Goal: Task Accomplishment & Management: Complete application form

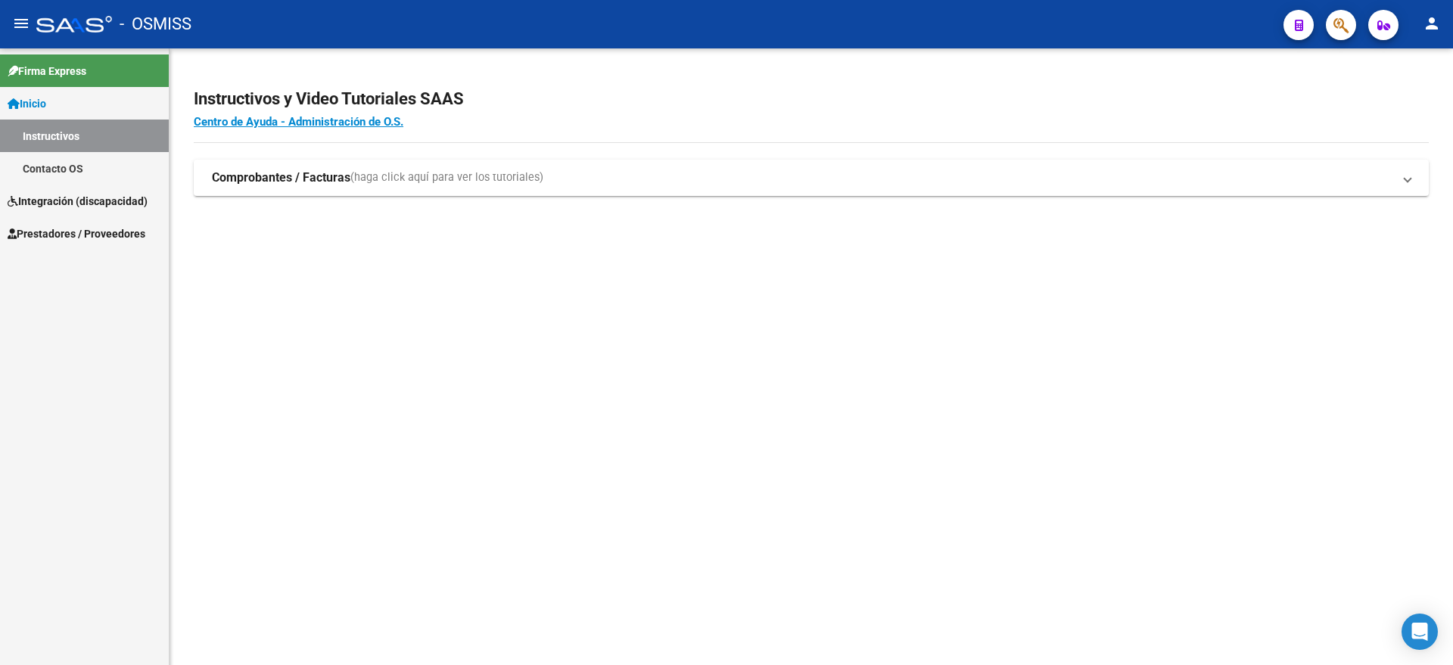
click at [64, 134] on link "Instructivos" at bounding box center [84, 136] width 169 height 33
click at [84, 198] on span "Integración (discapacidad)" at bounding box center [78, 201] width 140 height 17
click at [89, 183] on link "Legajos" at bounding box center [84, 168] width 169 height 33
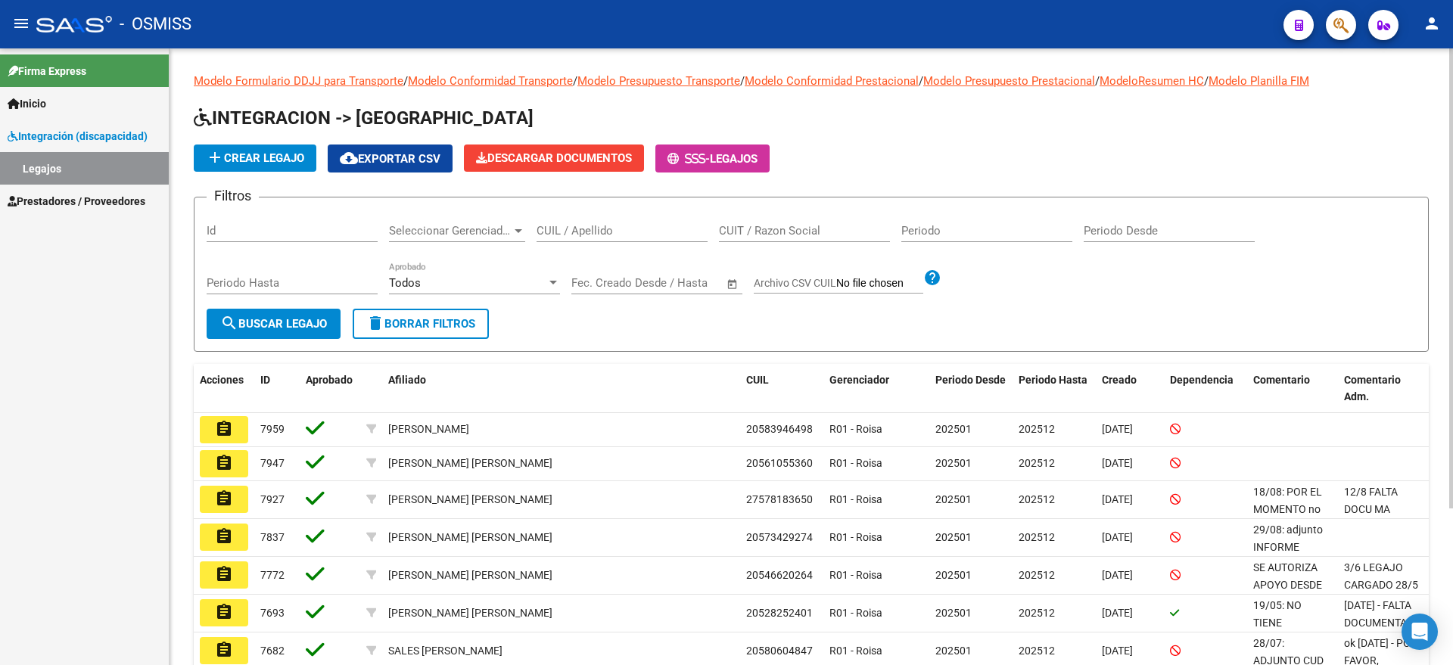
click at [587, 230] on input "CUIL / Apellido" at bounding box center [622, 231] width 171 height 14
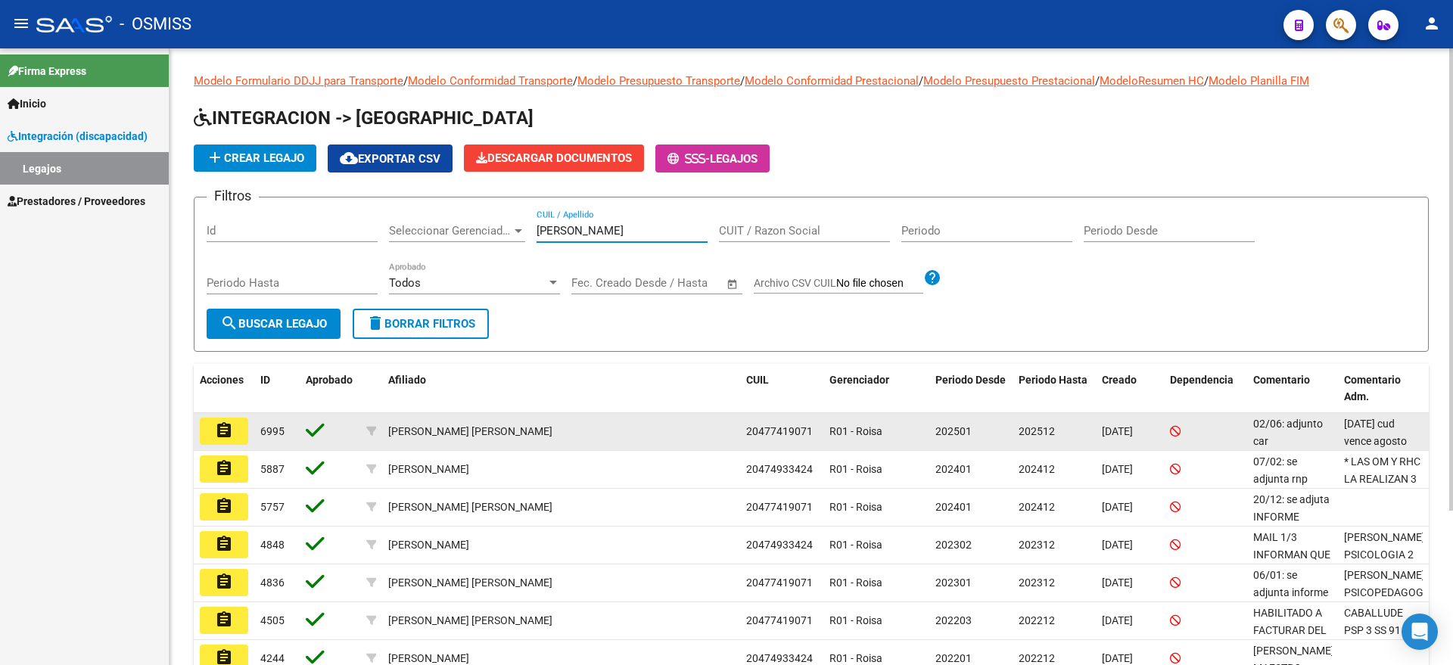
type input "[PERSON_NAME]"
click at [234, 429] on button "assignment" at bounding box center [224, 431] width 48 height 27
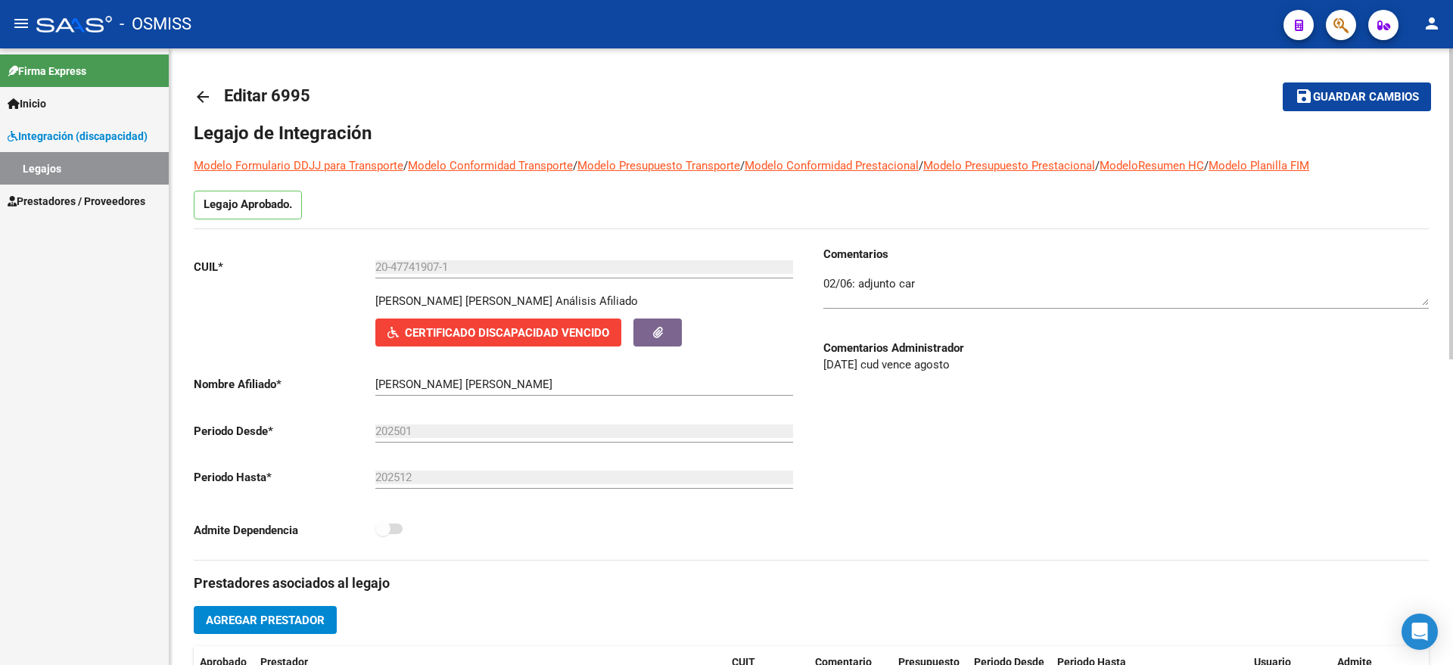
click at [823, 282] on div "Comentarios Comentarios Administrador [DATE] cud vence agosto" at bounding box center [1119, 403] width 617 height 314
click at [826, 282] on textarea at bounding box center [1125, 290] width 605 height 30
click at [831, 282] on textarea at bounding box center [1125, 290] width 605 height 30
drag, startPoint x: 1031, startPoint y: 282, endPoint x: 769, endPoint y: 247, distance: 264.1
click at [769, 247] on div "CUIL * 20-47741907-1 Ingresar [PERSON_NAME] [PERSON_NAME] Análisis Afiliado Cer…" at bounding box center [811, 403] width 1235 height 314
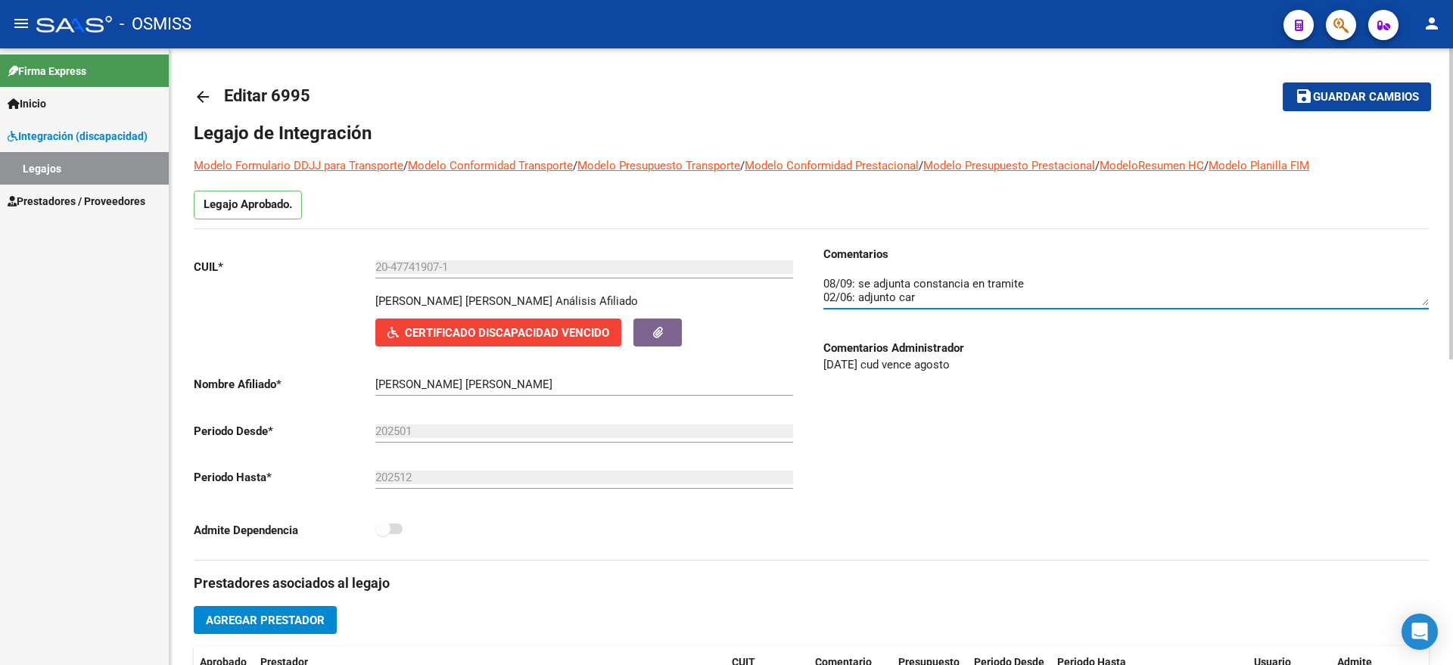
type textarea "08/09: se adjunta constancia en tramite 02/06: adjunto car"
click at [1351, 92] on span "Guardar cambios" at bounding box center [1366, 98] width 106 height 14
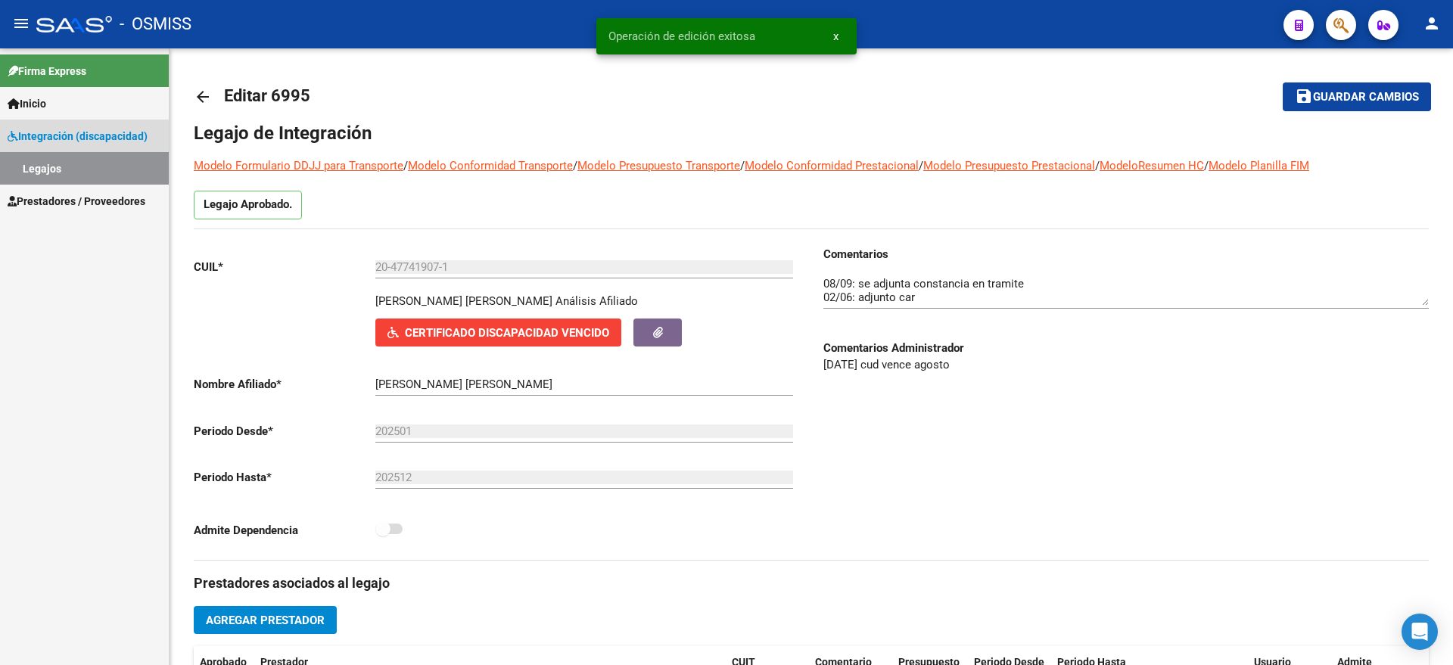
click at [86, 168] on link "Legajos" at bounding box center [84, 168] width 169 height 33
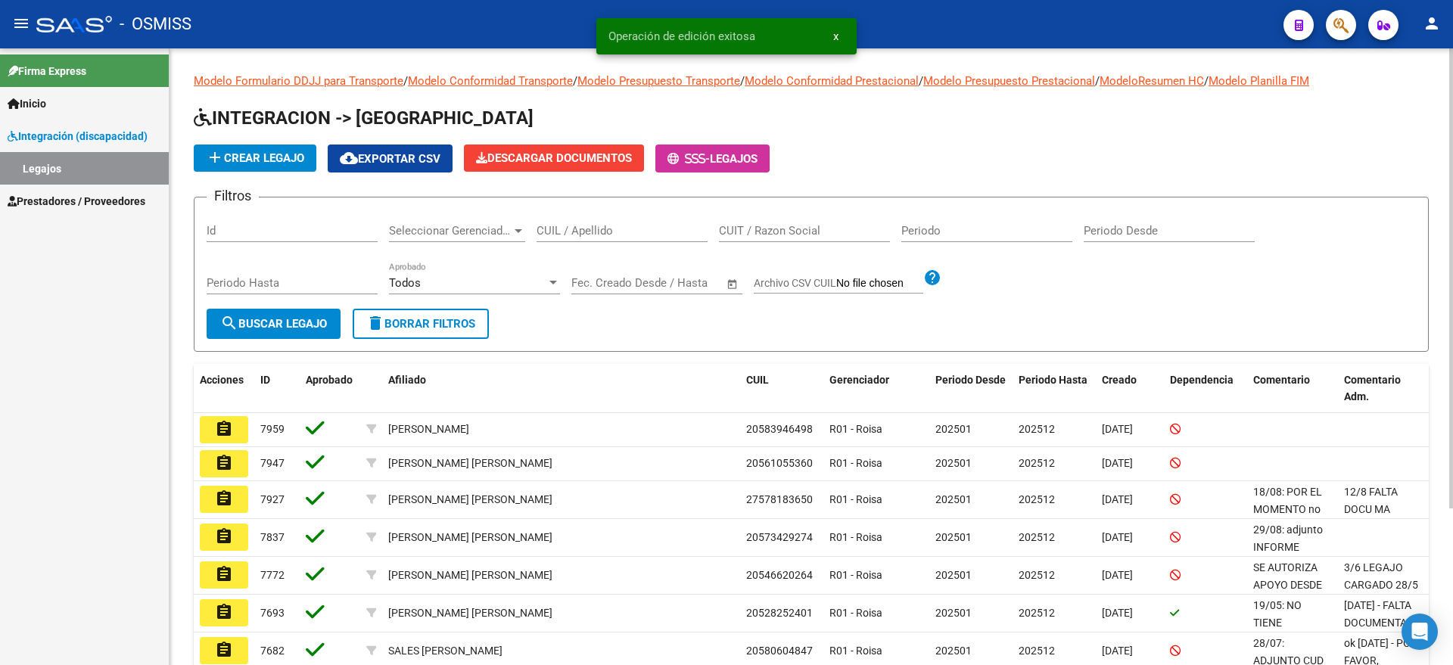
click at [814, 224] on input "CUIT / Razon Social" at bounding box center [804, 231] width 171 height 14
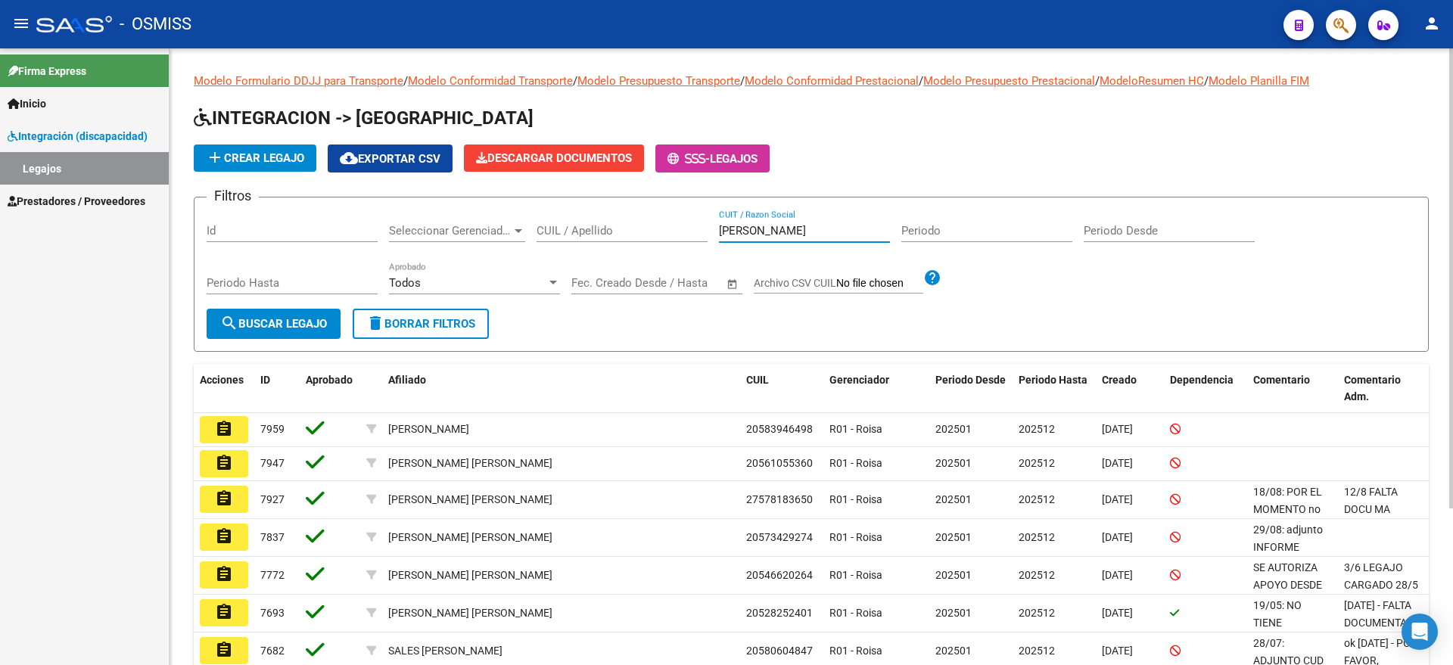
type input "[PERSON_NAME]"
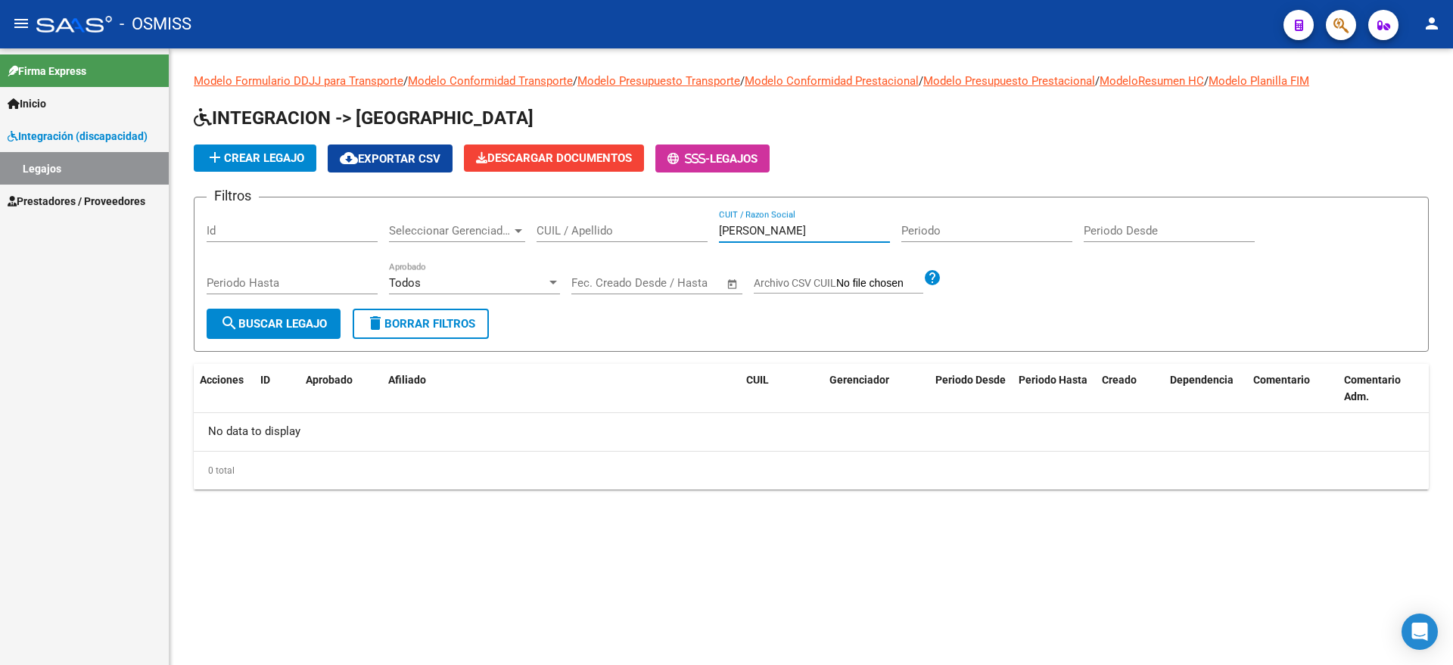
click at [740, 231] on input "[PERSON_NAME]" at bounding box center [804, 231] width 171 height 14
click at [741, 230] on input "[PERSON_NAME]" at bounding box center [804, 231] width 171 height 14
click at [620, 226] on input "CUIL / Apellido" at bounding box center [622, 231] width 171 height 14
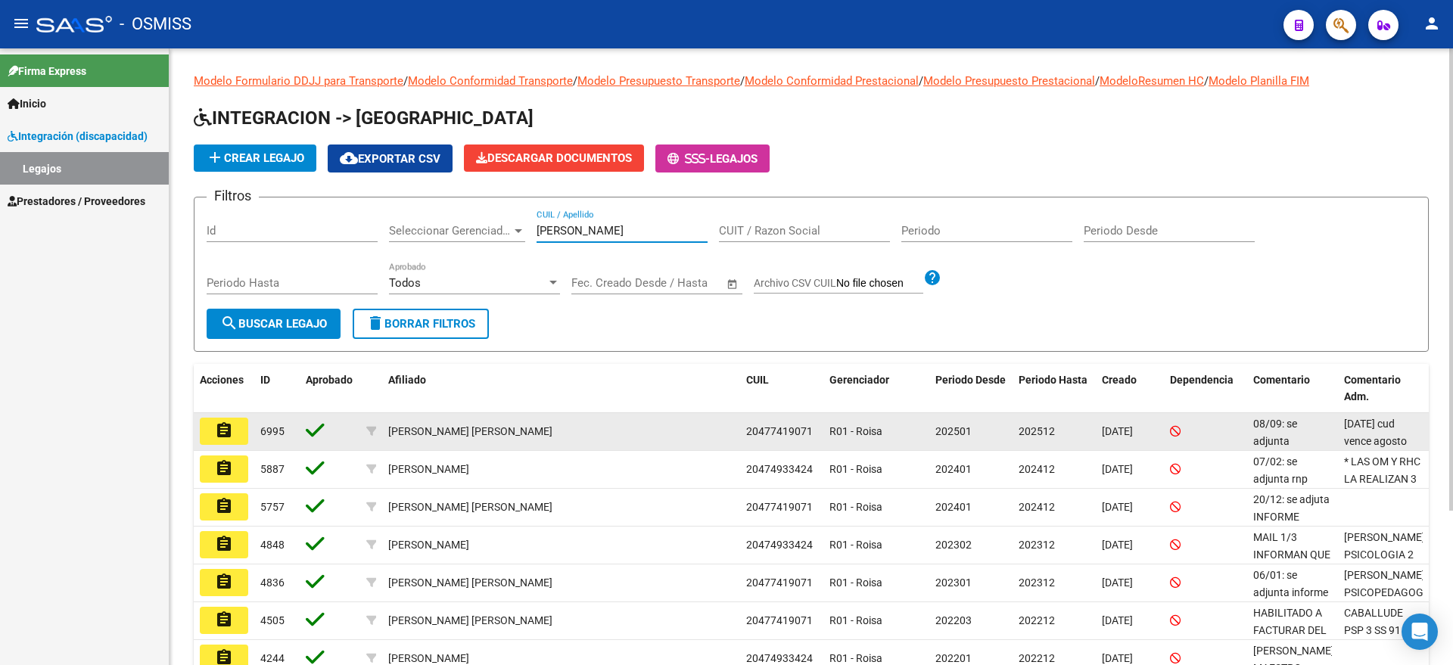
type input "[PERSON_NAME]"
click at [247, 428] on button "assignment" at bounding box center [224, 431] width 48 height 27
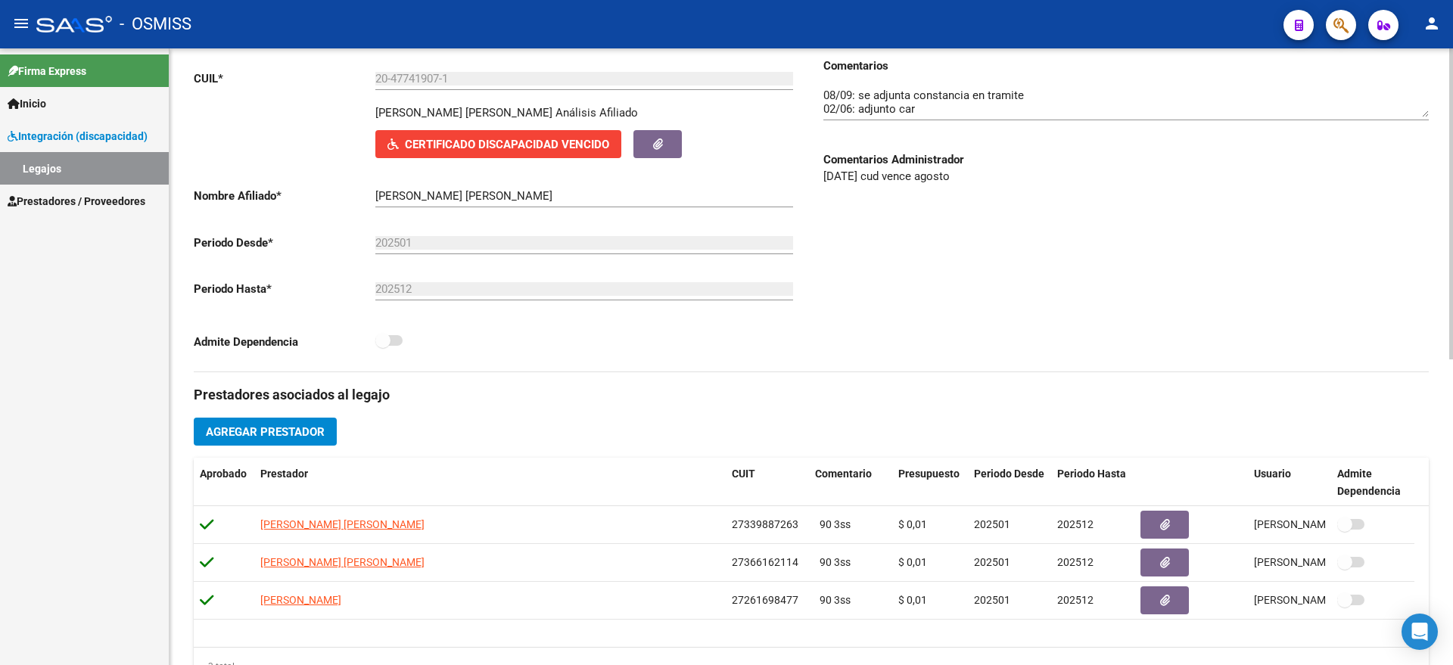
scroll to position [473, 0]
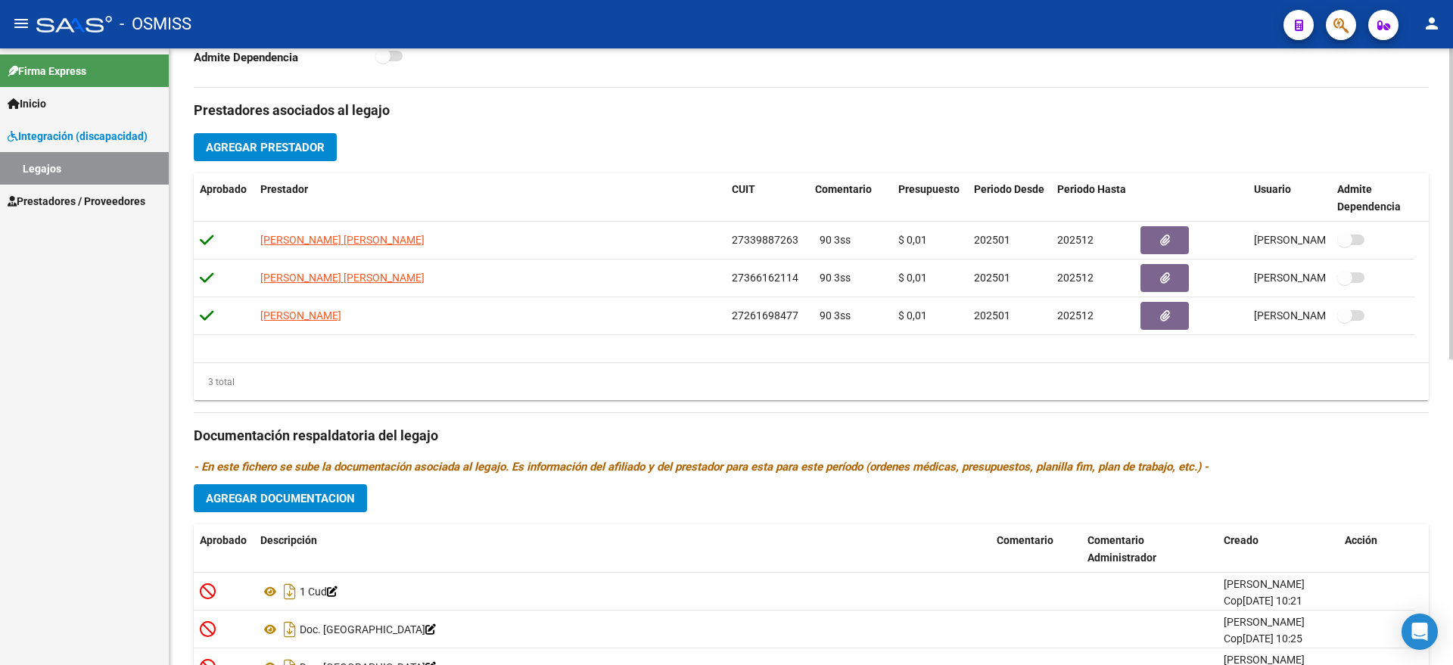
click at [329, 506] on button "Agregar Documentacion" at bounding box center [280, 498] width 173 height 28
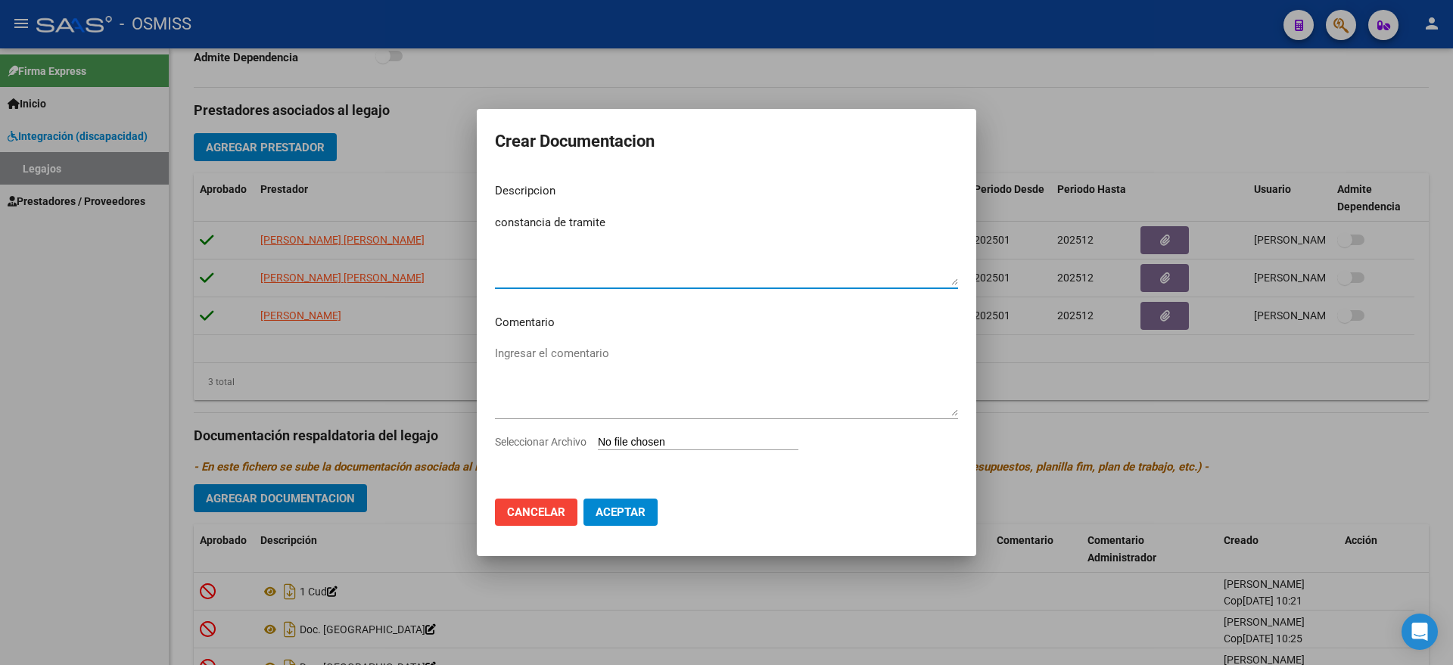
type textarea "constancia de tramite"
click at [670, 447] on input "Seleccionar Archivo" at bounding box center [698, 443] width 201 height 14
click at [667, 439] on input "Seleccionar Archivo" at bounding box center [698, 443] width 201 height 14
type input "C:\fakepath\constancia.jpg"
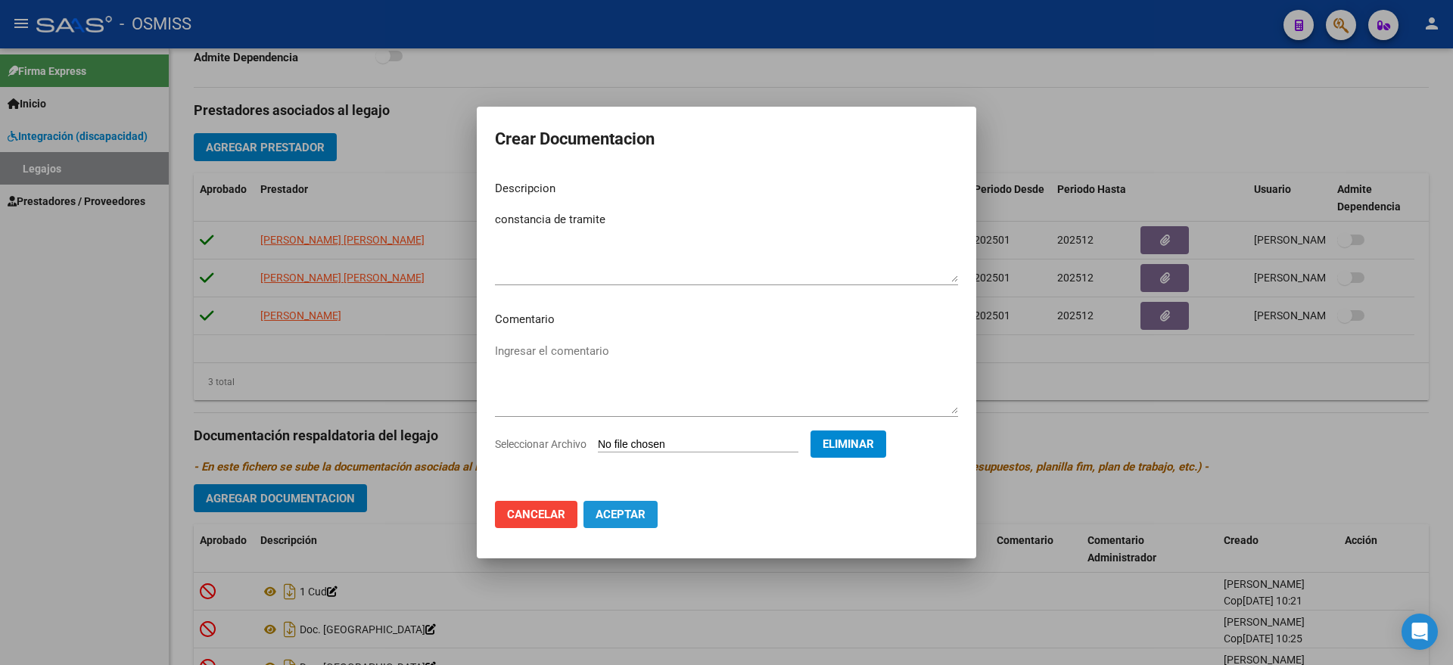
click at [628, 508] on span "Aceptar" at bounding box center [621, 515] width 50 height 14
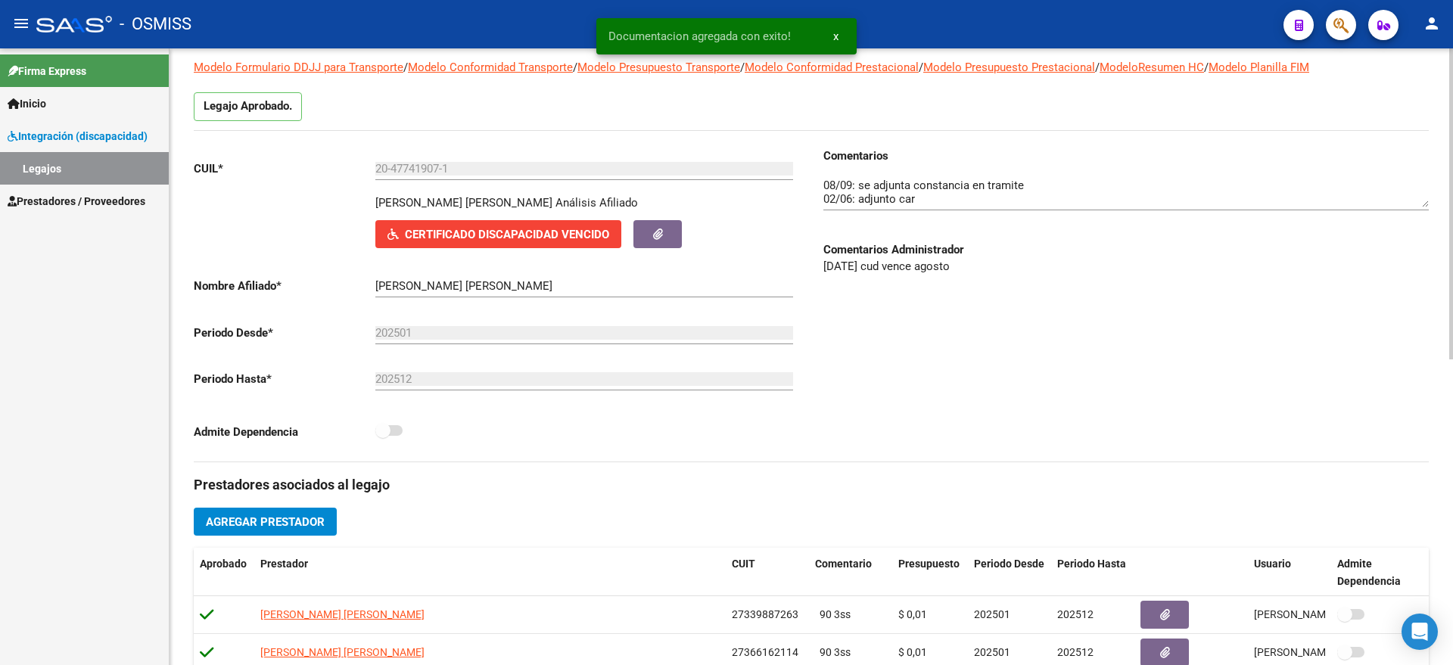
scroll to position [0, 0]
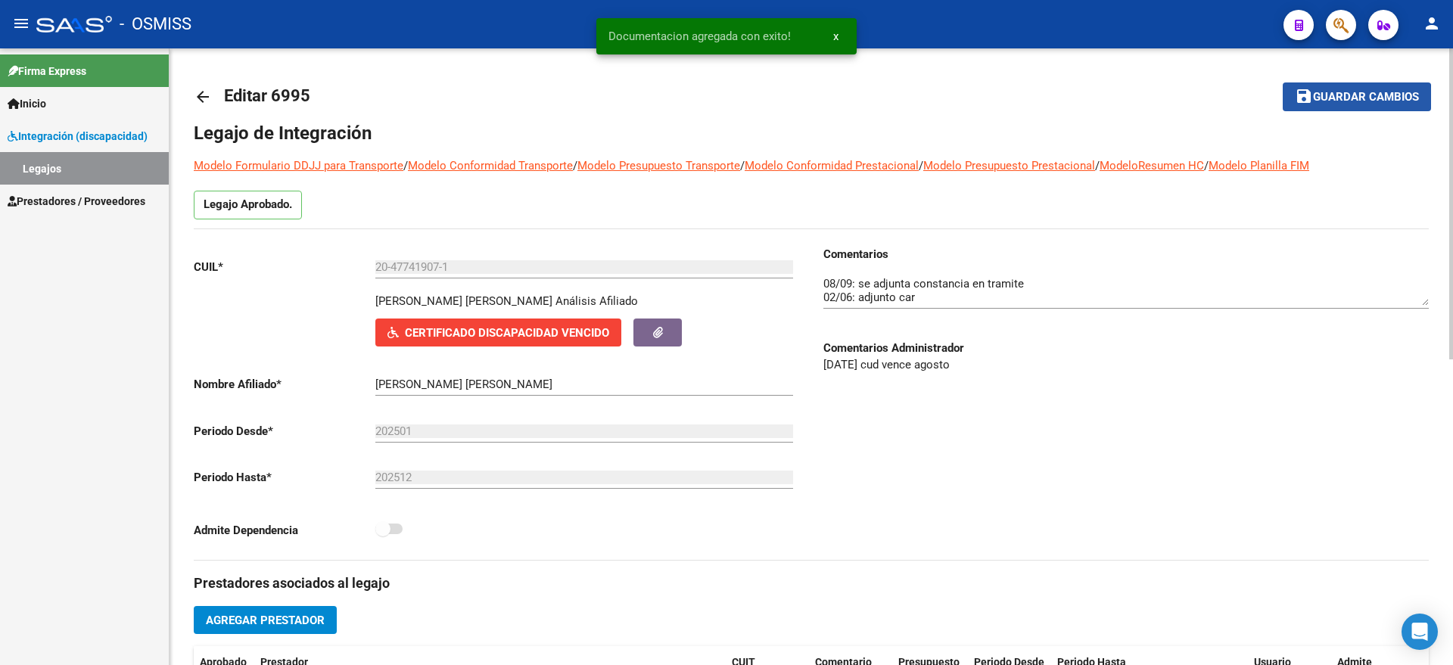
click at [1343, 104] on button "save Guardar cambios" at bounding box center [1357, 96] width 148 height 28
click at [89, 159] on link "Legajos" at bounding box center [84, 168] width 169 height 33
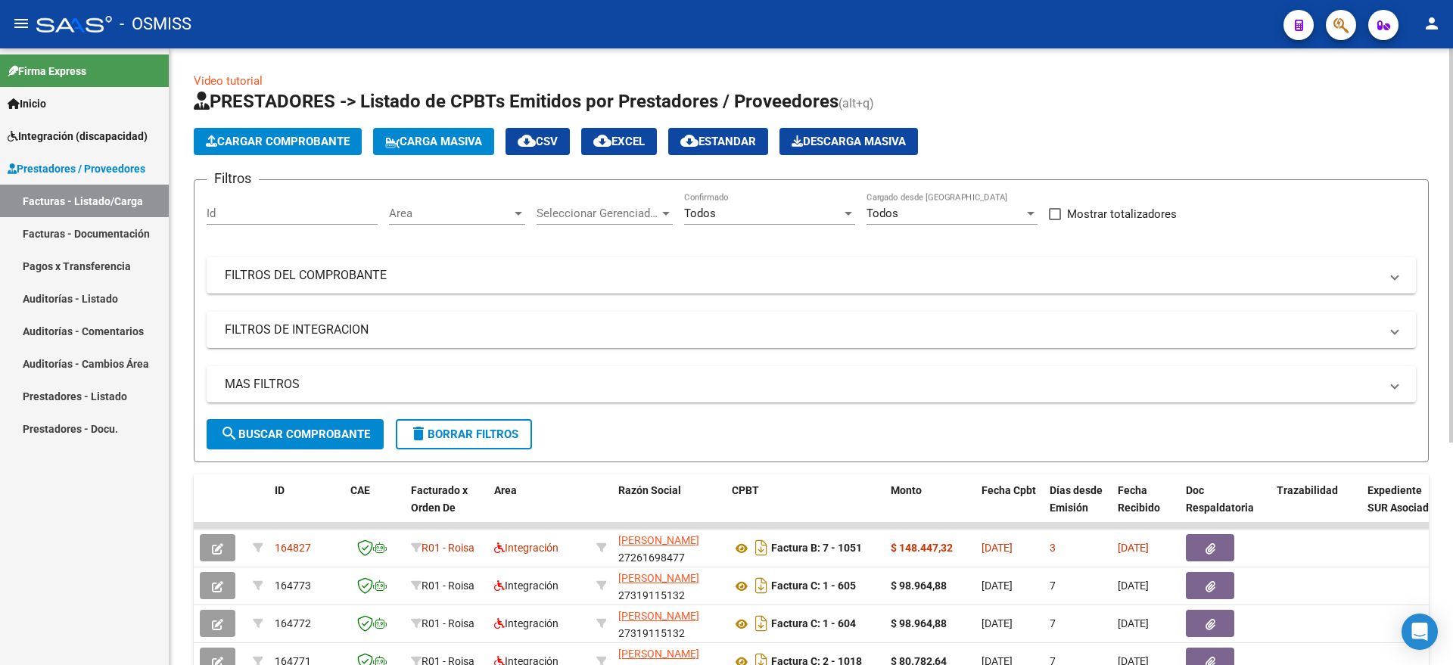
click at [279, 142] on span "Cargar Comprobante" at bounding box center [278, 142] width 144 height 14
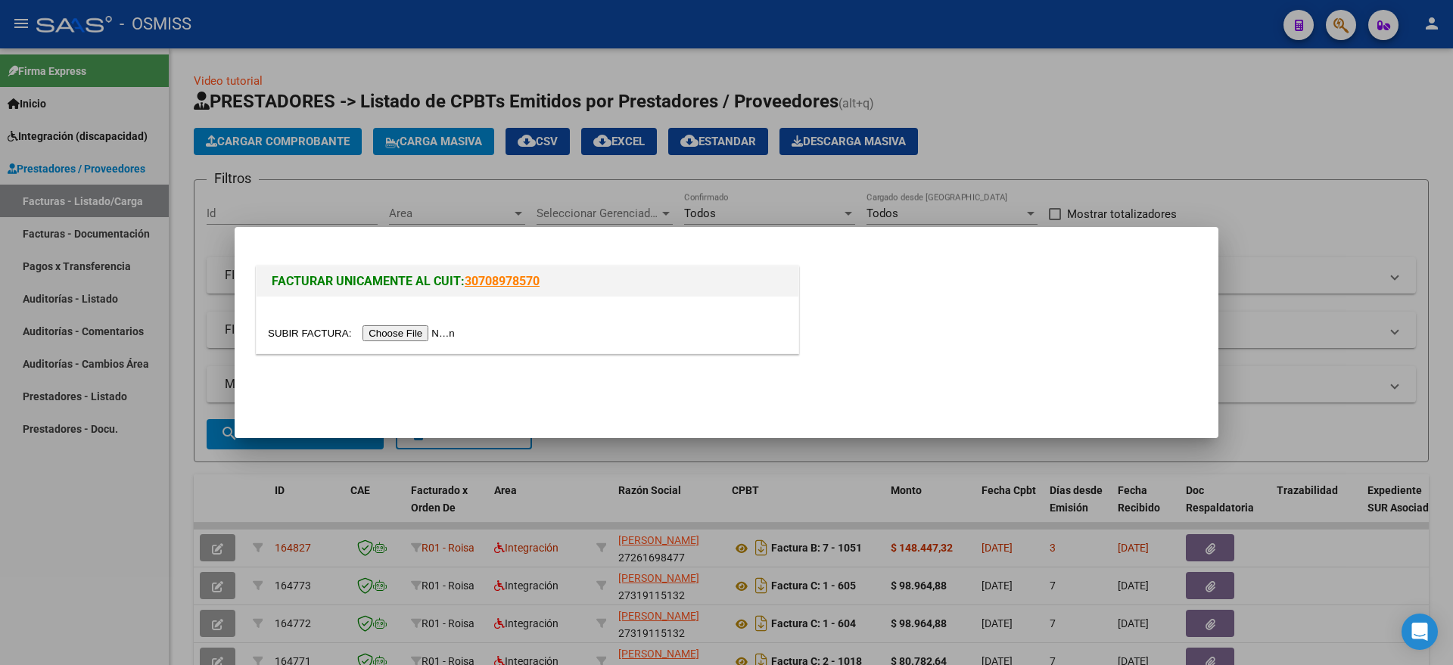
click at [442, 335] on input "file" at bounding box center [363, 333] width 191 height 16
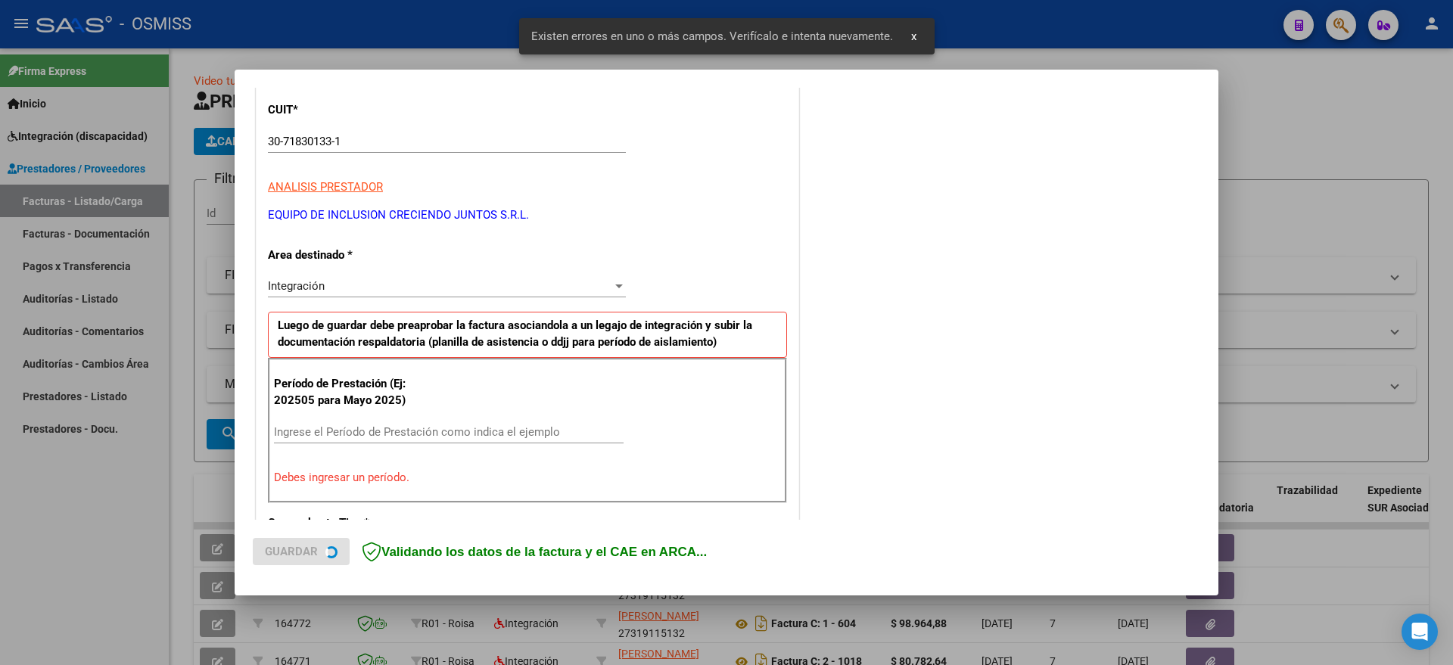
scroll to position [282, 0]
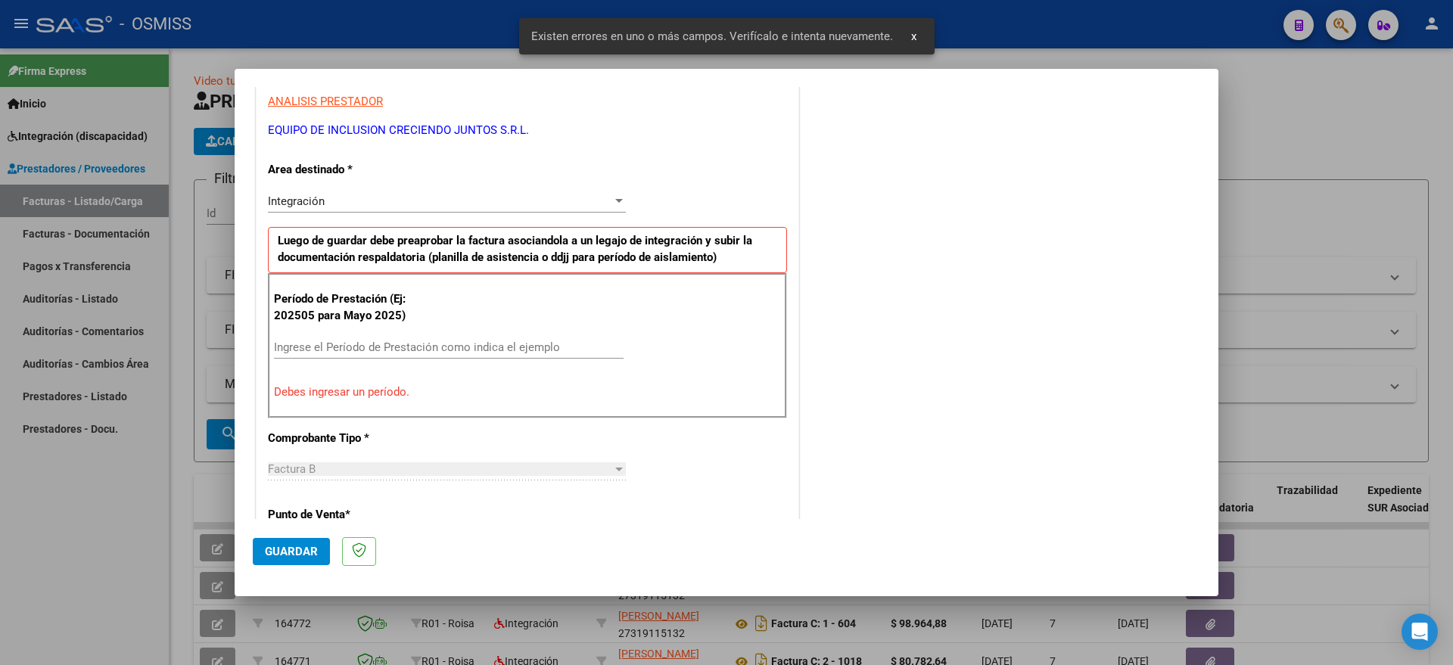
click at [320, 341] on input "Ingrese el Período de Prestación como indica el ejemplo" at bounding box center [449, 348] width 350 height 14
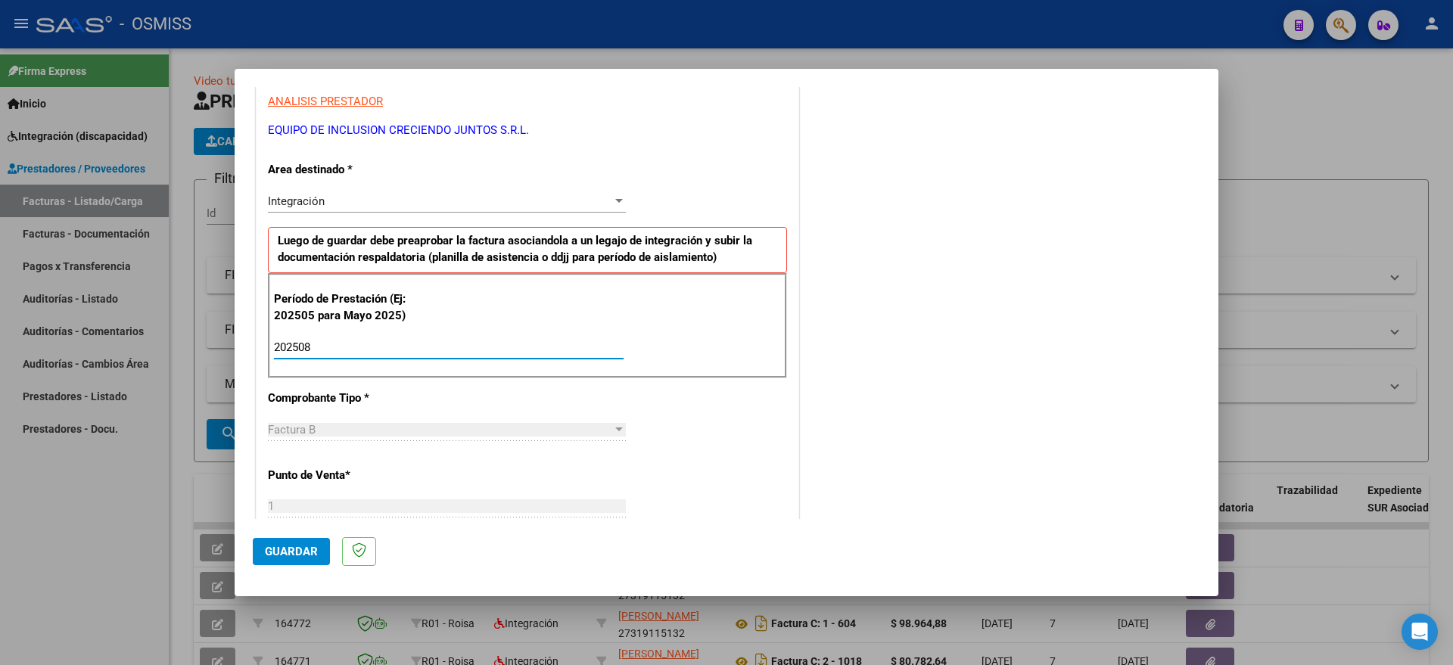
type input "202508"
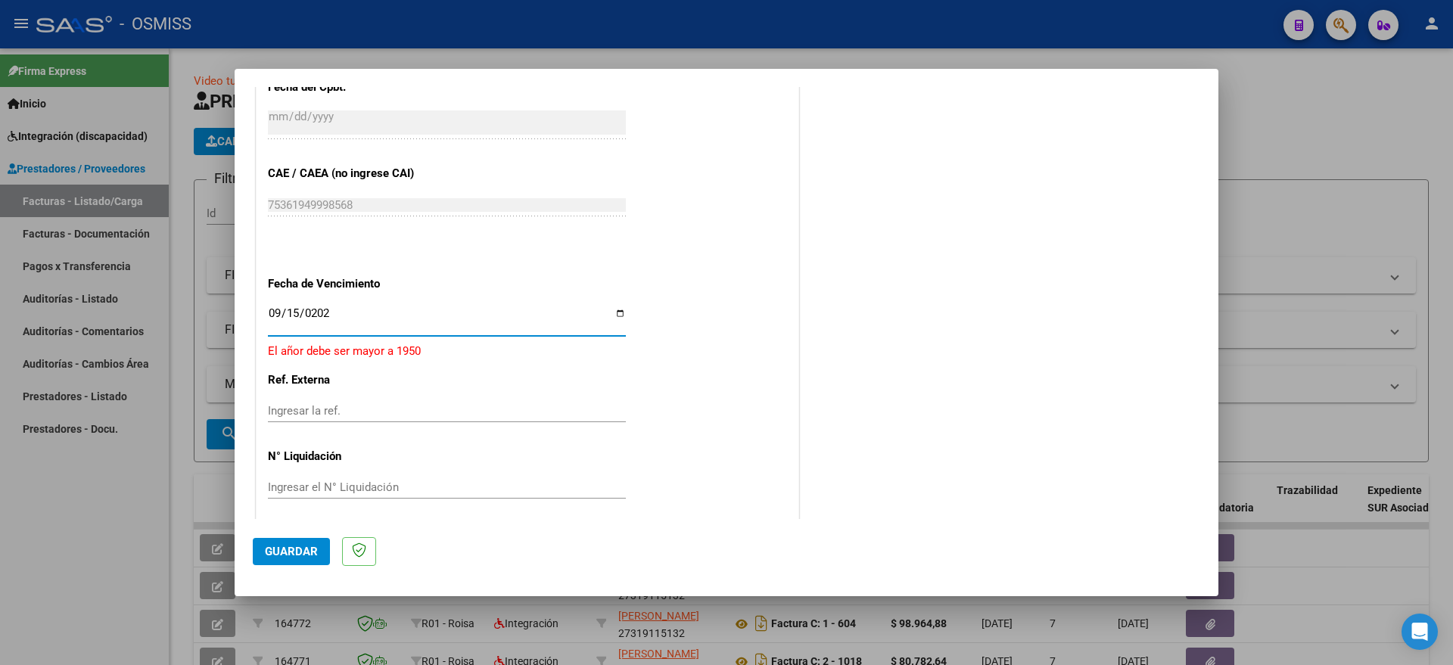
type input "2025-09-15"
click at [285, 552] on span "Guardar" at bounding box center [291, 552] width 53 height 14
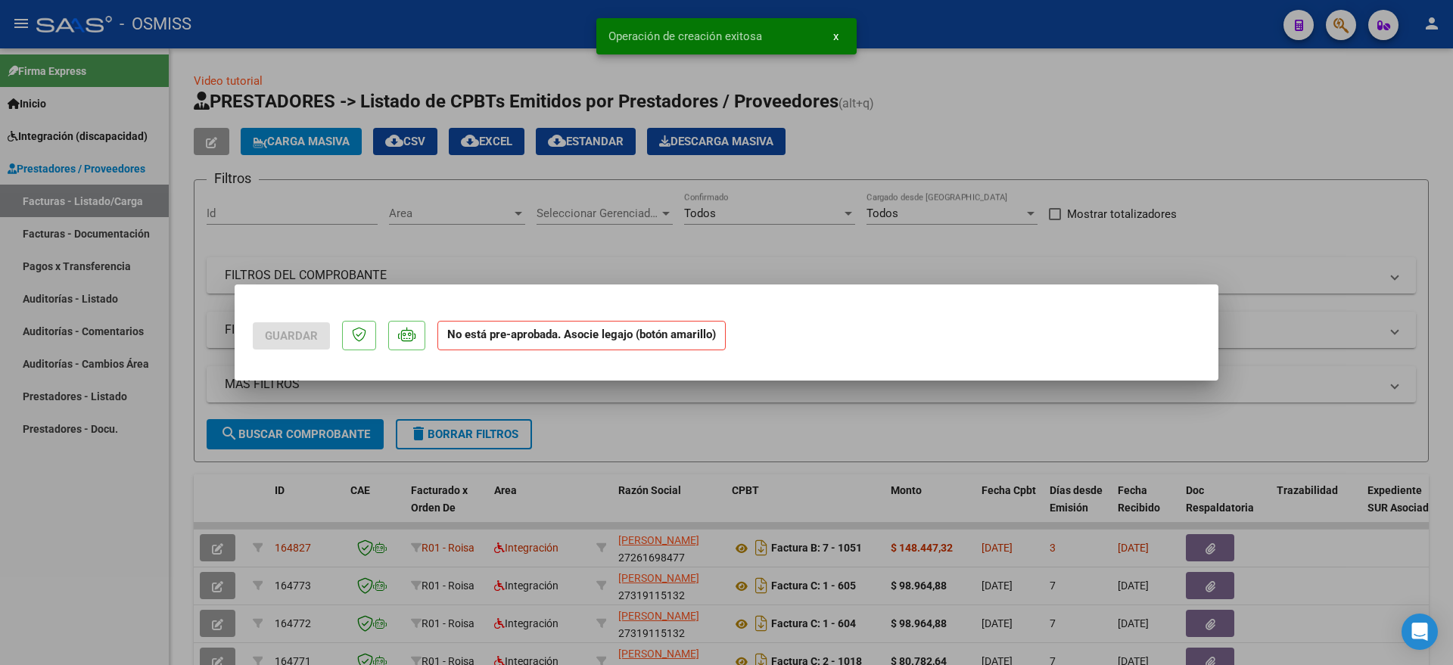
scroll to position [0, 0]
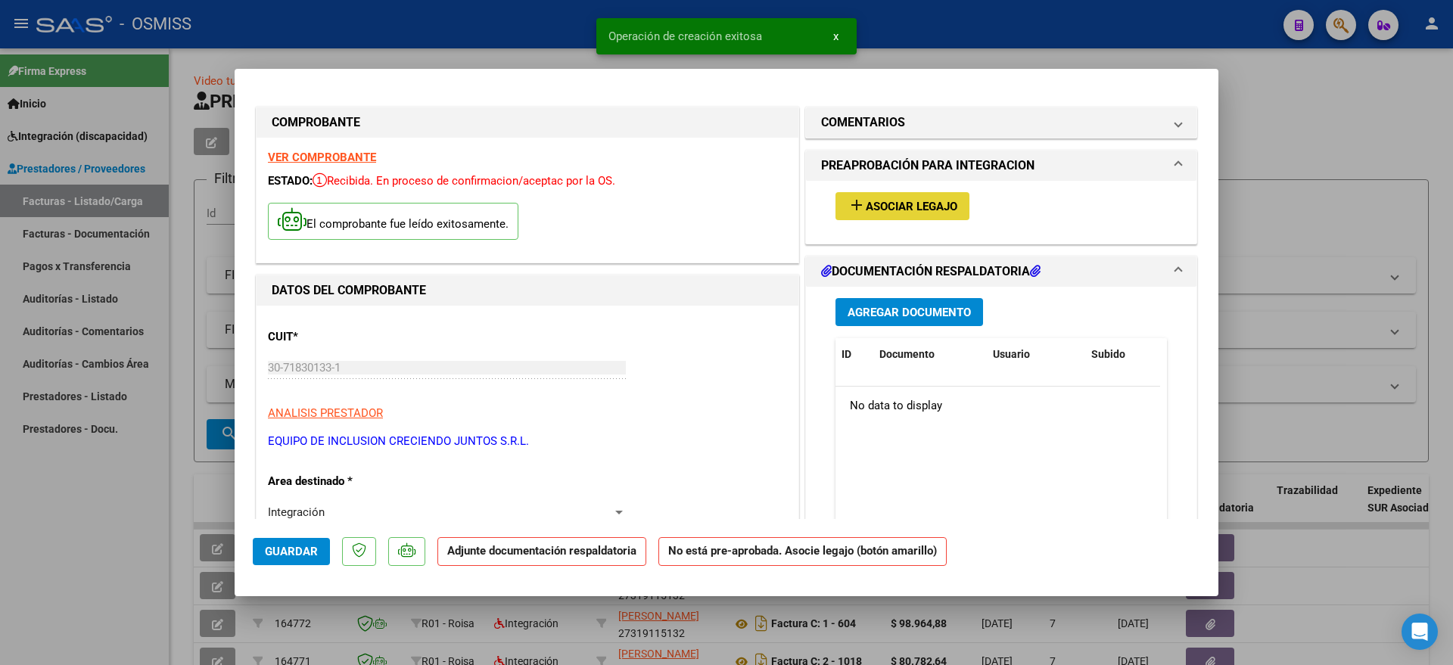
click at [925, 210] on span "Asociar Legajo" at bounding box center [912, 207] width 92 height 14
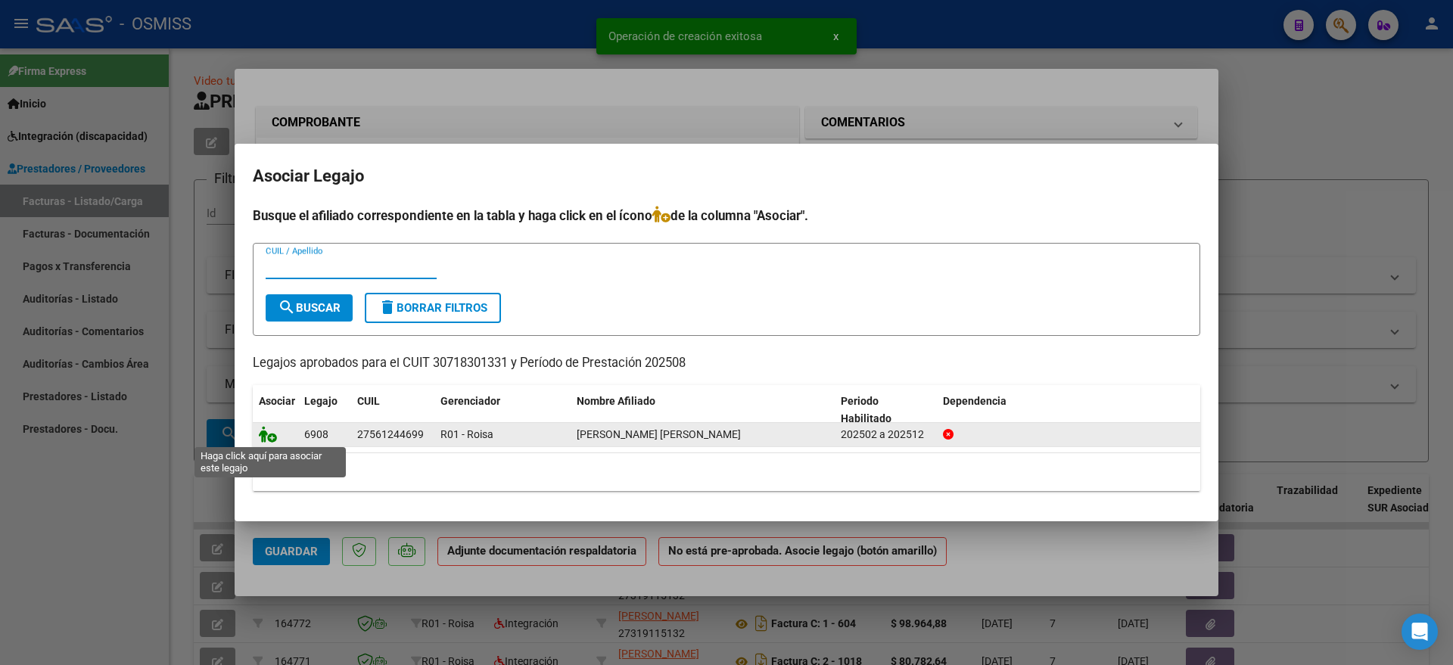
click at [272, 436] on icon at bounding box center [268, 434] width 18 height 17
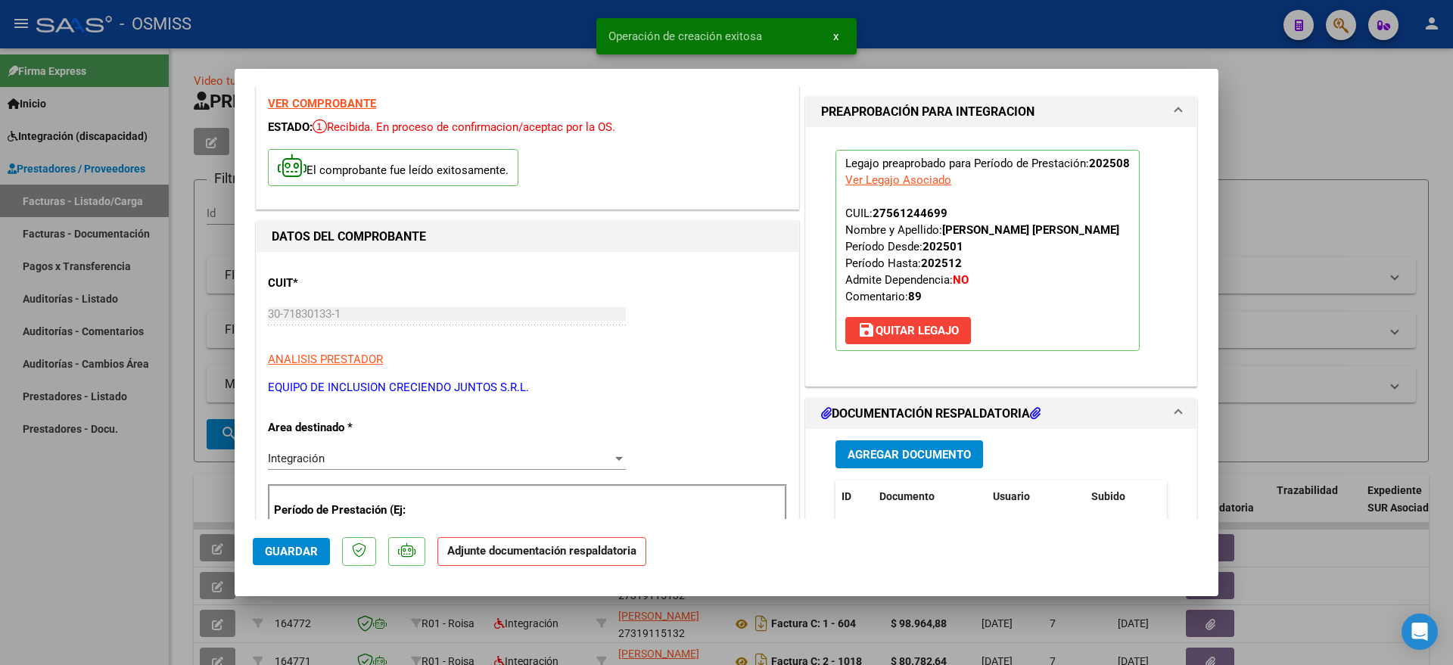
scroll to position [284, 0]
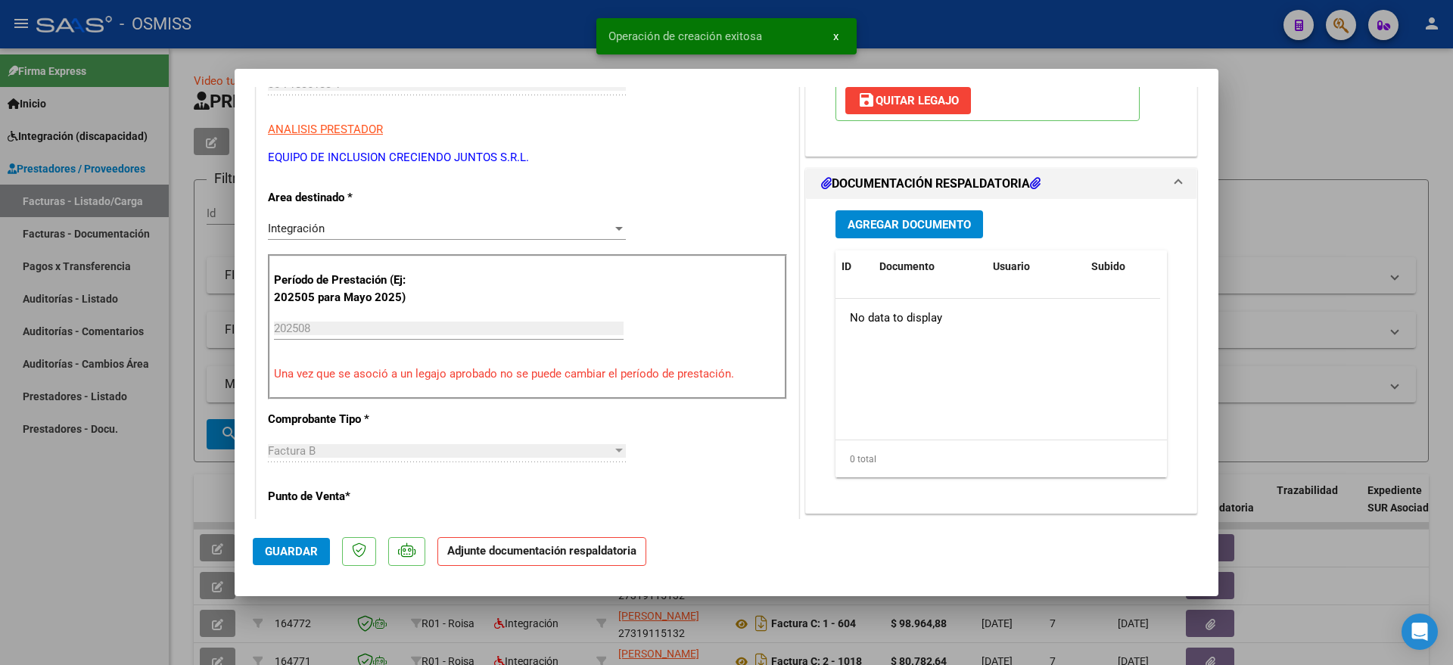
click at [896, 223] on span "Agregar Documento" at bounding box center [909, 225] width 123 height 14
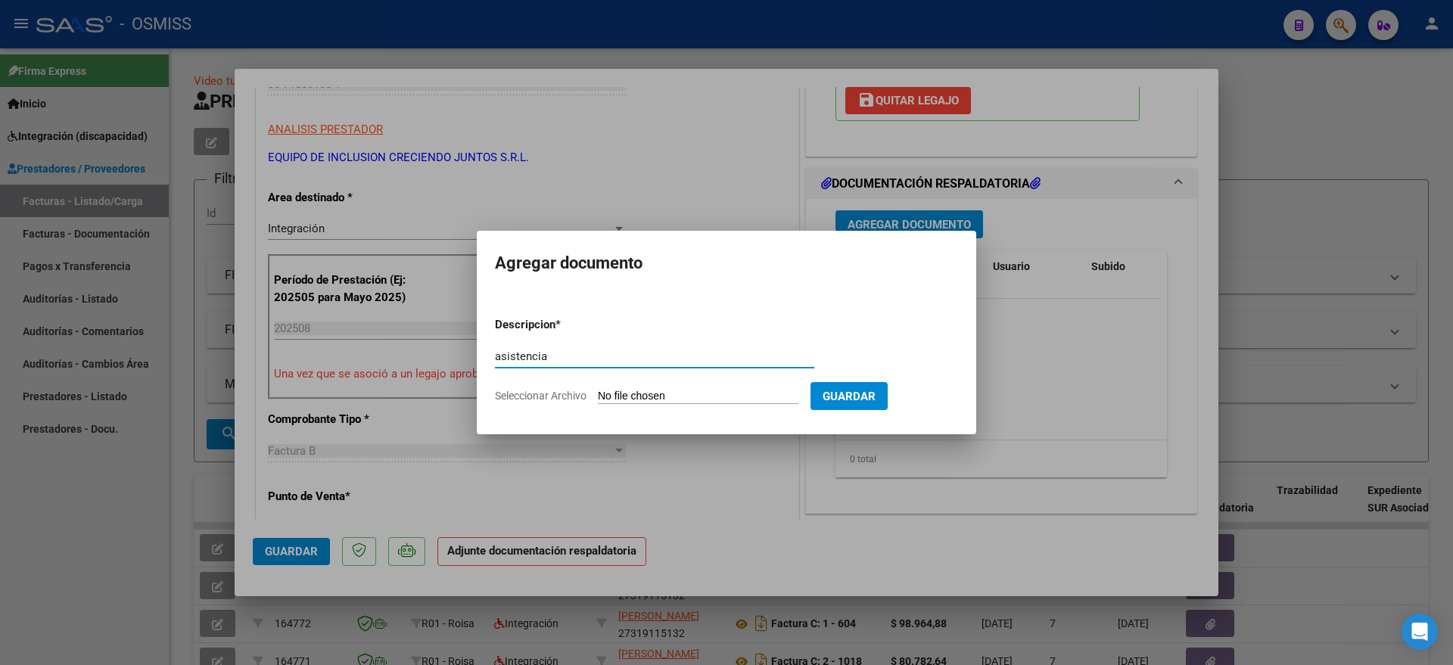
type input "asistencia"
click at [642, 400] on input "Seleccionar Archivo" at bounding box center [698, 397] width 201 height 14
click at [857, 509] on div at bounding box center [726, 332] width 1453 height 665
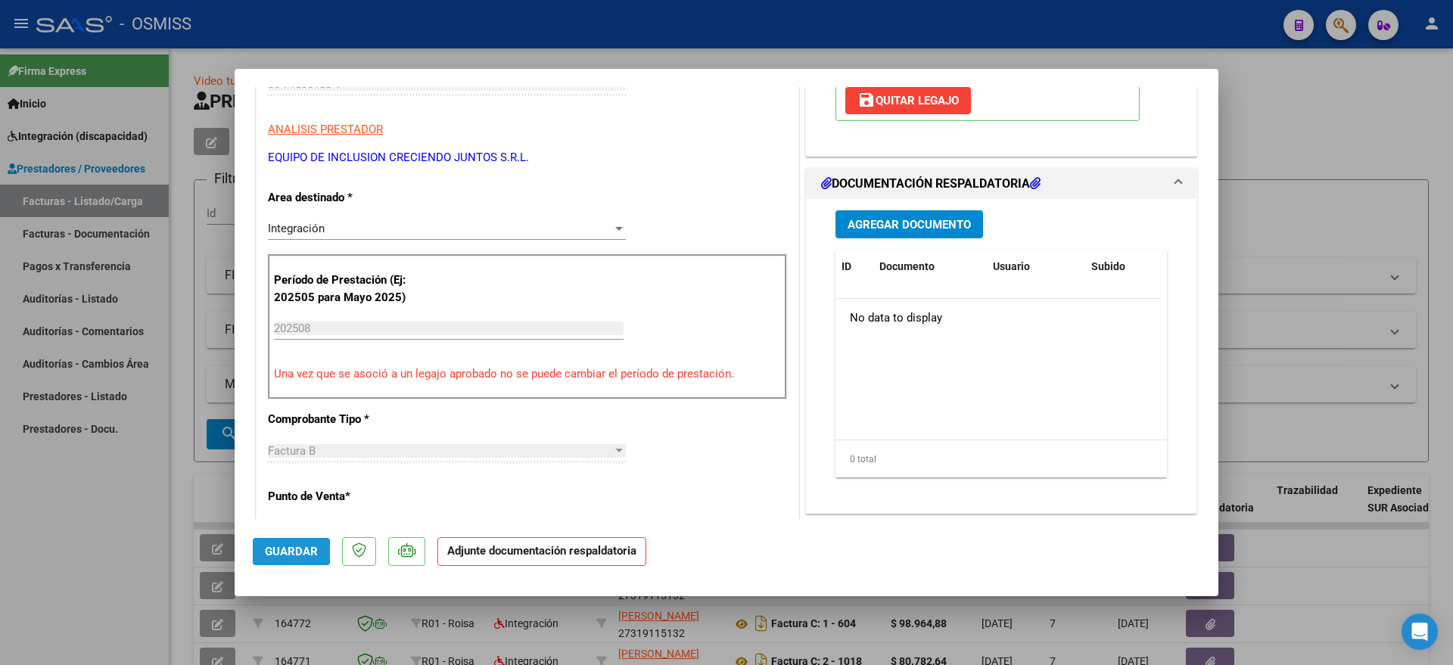
click at [290, 553] on span "Guardar" at bounding box center [291, 552] width 53 height 14
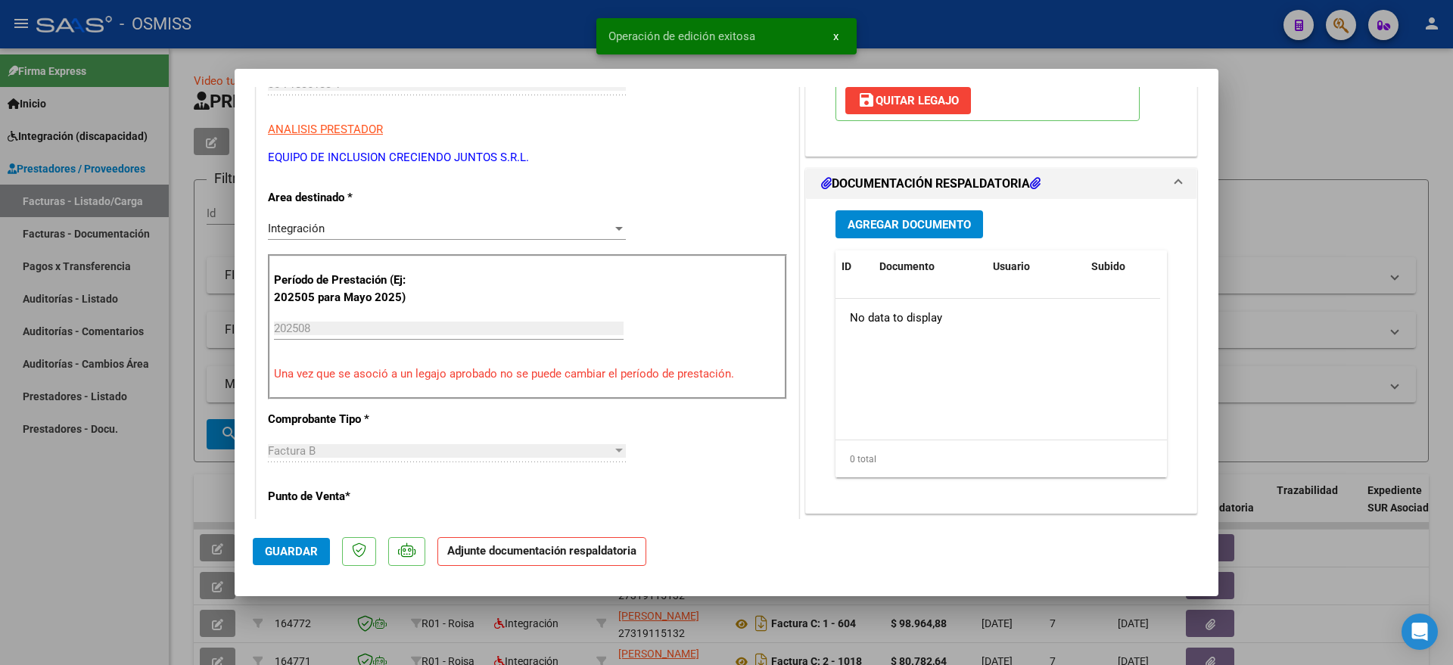
click at [118, 497] on div at bounding box center [726, 332] width 1453 height 665
type input "$ 0,00"
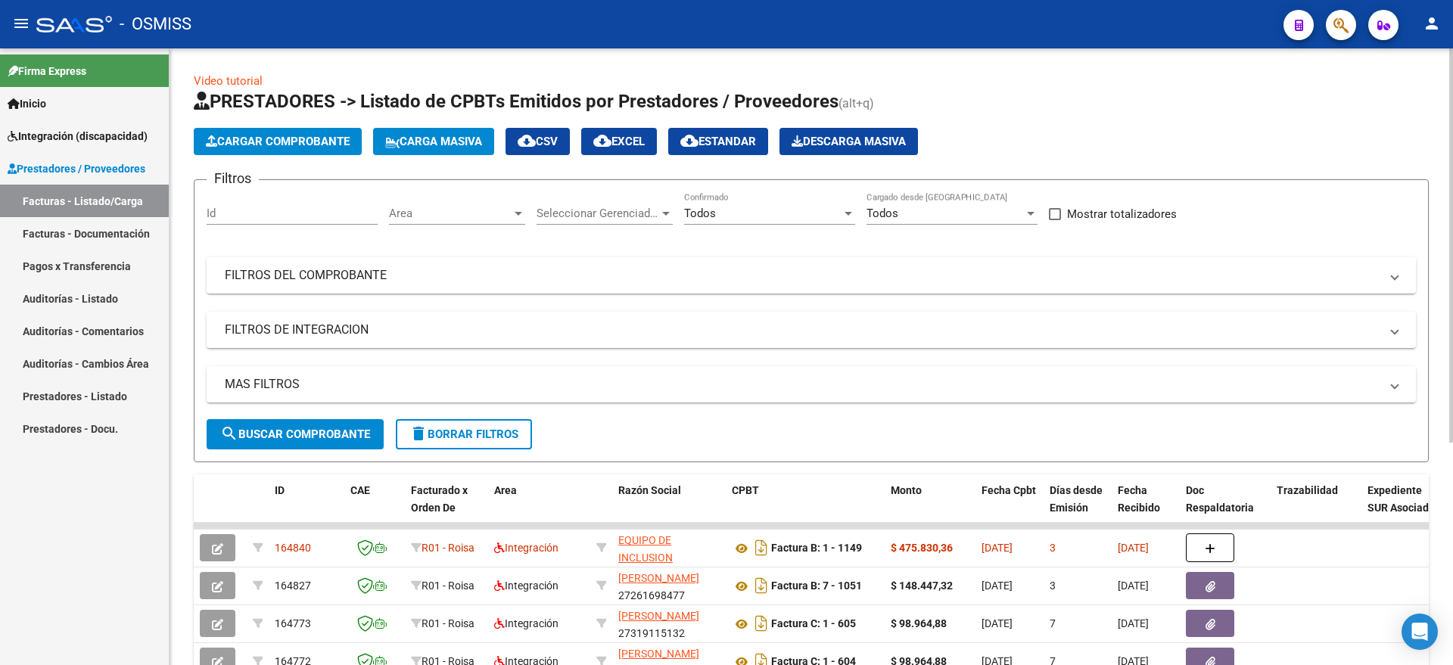
click at [291, 139] on span "Cargar Comprobante" at bounding box center [278, 142] width 144 height 14
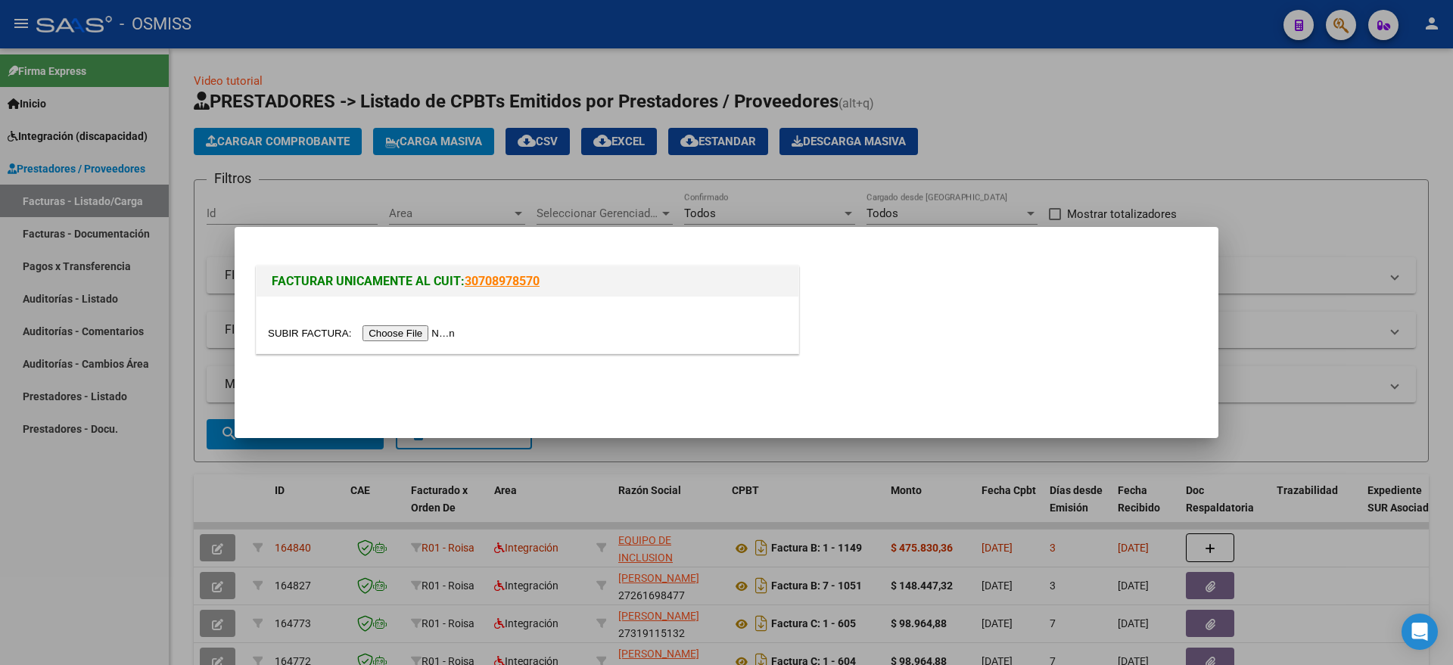
click at [459, 337] on input "file" at bounding box center [363, 333] width 191 height 16
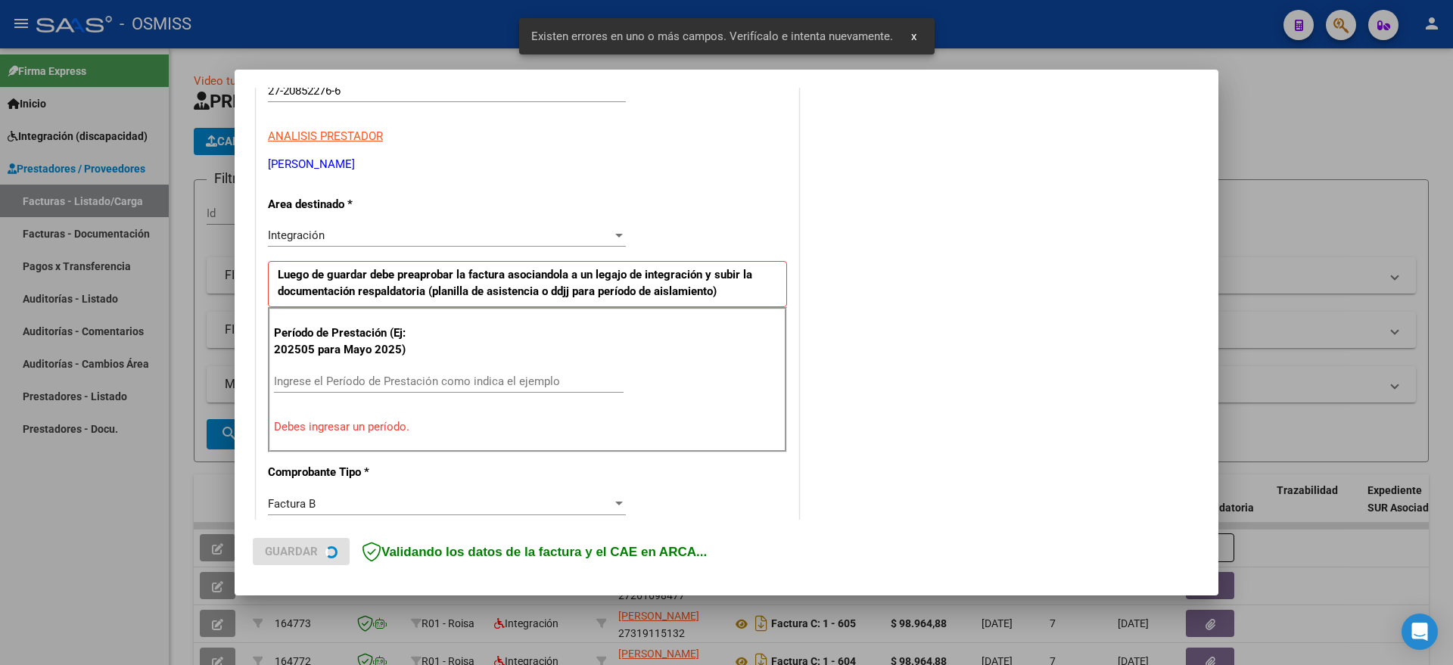
scroll to position [311, 0]
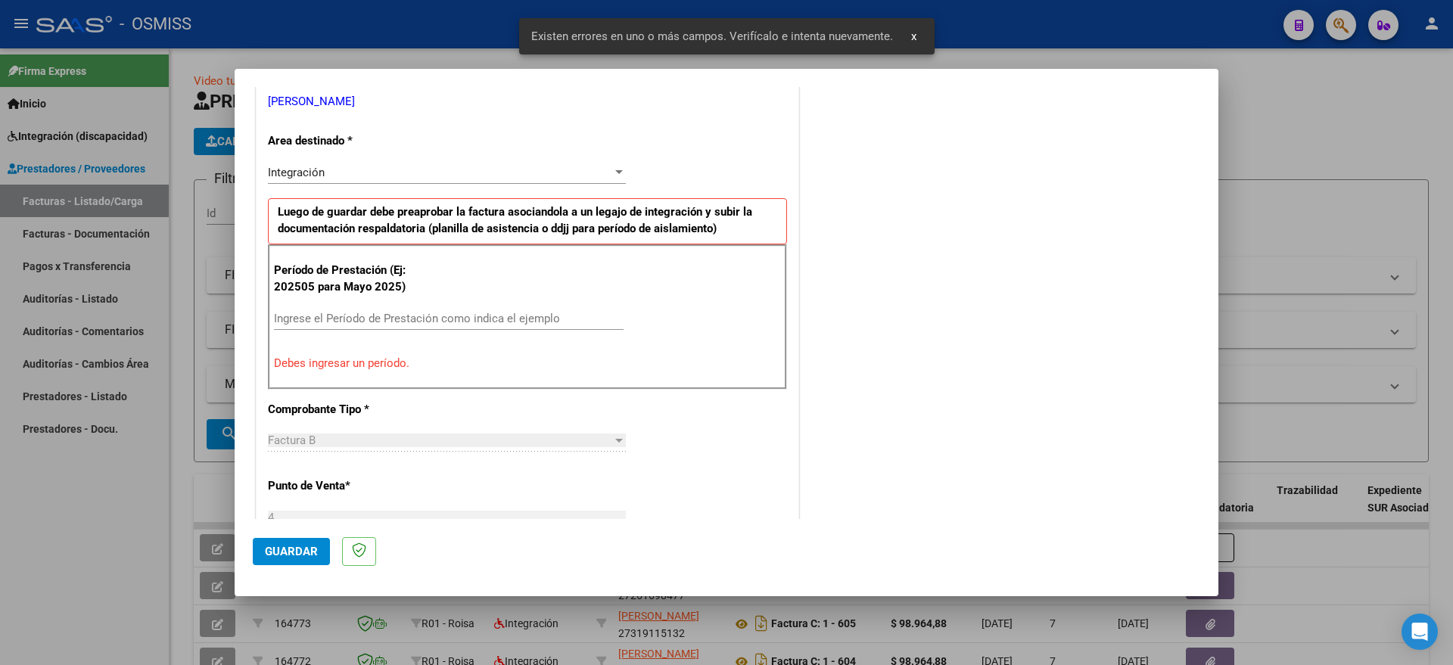
click at [449, 301] on div "Período de Prestación (Ej: 202505 para Mayo 2025) Ingrese el Período de Prestac…" at bounding box center [527, 316] width 519 height 145
click at [448, 316] on input "Ingrese el Período de Prestación como indica el ejemplo" at bounding box center [449, 319] width 350 height 14
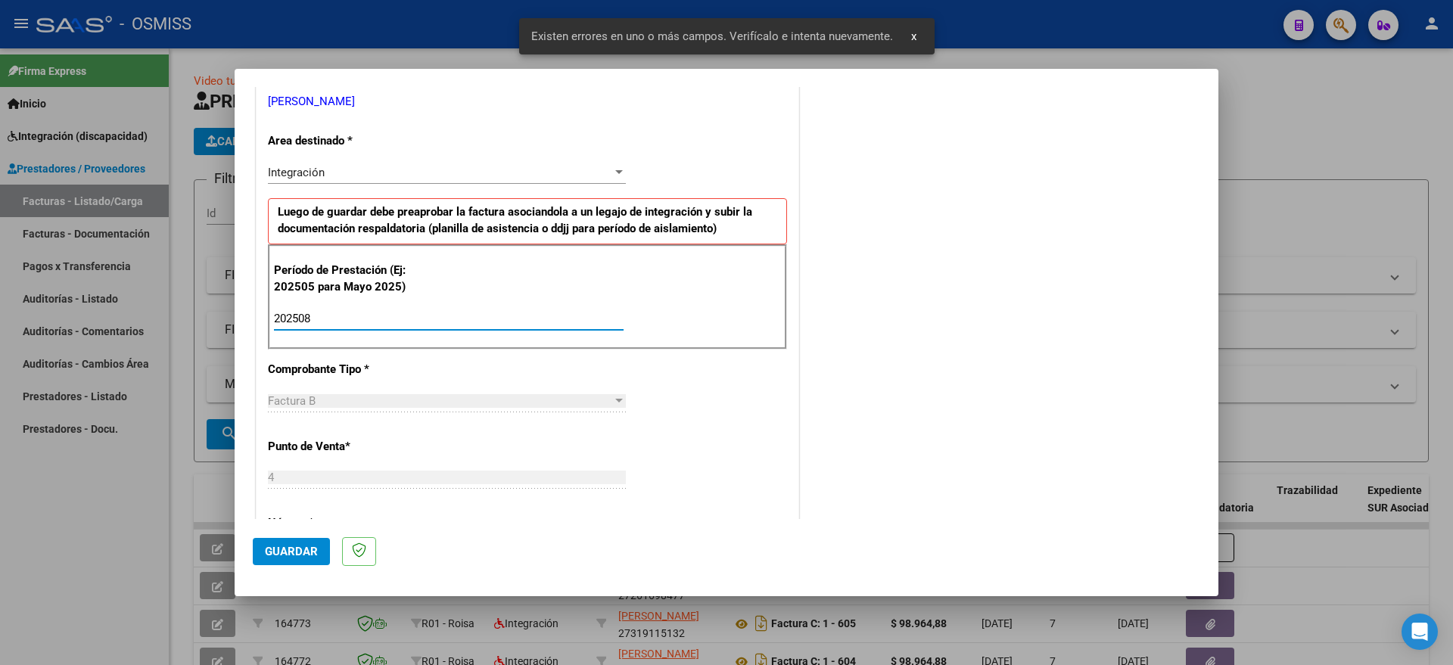
type input "202508"
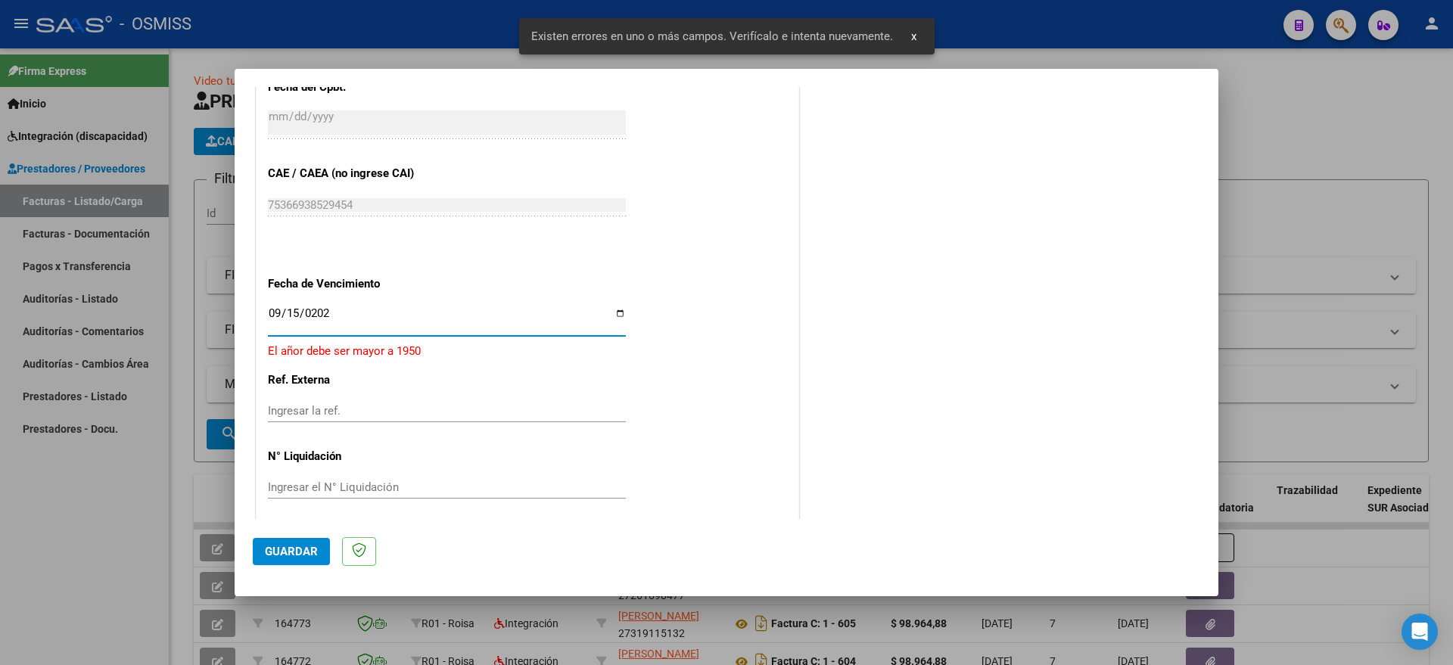
type input "2025-09-15"
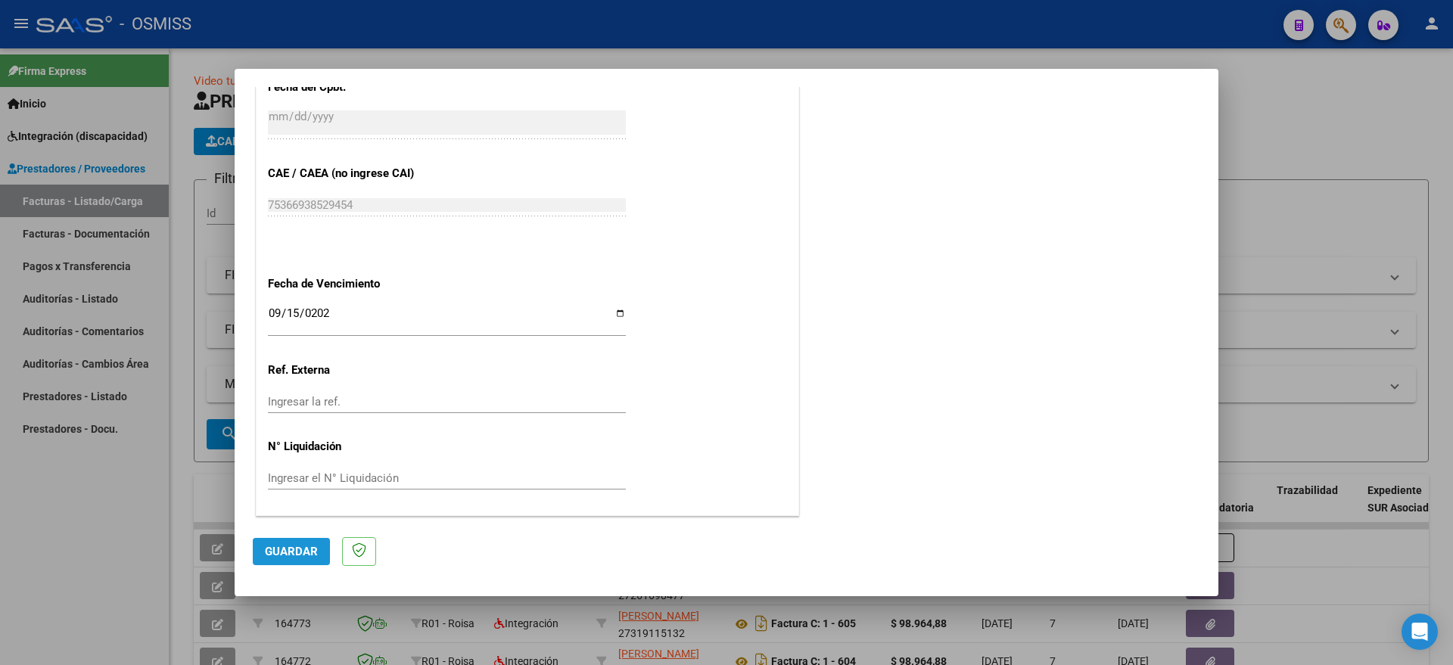
click at [303, 563] on button "Guardar" at bounding box center [291, 551] width 77 height 27
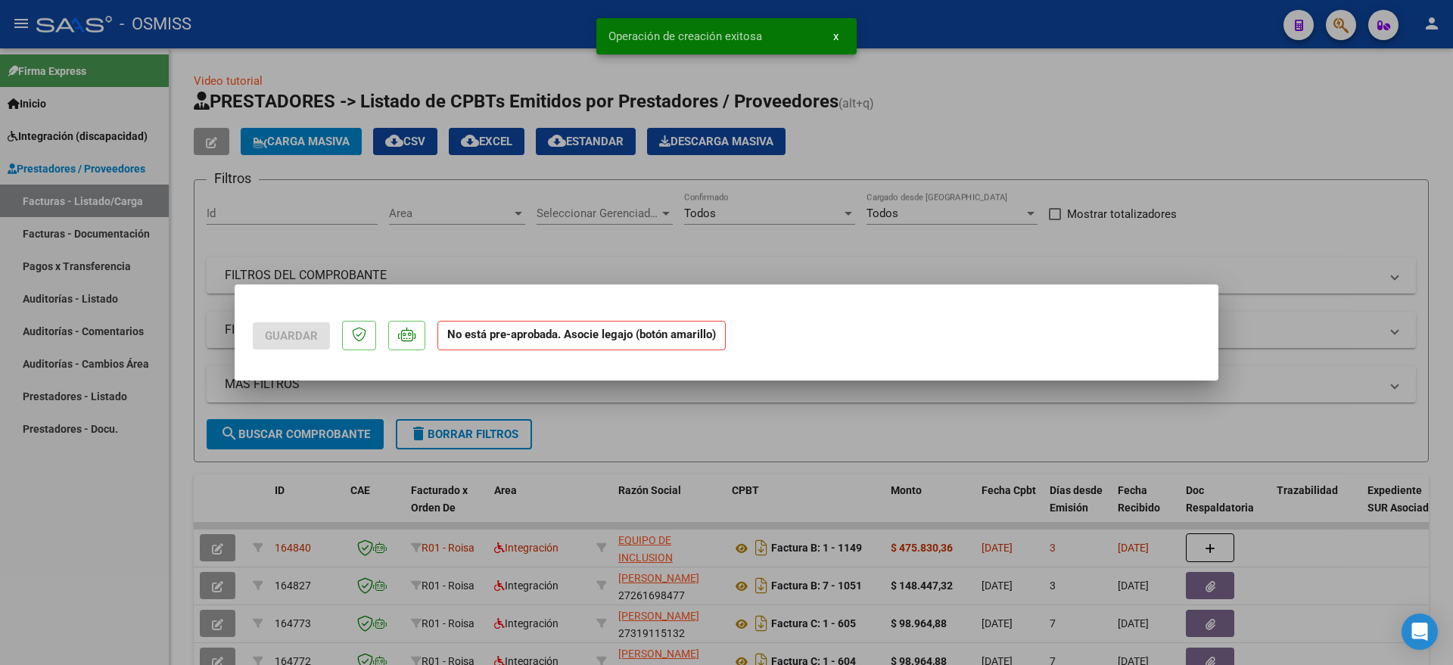
scroll to position [0, 0]
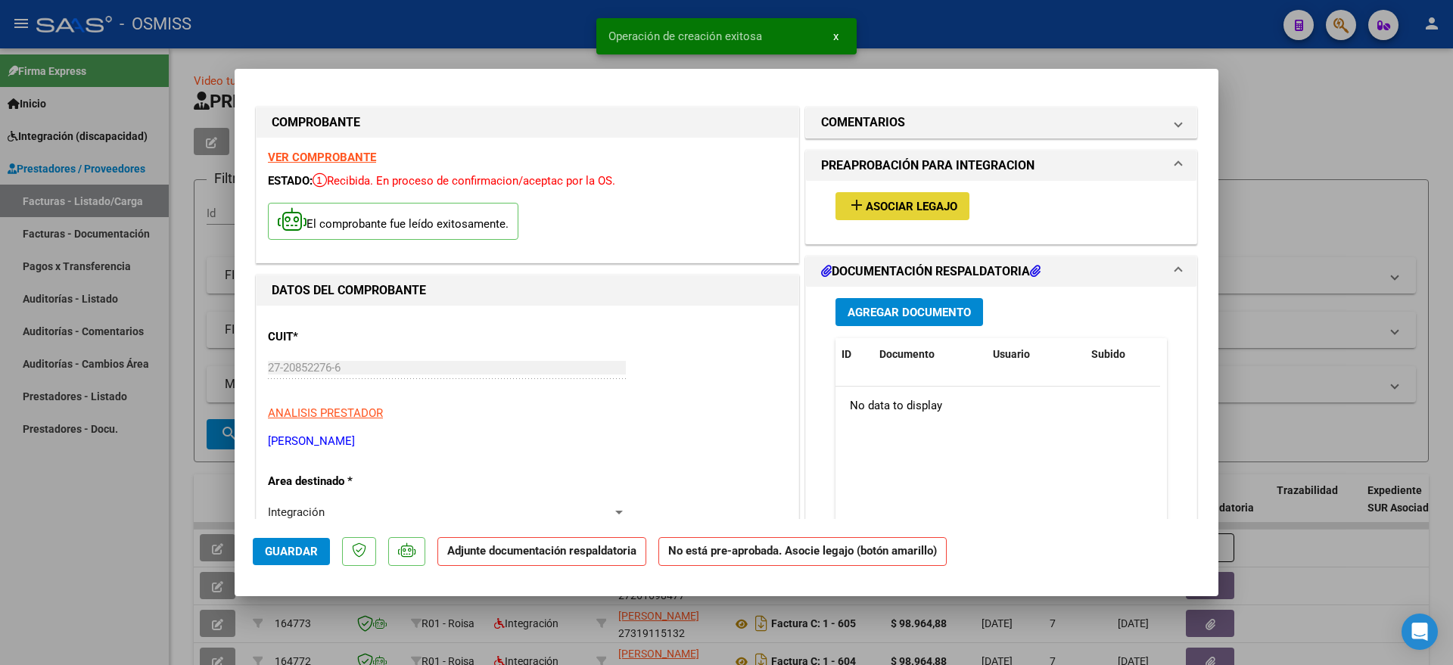
click at [903, 198] on button "add Asociar Legajo" at bounding box center [902, 206] width 134 height 28
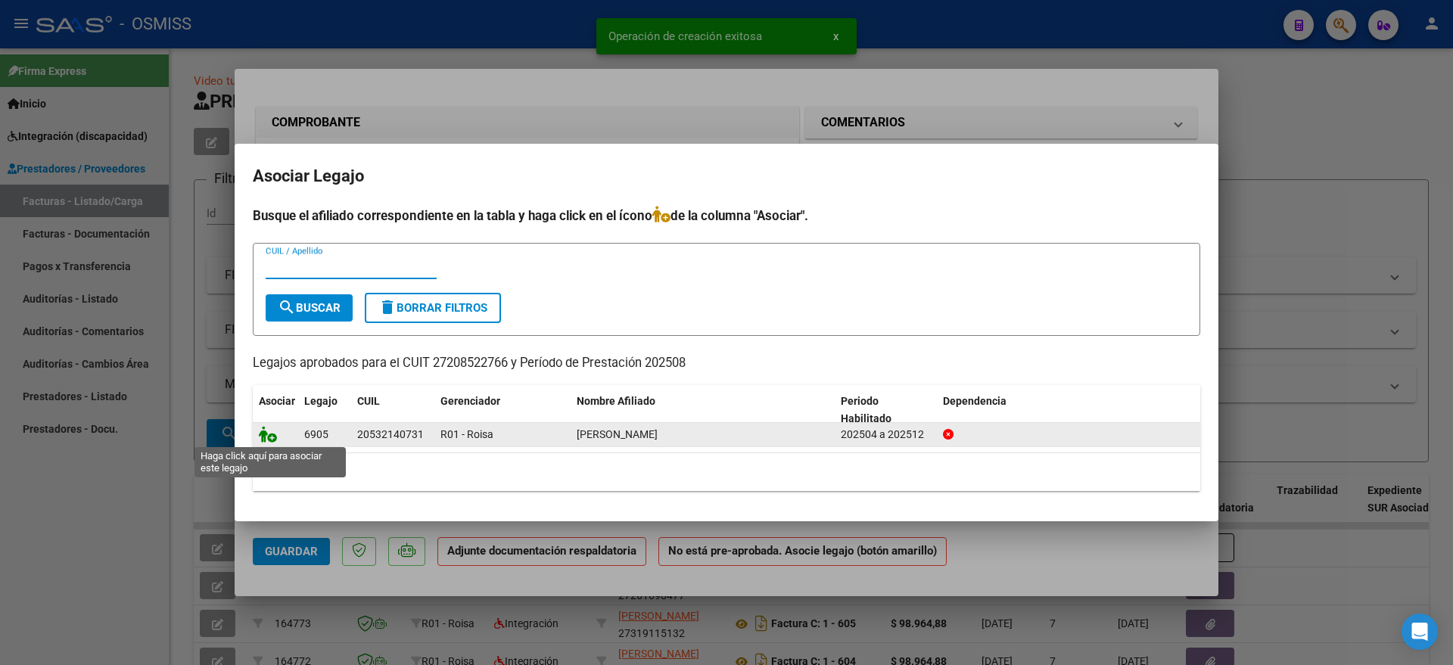
click at [269, 434] on icon at bounding box center [268, 434] width 18 height 17
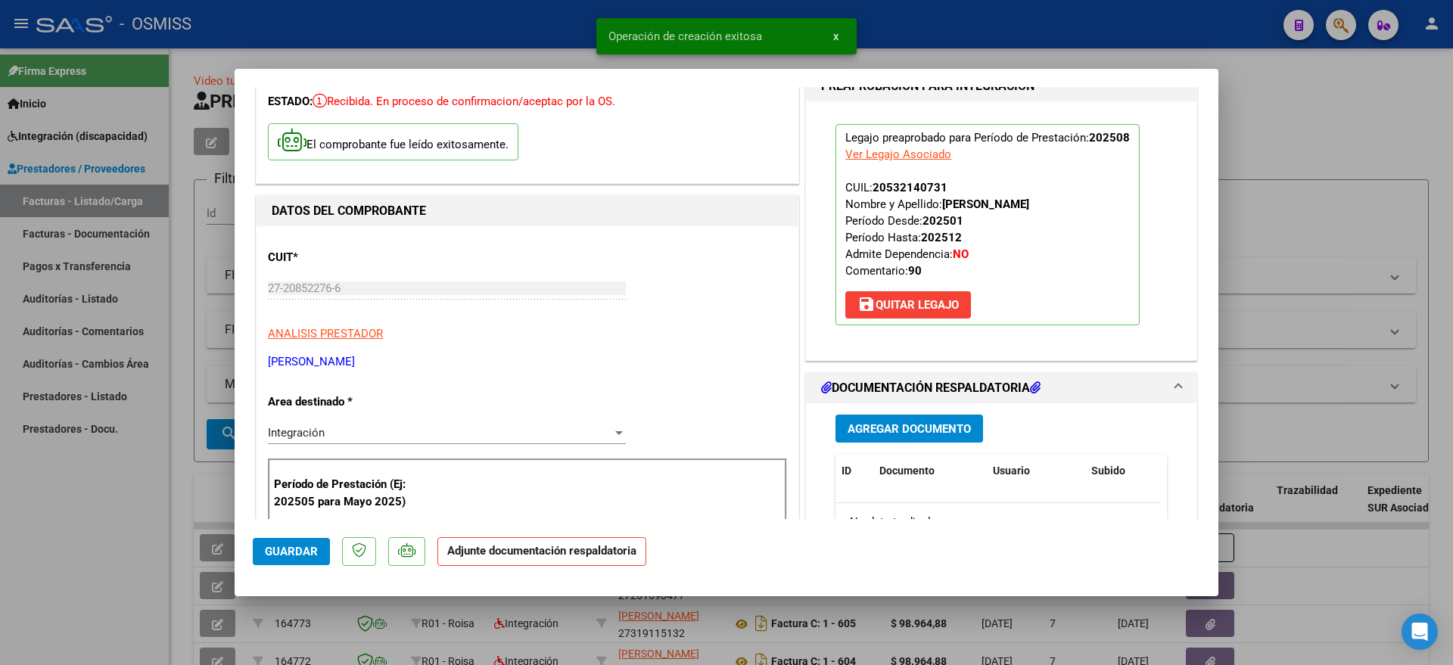
scroll to position [189, 0]
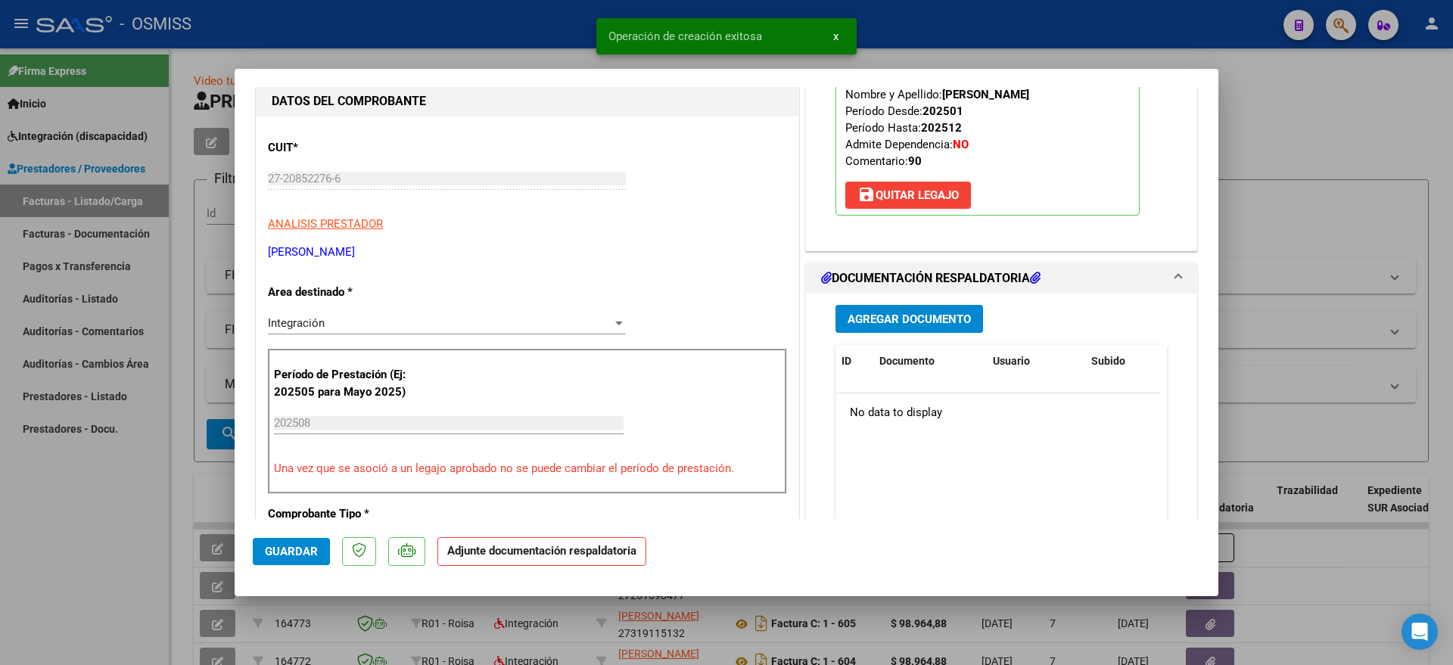
click at [891, 320] on span "Agregar Documento" at bounding box center [909, 320] width 123 height 14
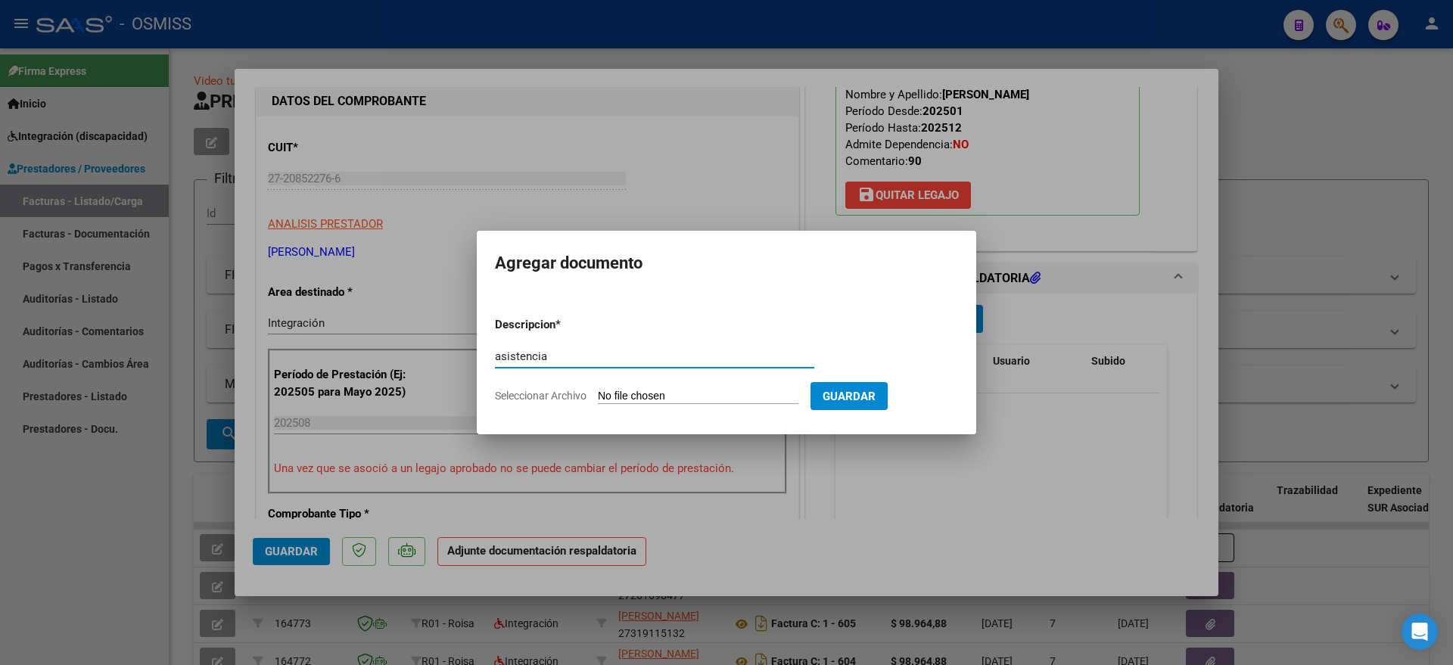
type input "asistencia"
click at [651, 398] on input "Seleccionar Archivo" at bounding box center [698, 397] width 201 height 14
type input "C:\fakepath\Asistencia Gaitan Agosto 2025 FO.pdf"
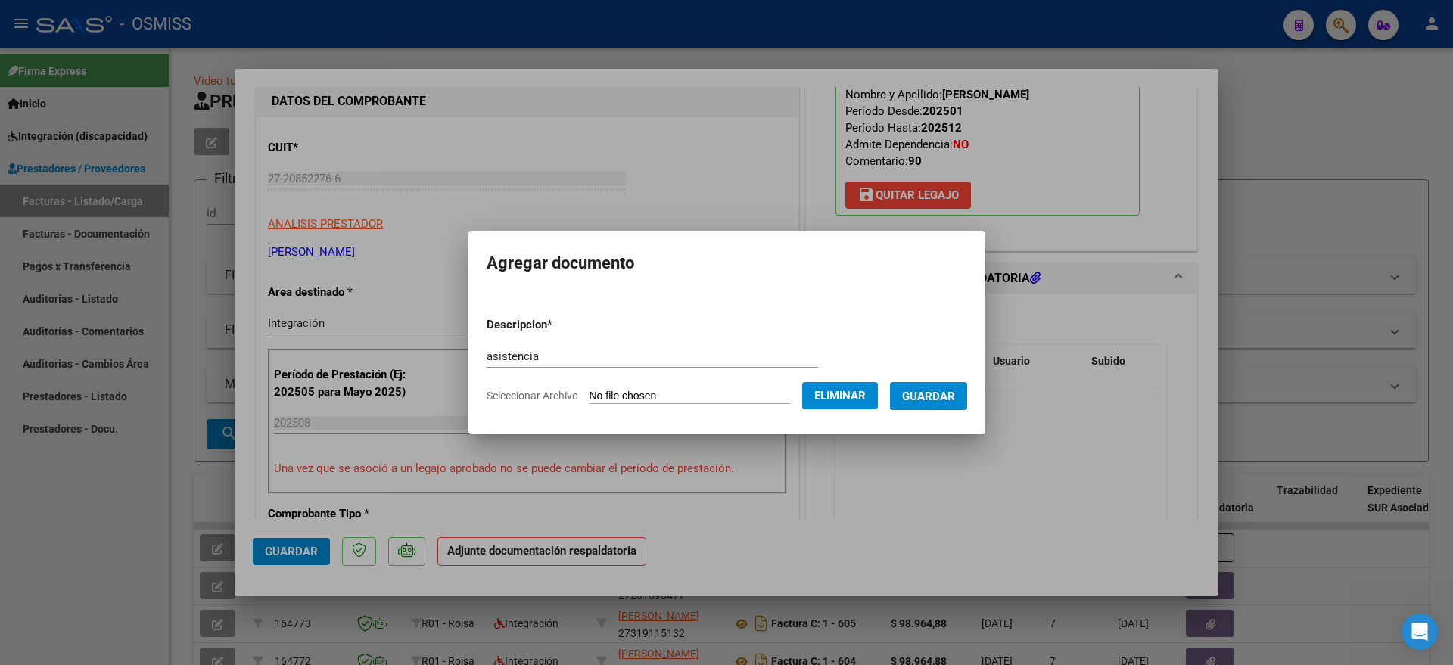
click at [955, 393] on span "Guardar" at bounding box center [928, 397] width 53 height 14
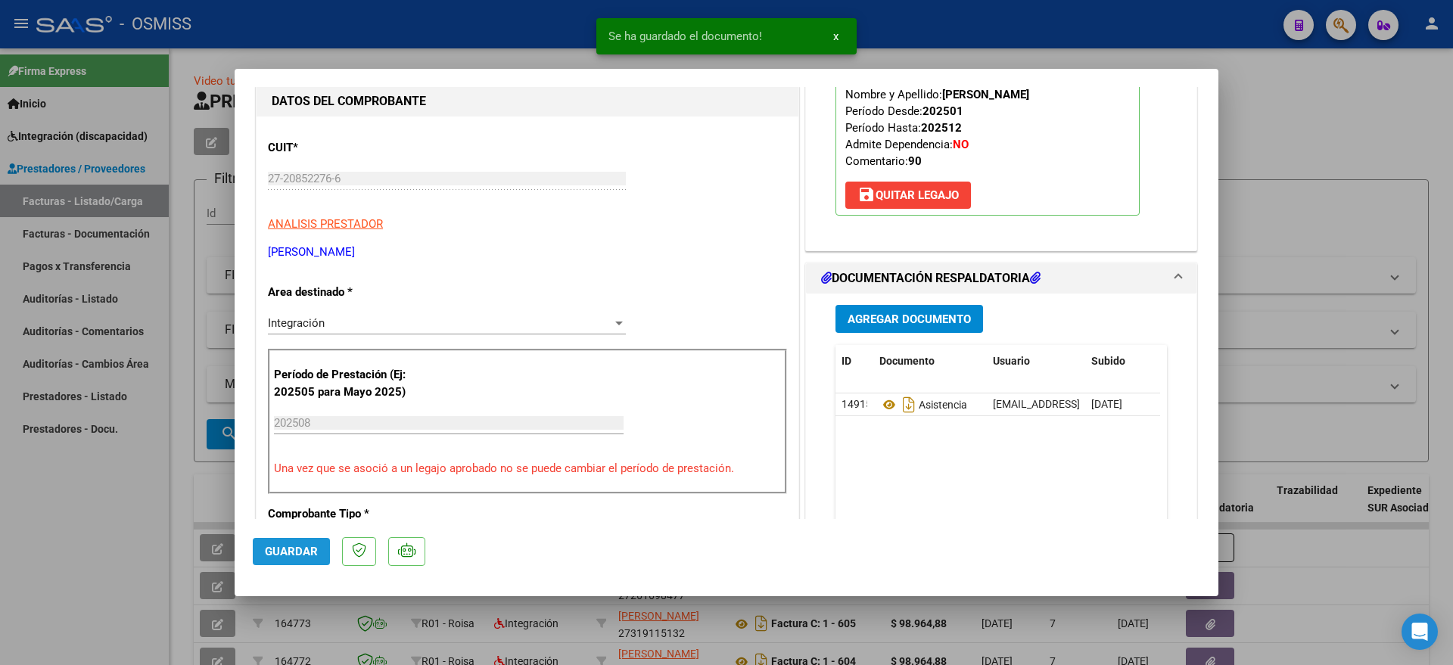
click at [287, 552] on span "Guardar" at bounding box center [291, 552] width 53 height 14
click at [88, 566] on div at bounding box center [726, 332] width 1453 height 665
type input "$ 0,00"
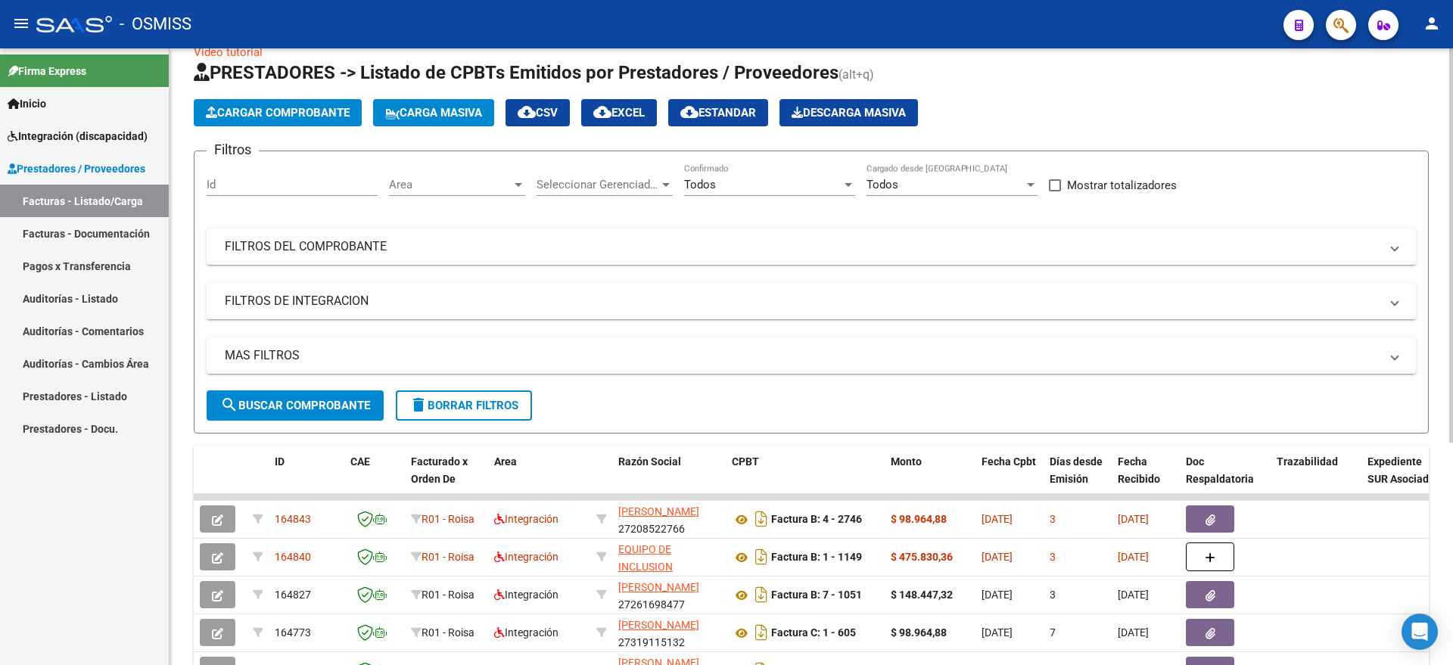
scroll to position [0, 0]
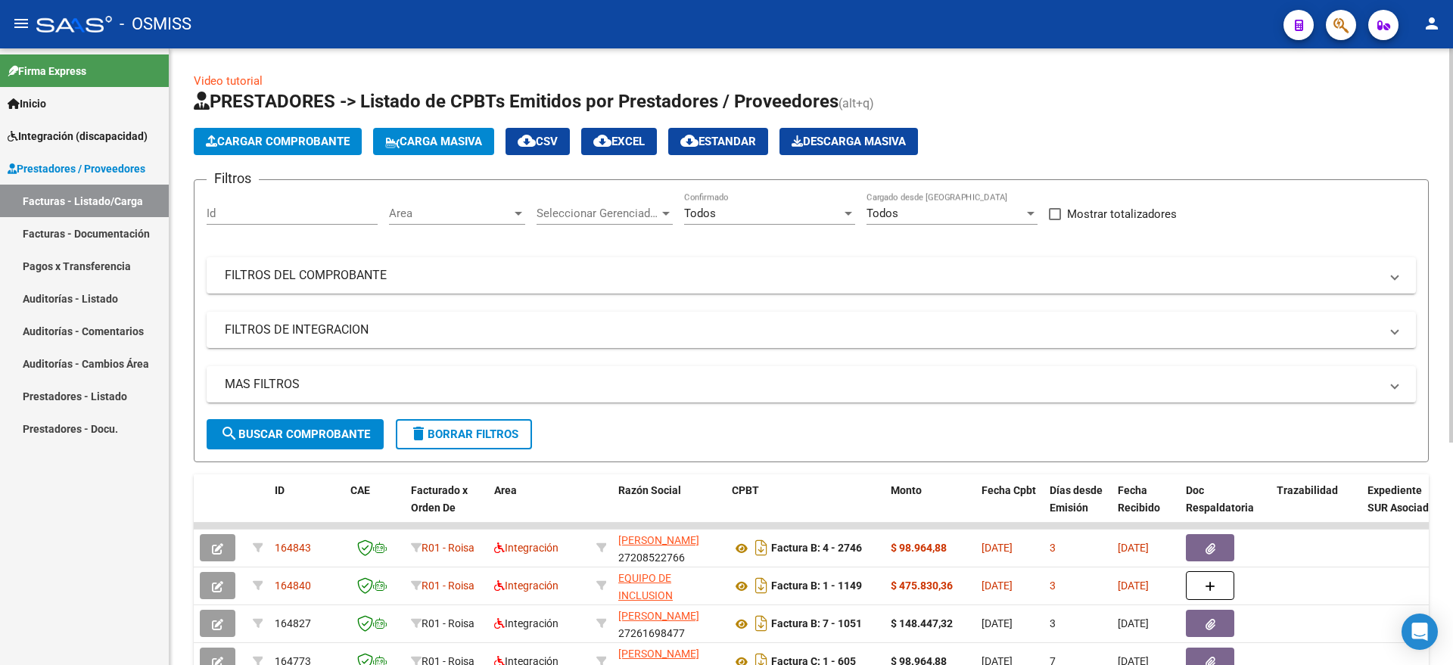
click at [262, 141] on span "Cargar Comprobante" at bounding box center [278, 142] width 144 height 14
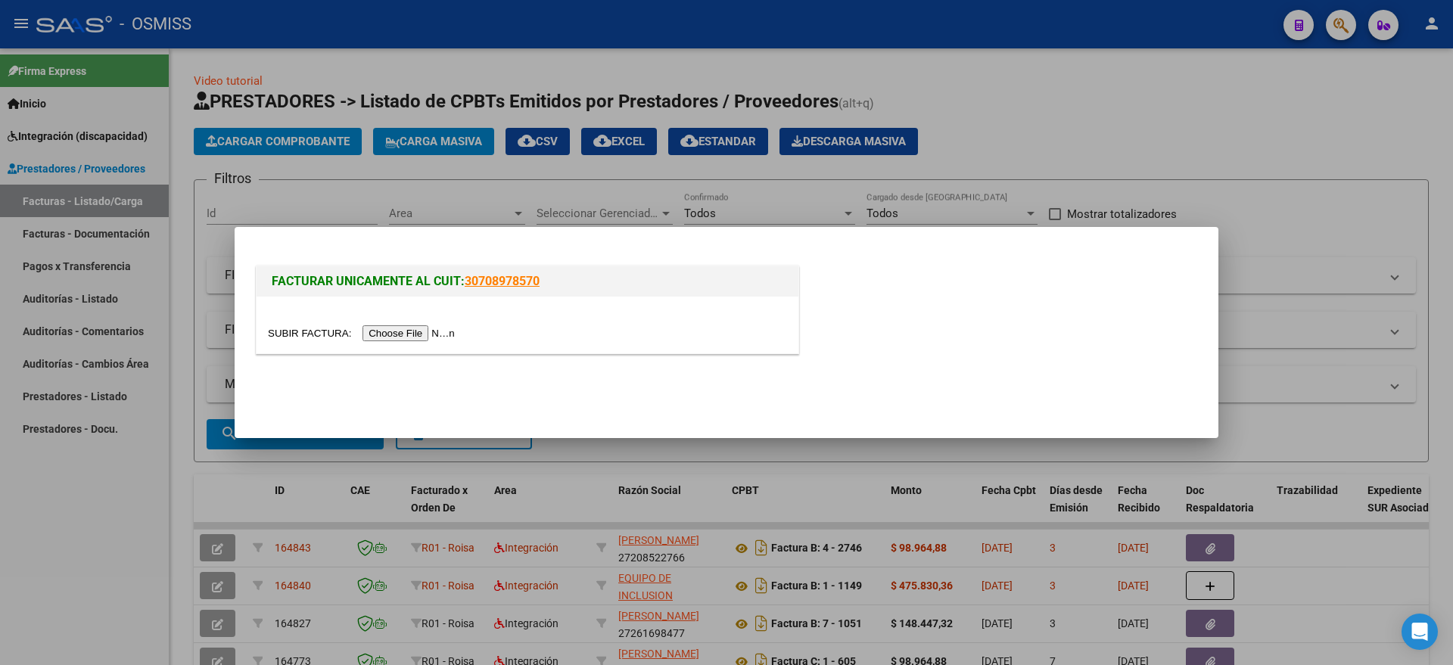
click at [432, 332] on input "file" at bounding box center [363, 333] width 191 height 16
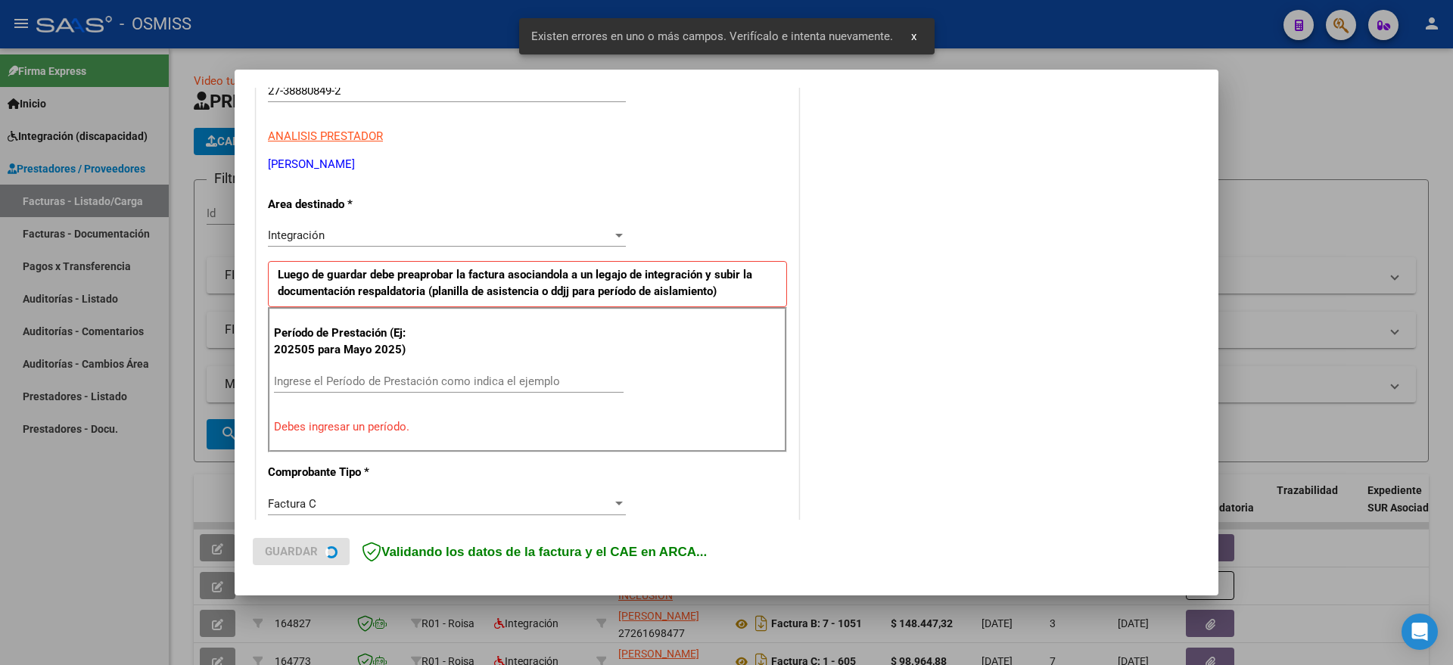
scroll to position [389, 0]
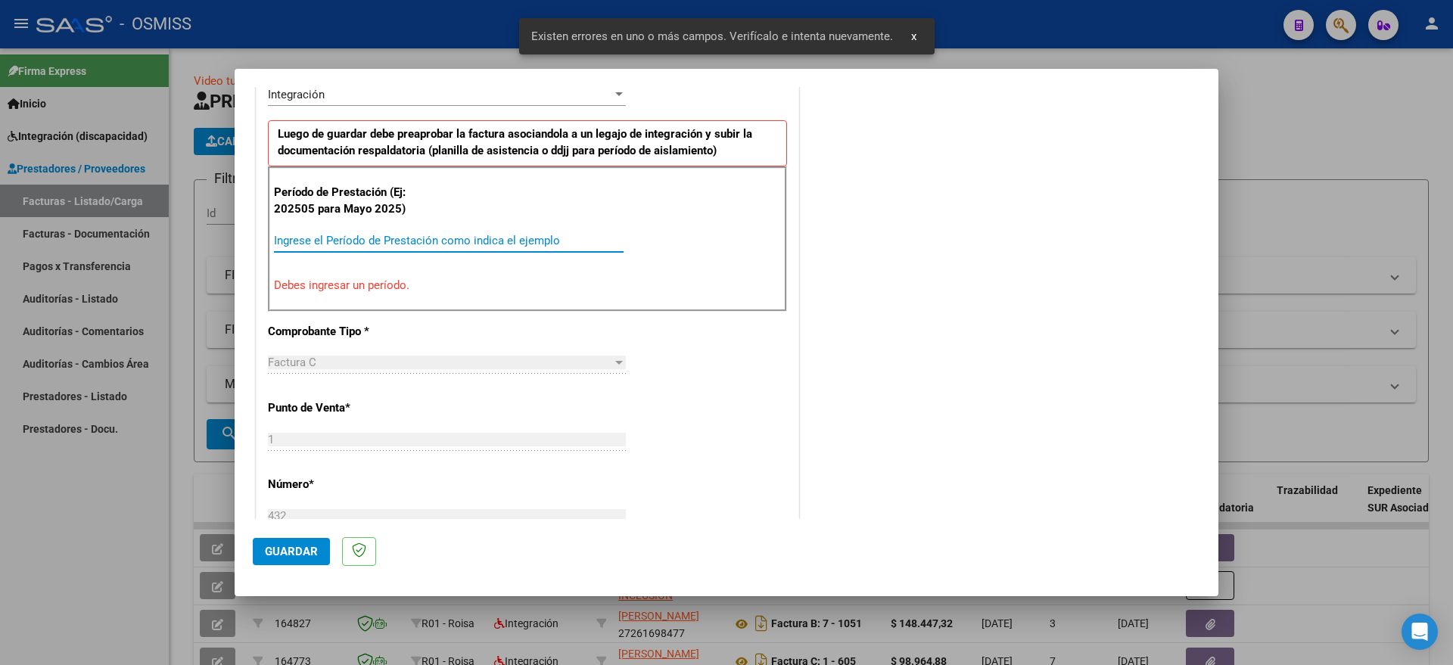
click at [420, 240] on input "Ingrese el Período de Prestación como indica el ejemplo" at bounding box center [449, 241] width 350 height 14
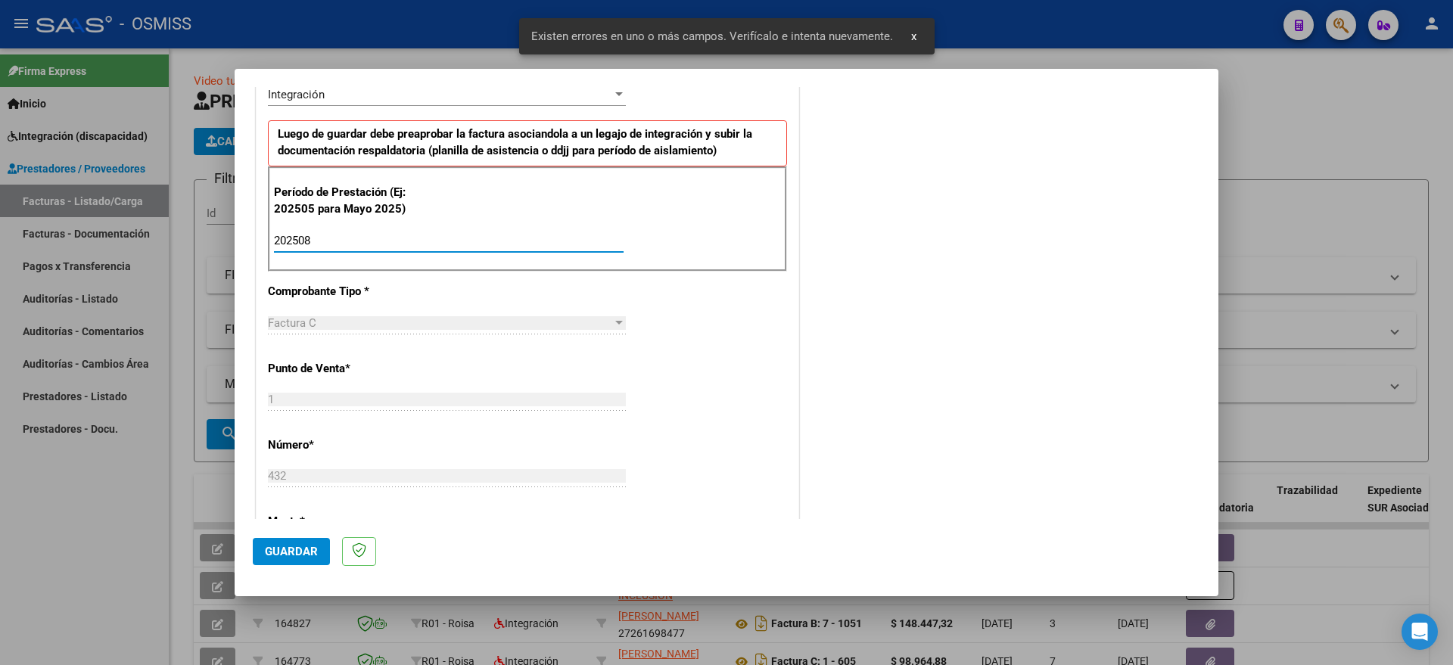
type input "202508"
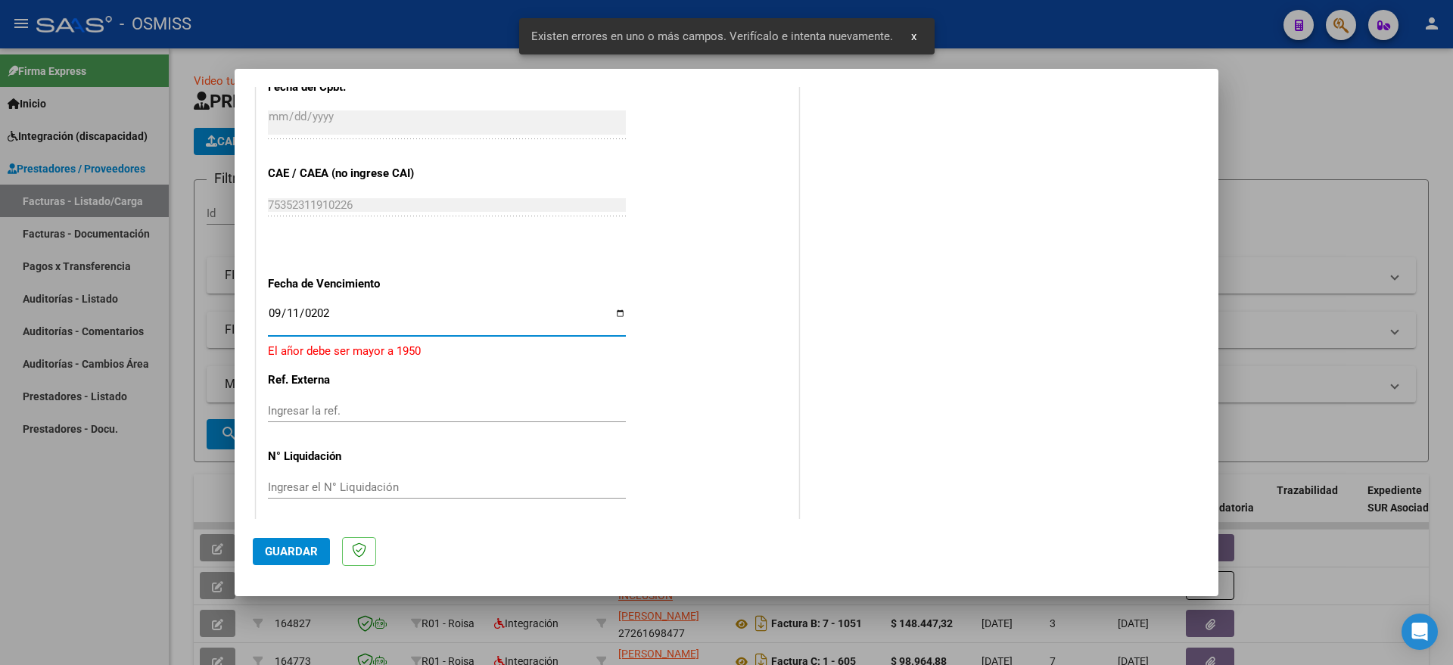
type input "2025-09-11"
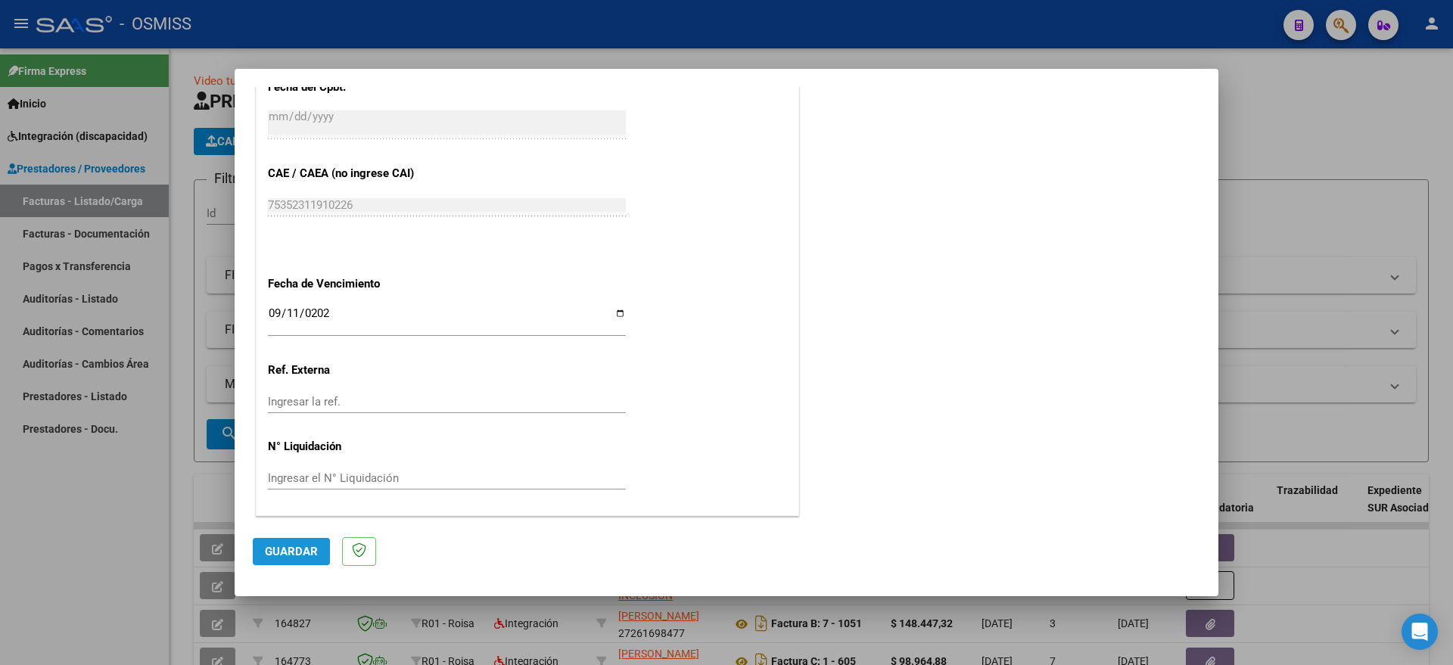
click at [267, 552] on span "Guardar" at bounding box center [291, 552] width 53 height 14
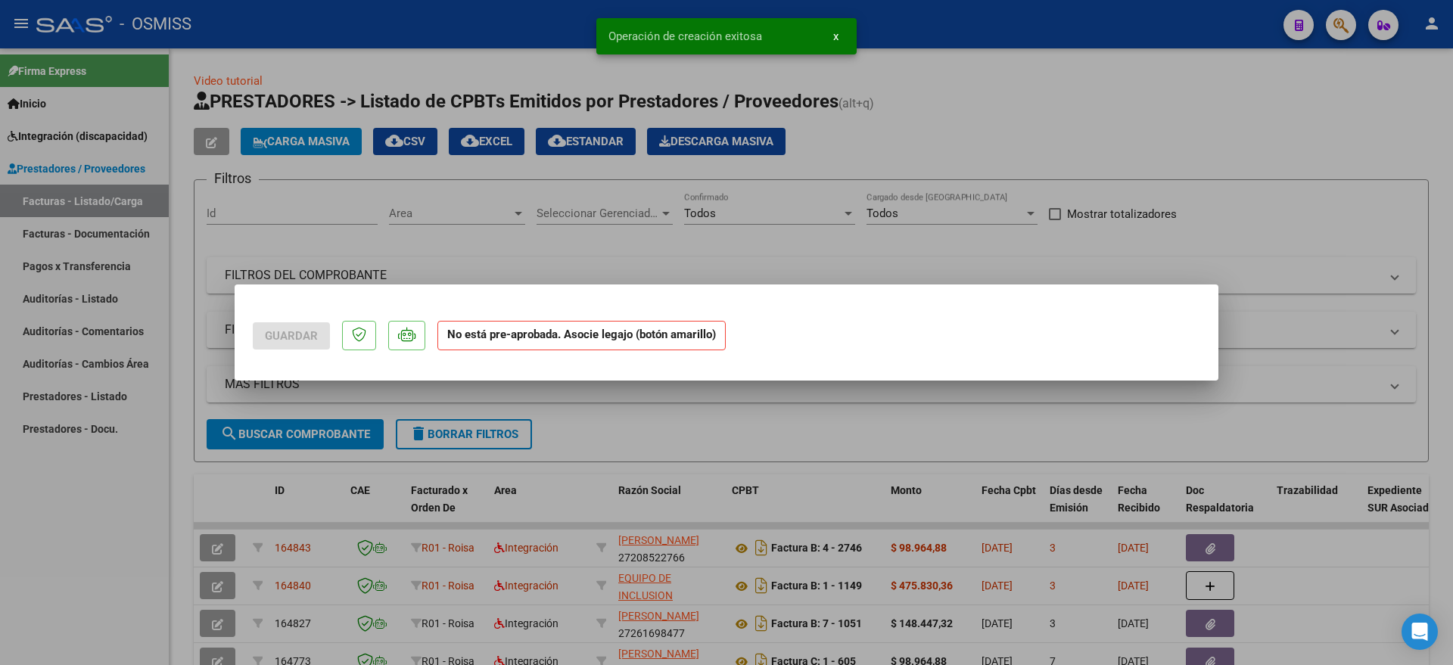
scroll to position [0, 0]
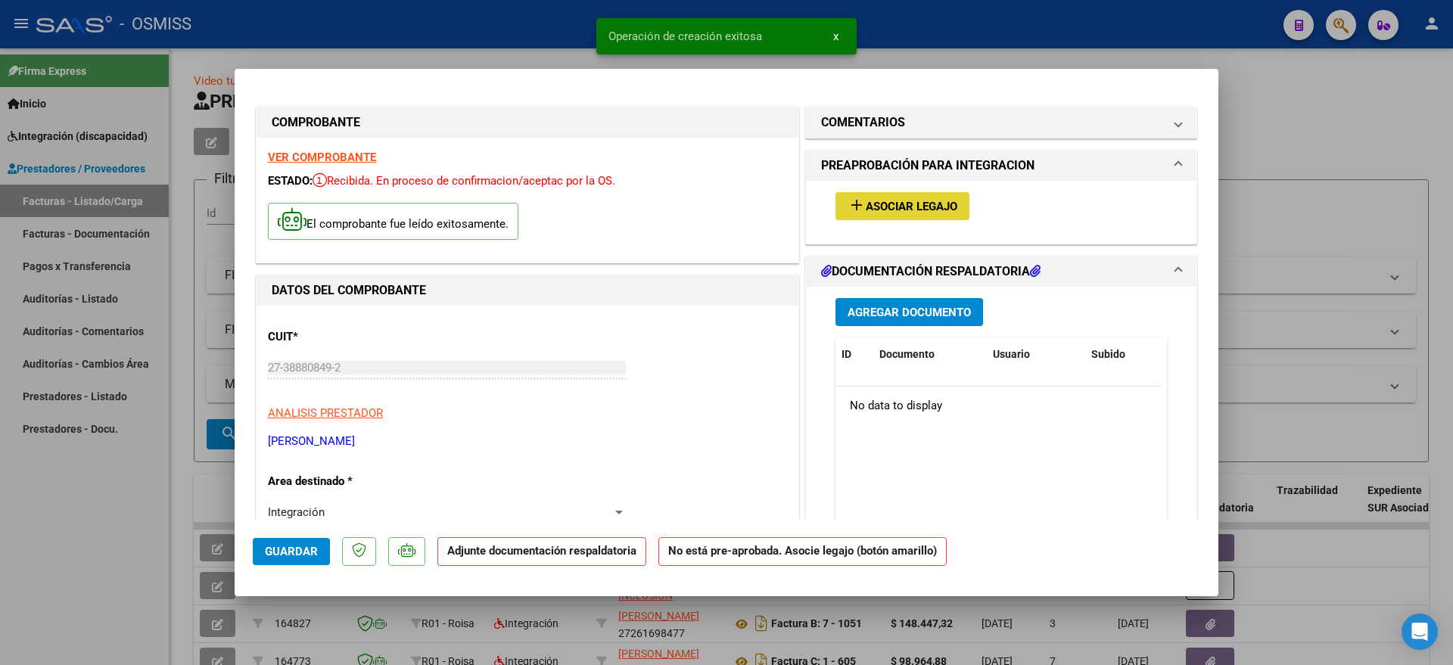
click at [911, 201] on span "Asociar Legajo" at bounding box center [912, 207] width 92 height 14
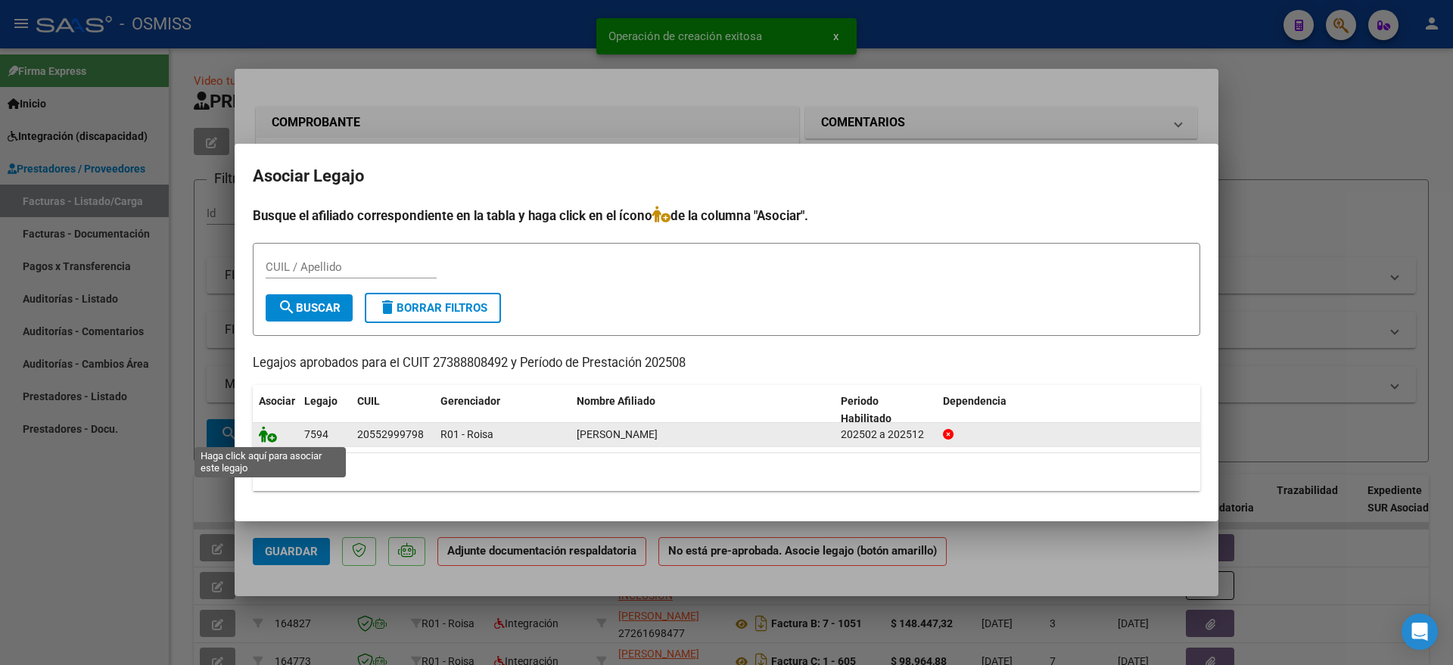
click at [275, 437] on icon at bounding box center [268, 434] width 18 height 17
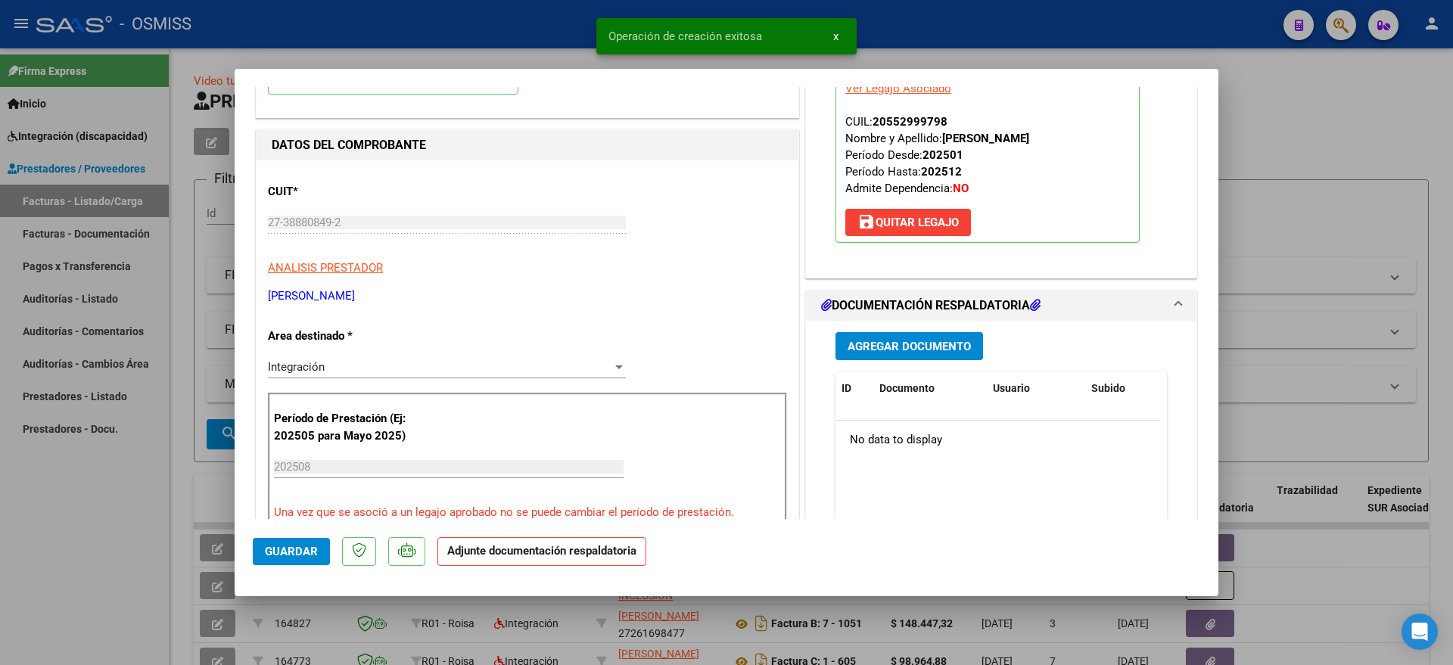
scroll to position [189, 0]
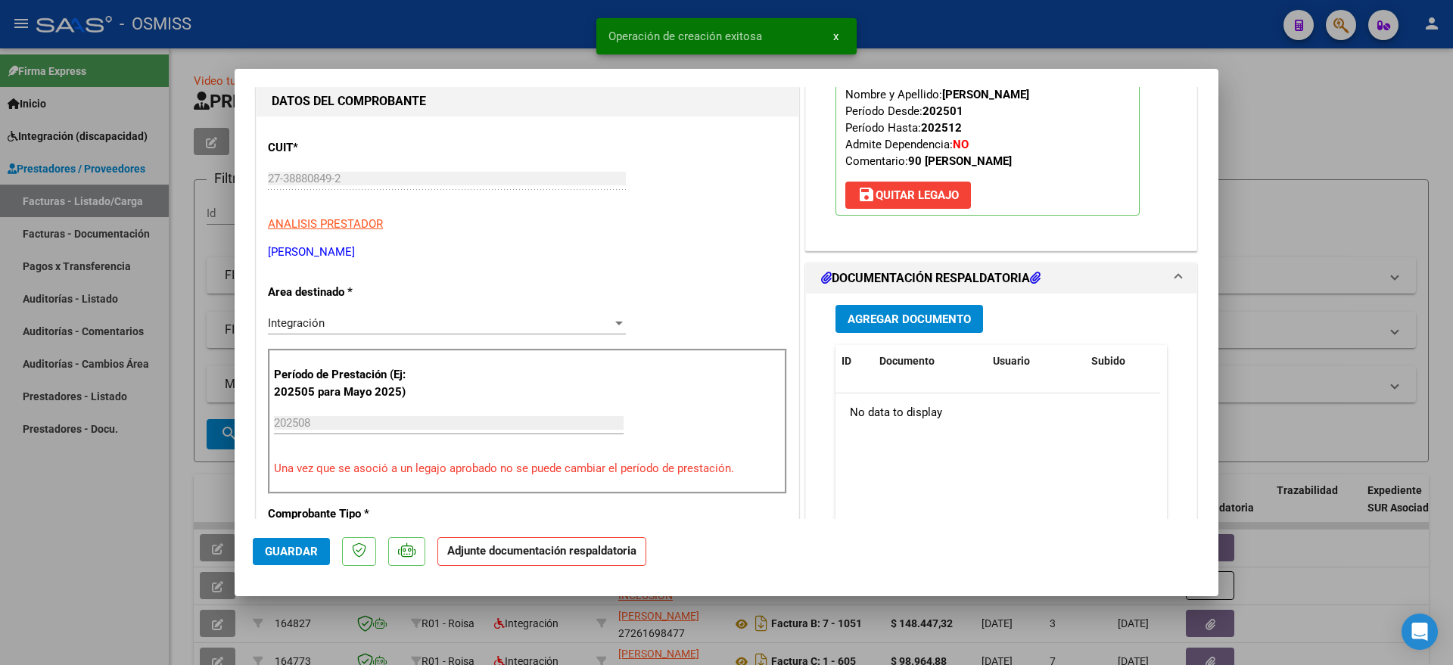
click at [872, 318] on span "Agregar Documento" at bounding box center [909, 320] width 123 height 14
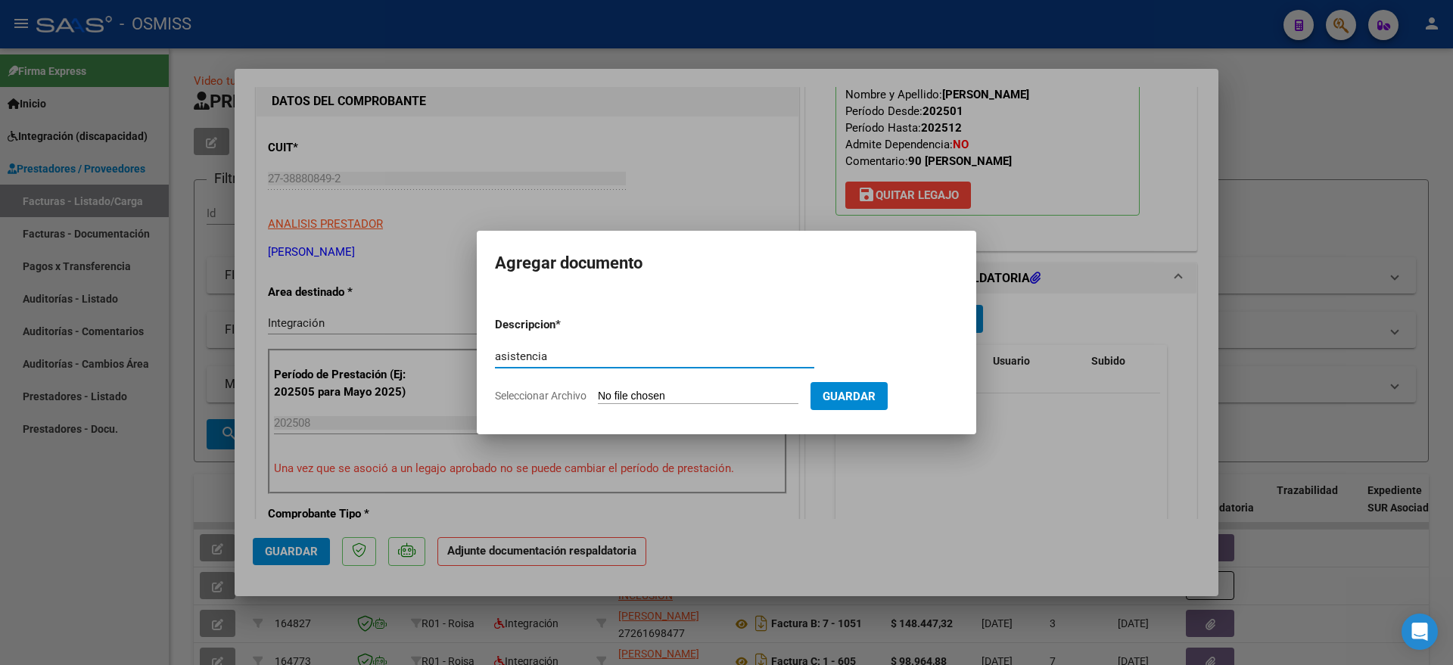
type input "asistencia"
click at [636, 400] on input "Seleccionar Archivo" at bounding box center [698, 397] width 201 height 14
type input "C:\fakepath\20250906_084147.jpg"
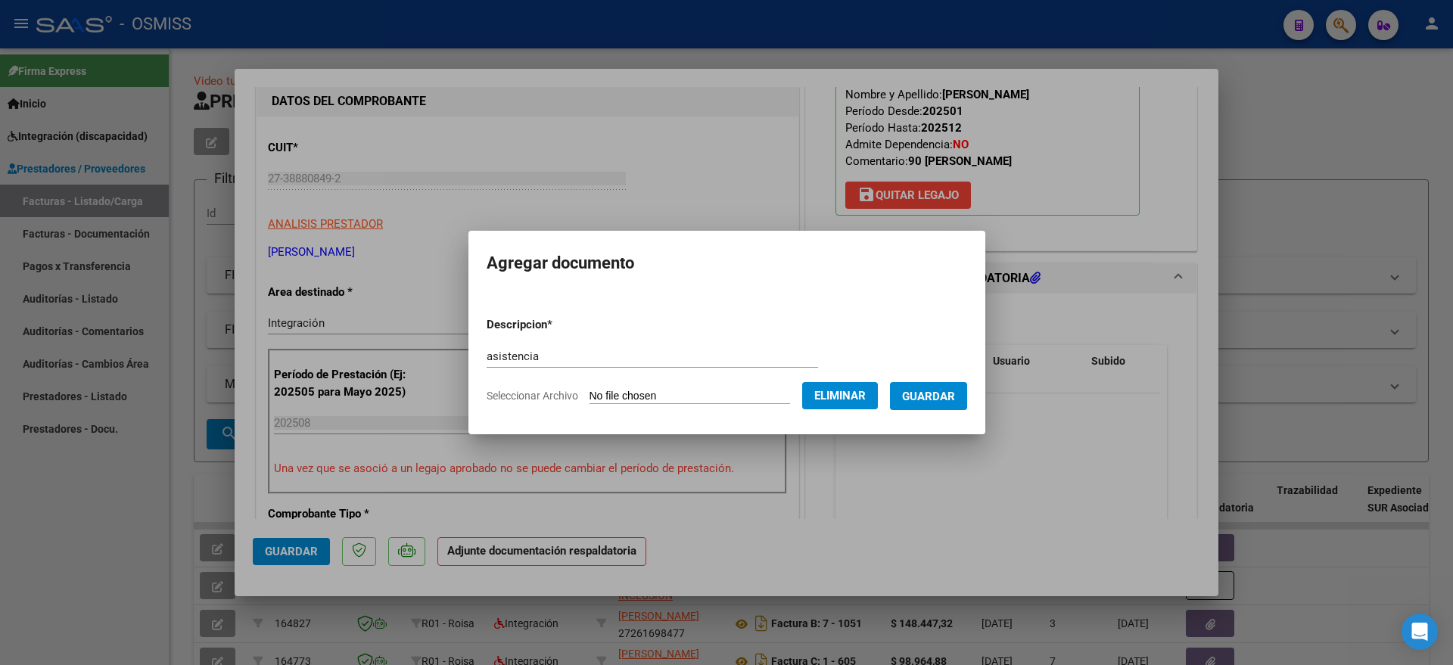
click at [954, 397] on span "Guardar" at bounding box center [928, 397] width 53 height 14
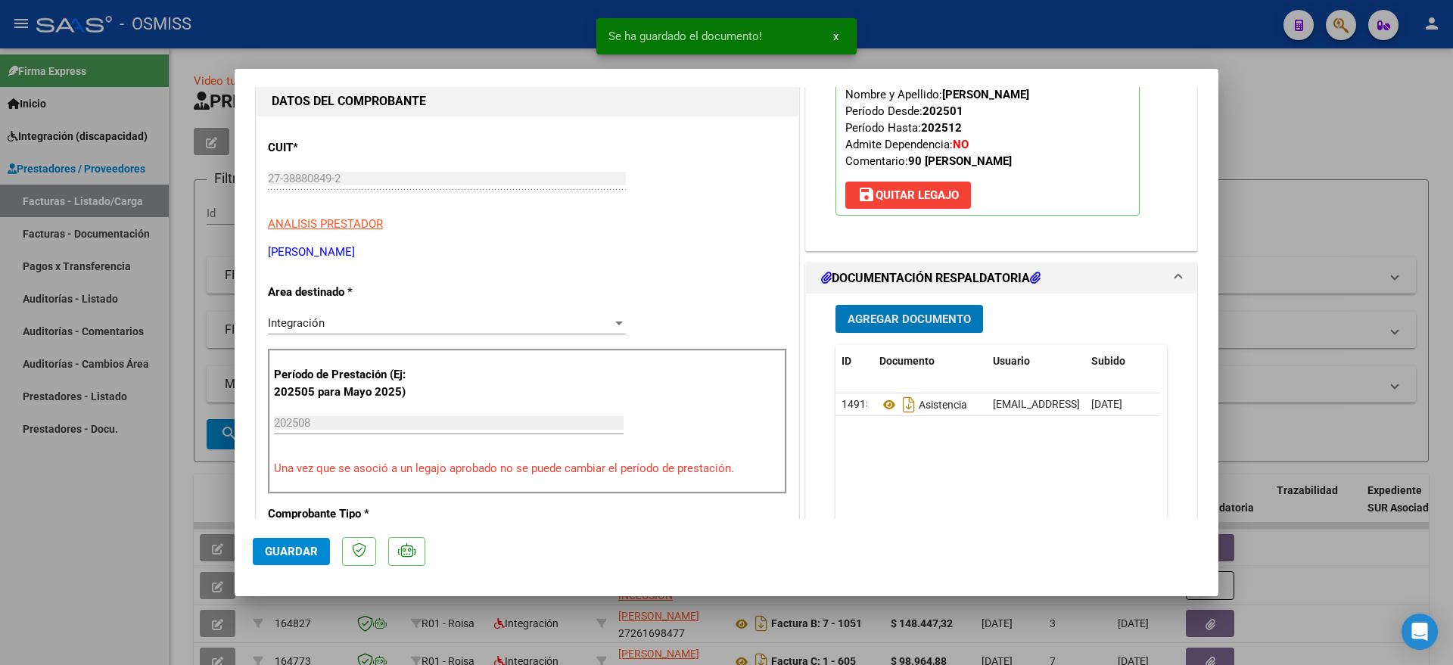
click at [293, 553] on span "Guardar" at bounding box center [291, 552] width 53 height 14
click at [100, 533] on div at bounding box center [726, 332] width 1453 height 665
type input "$ 0,00"
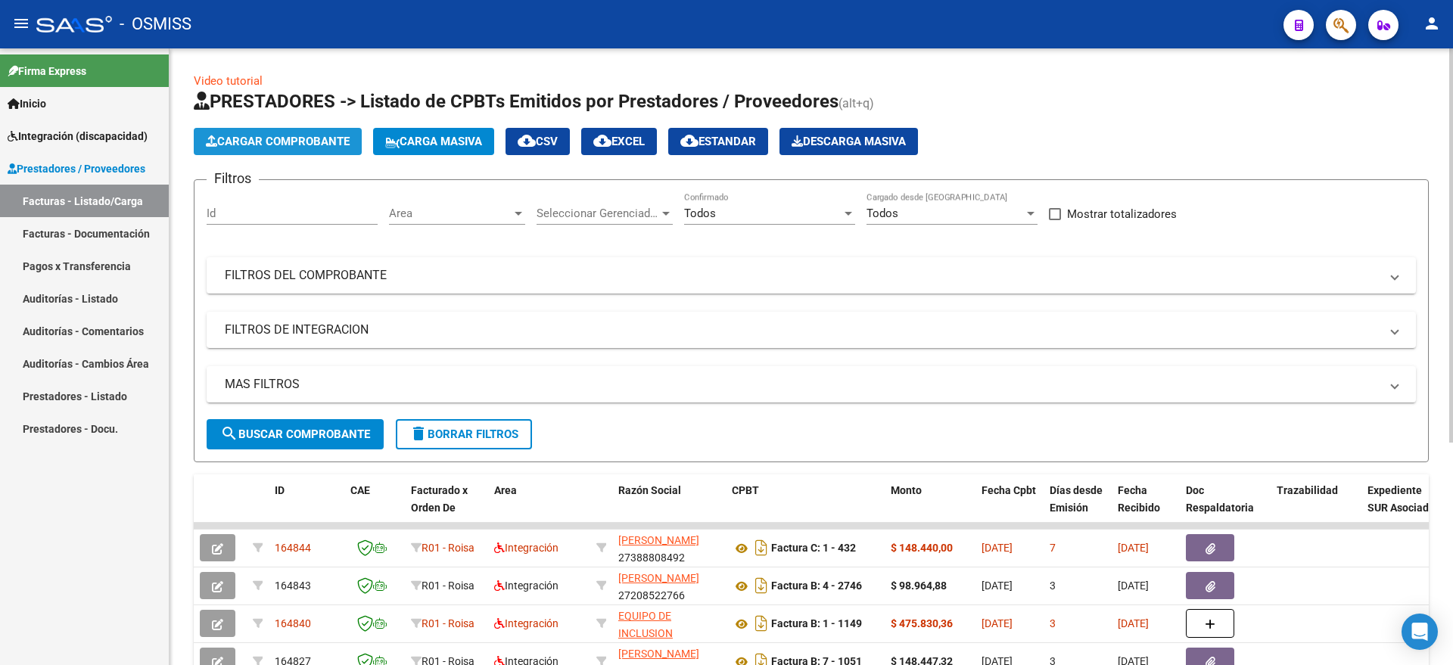
click at [272, 130] on button "Cargar Comprobante" at bounding box center [278, 141] width 168 height 27
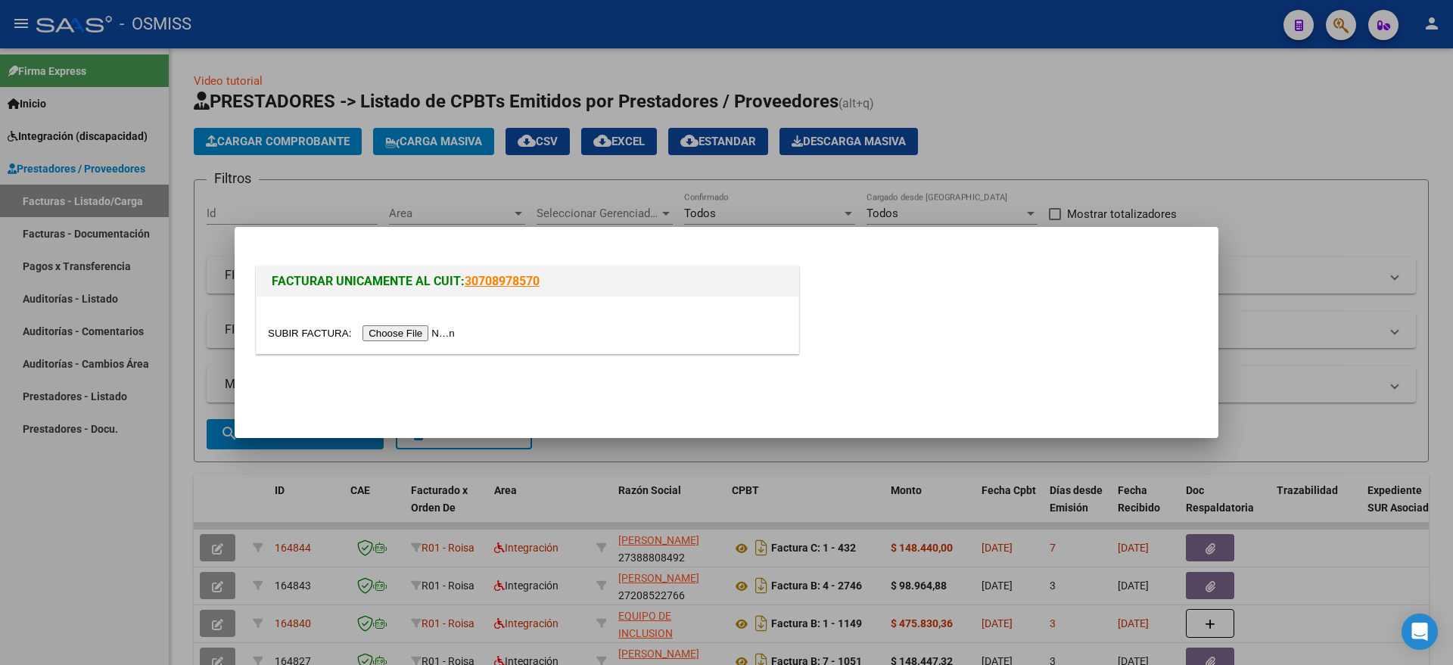
click at [428, 322] on div at bounding box center [528, 325] width 542 height 57
click at [418, 340] on input "file" at bounding box center [363, 333] width 191 height 16
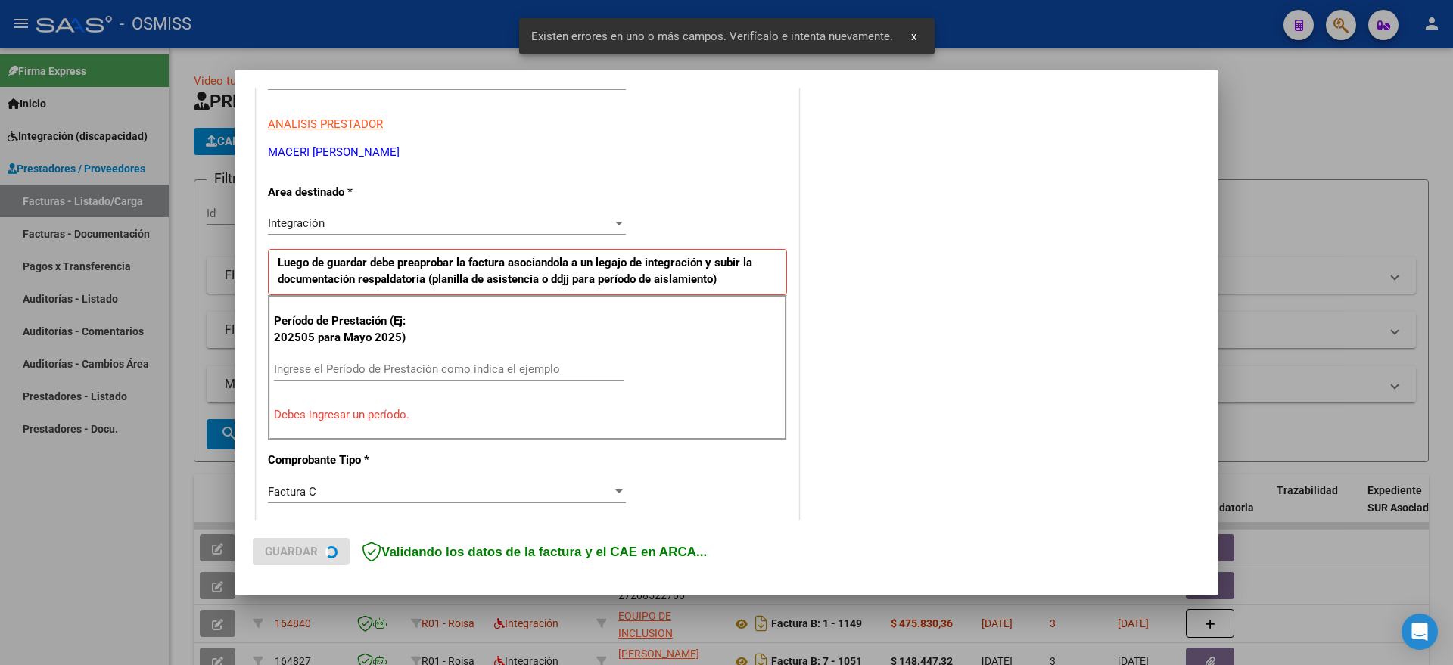
scroll to position [311, 0]
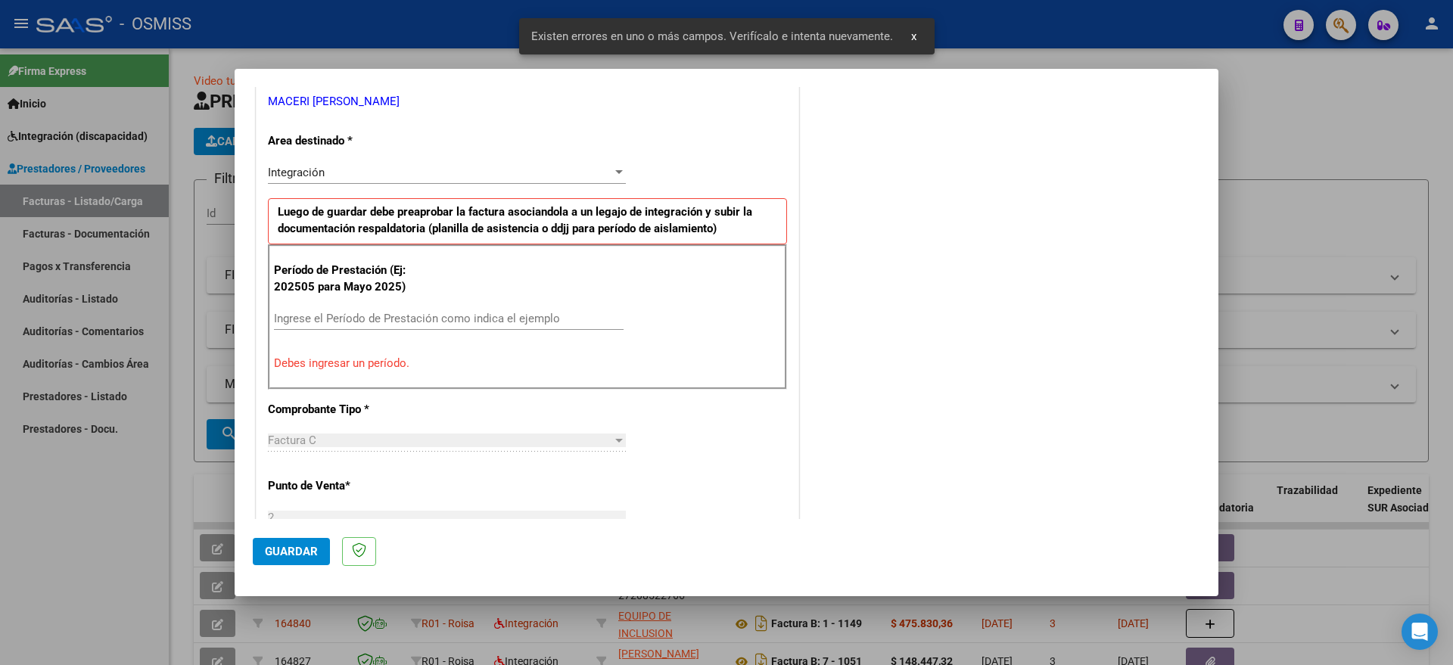
click at [482, 296] on div "Período de Prestación (Ej: 202505 para Mayo 2025) Ingrese el Período de Prestac…" at bounding box center [527, 316] width 519 height 145
click at [493, 313] on input "Ingrese el Período de Prestación como indica el ejemplo" at bounding box center [449, 319] width 350 height 14
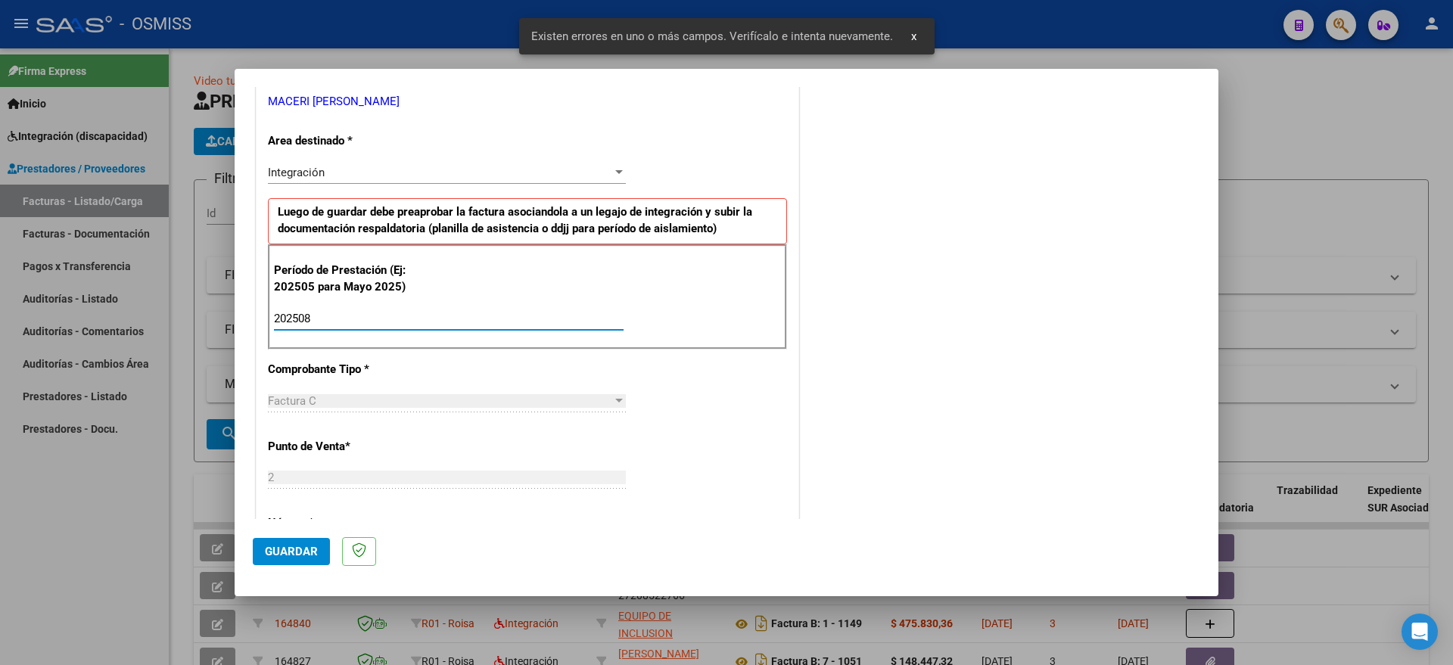
type input "202508"
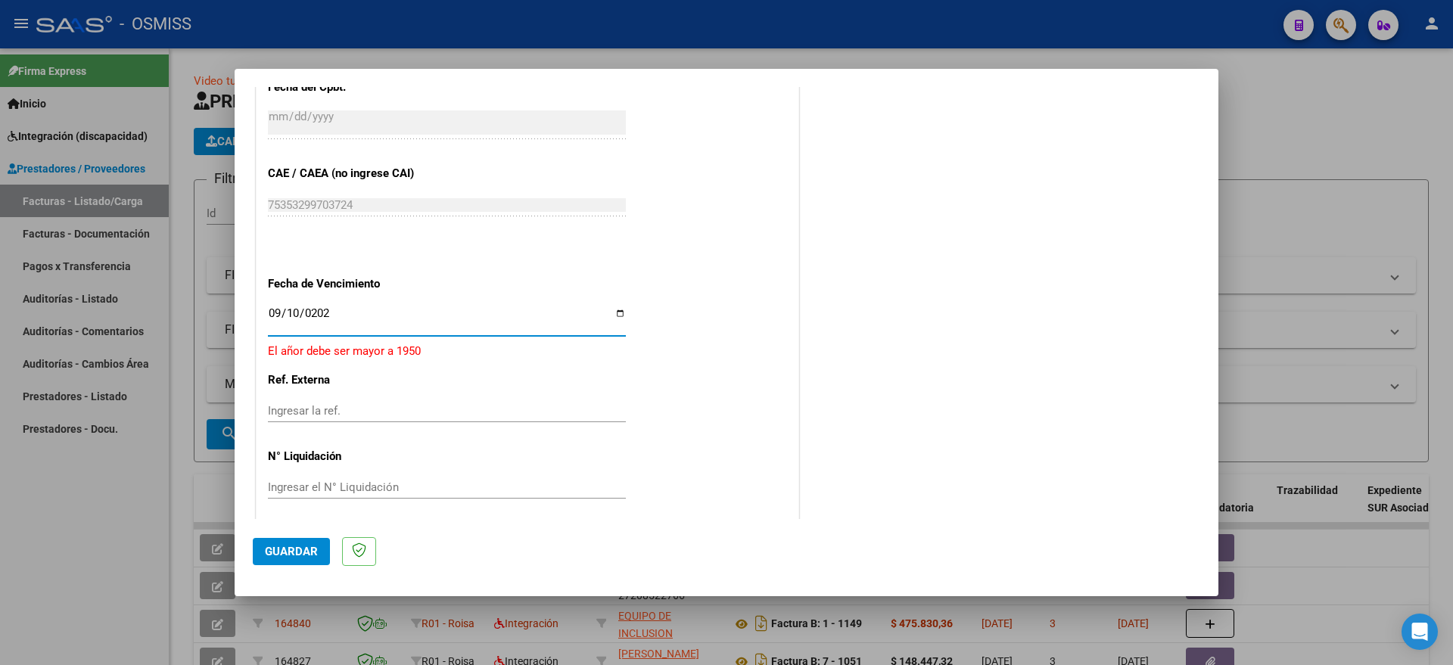
type input "2025-09-10"
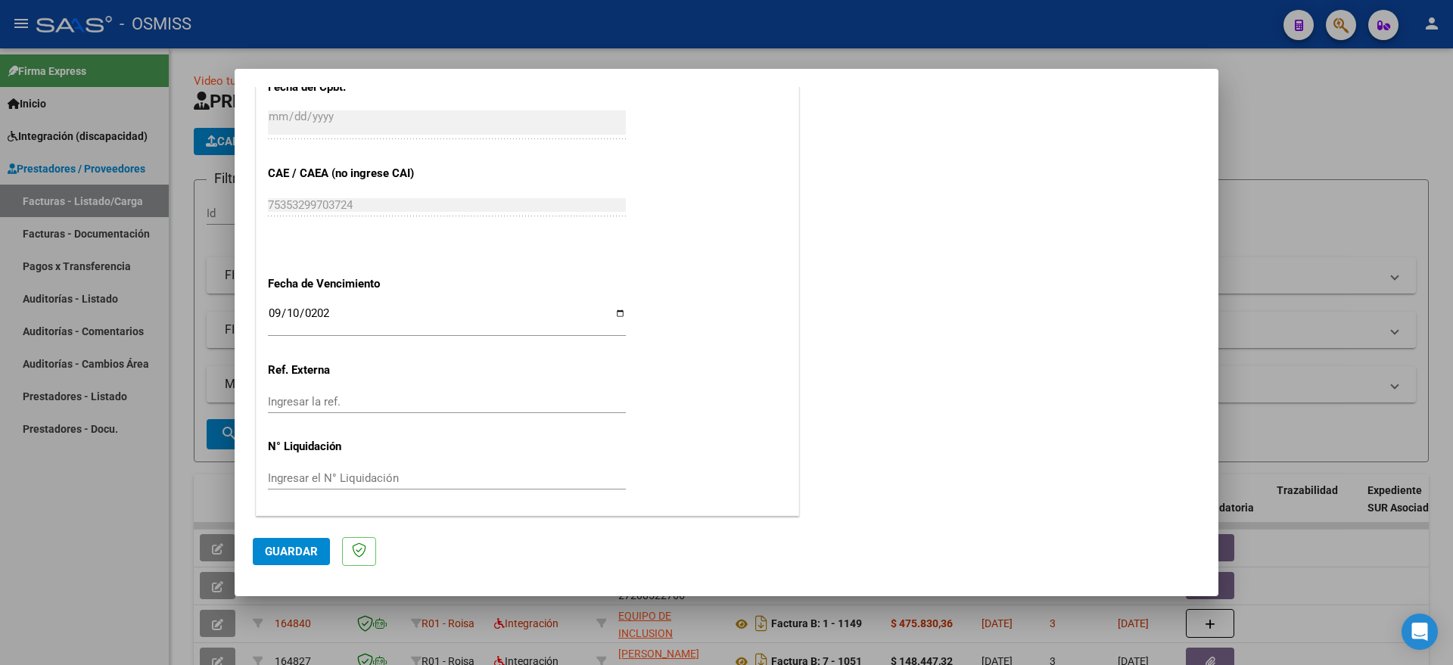
click at [275, 566] on mat-dialog-actions "Guardar" at bounding box center [726, 549] width 947 height 60
click at [286, 552] on span "Guardar" at bounding box center [291, 552] width 53 height 14
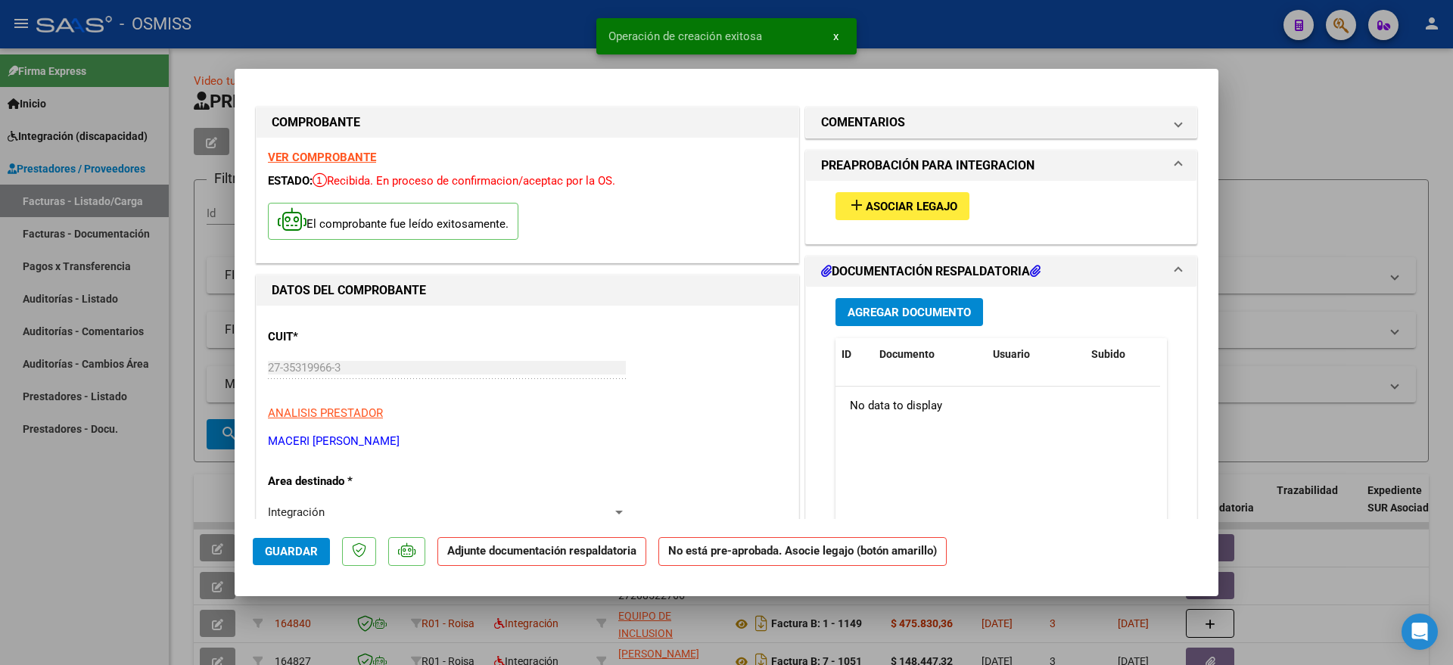
click at [906, 208] on span "Asociar Legajo" at bounding box center [912, 207] width 92 height 14
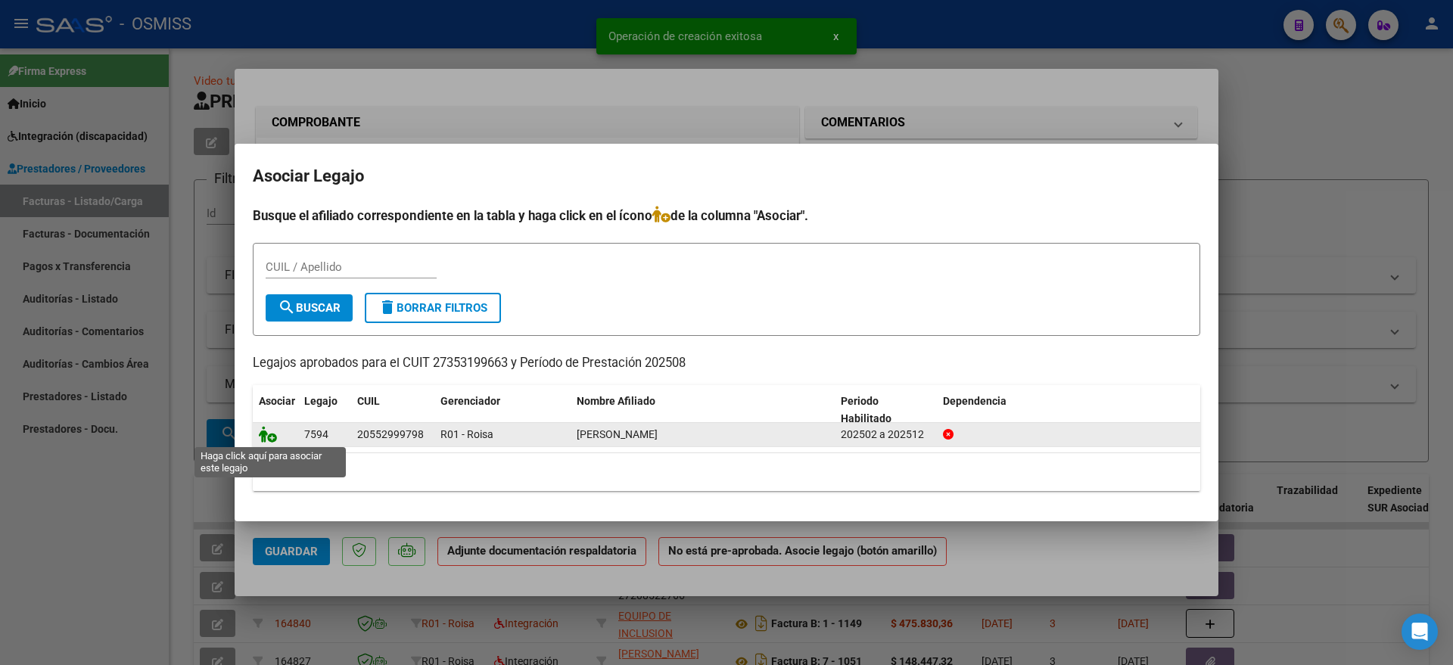
click at [269, 436] on icon at bounding box center [268, 434] width 18 height 17
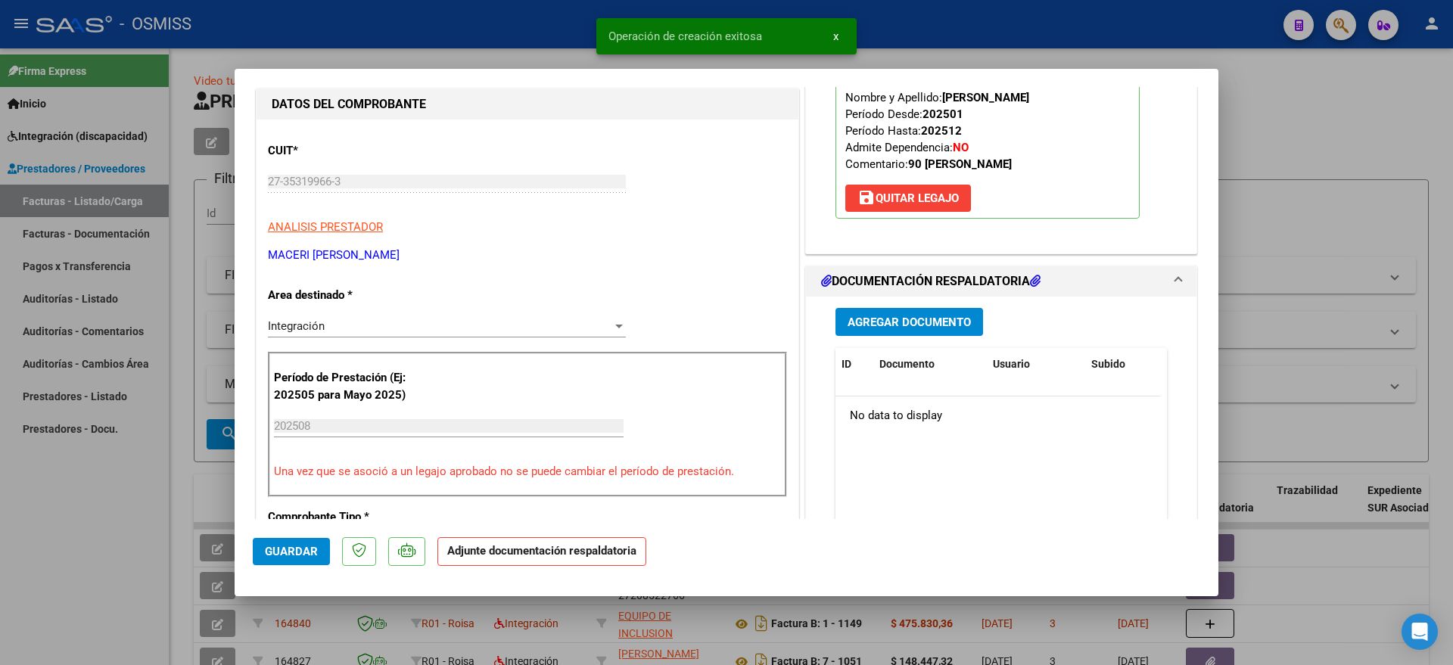
scroll to position [189, 0]
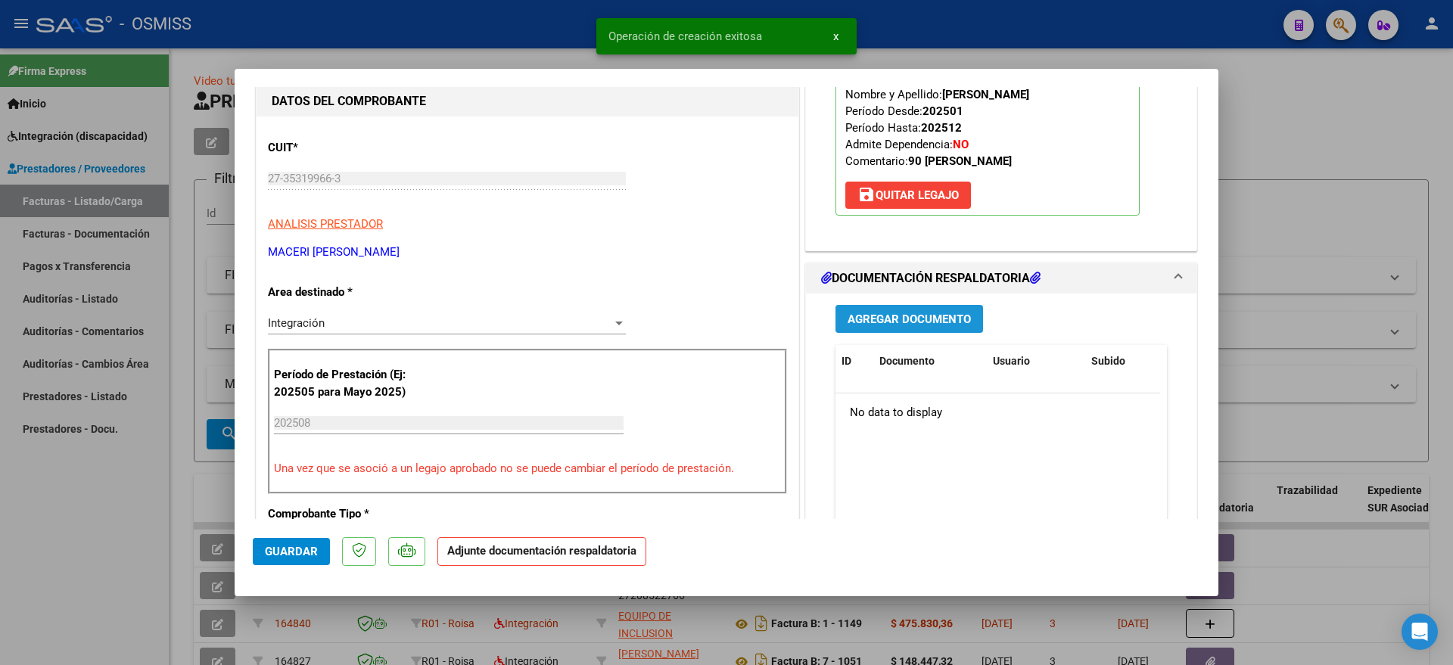
click at [882, 312] on span "Agregar Documento" at bounding box center [909, 319] width 123 height 14
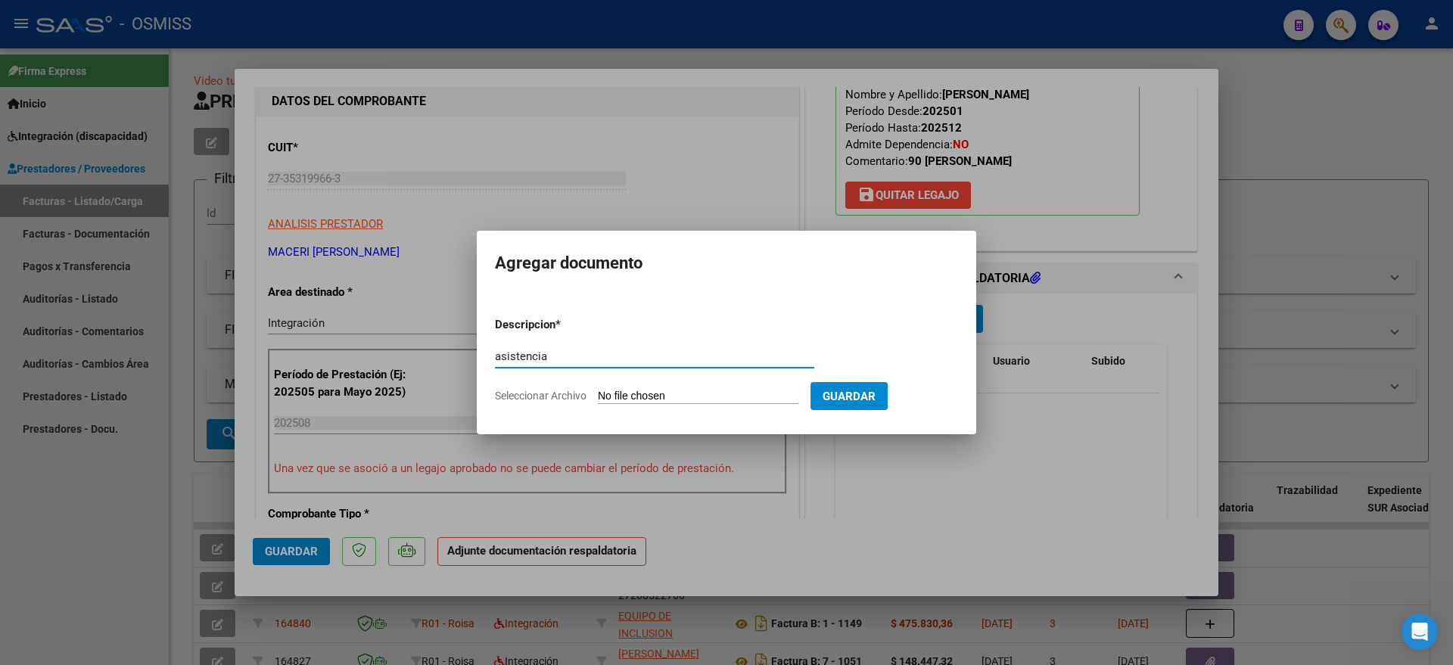
type input "asistencia"
click at [645, 402] on input "Seleccionar Archivo" at bounding box center [698, 397] width 201 height 14
type input "C:\fakepath\MIRANDA YAMIL PRESTACION PSICOLOGIA PLANILLA 0825.pdf"
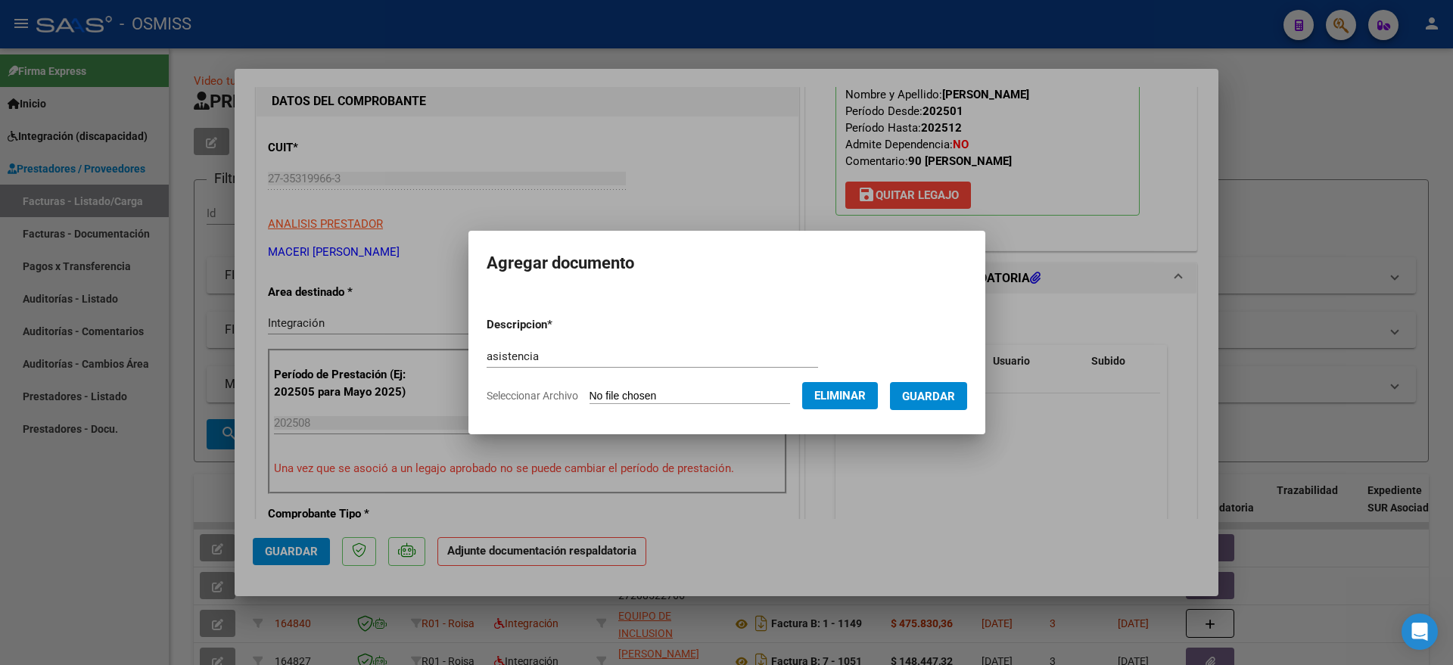
click at [955, 400] on span "Guardar" at bounding box center [928, 397] width 53 height 14
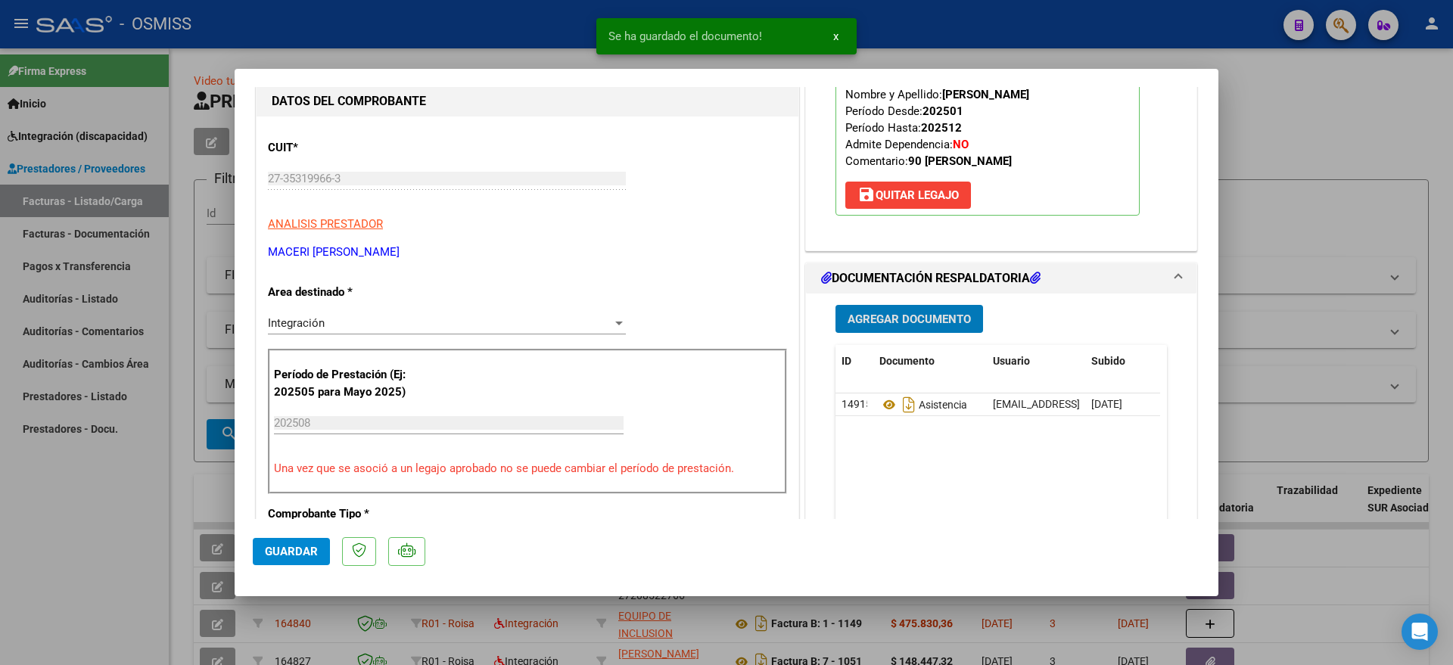
click at [268, 549] on span "Guardar" at bounding box center [291, 552] width 53 height 14
click at [70, 521] on div at bounding box center [726, 332] width 1453 height 665
type input "$ 0,00"
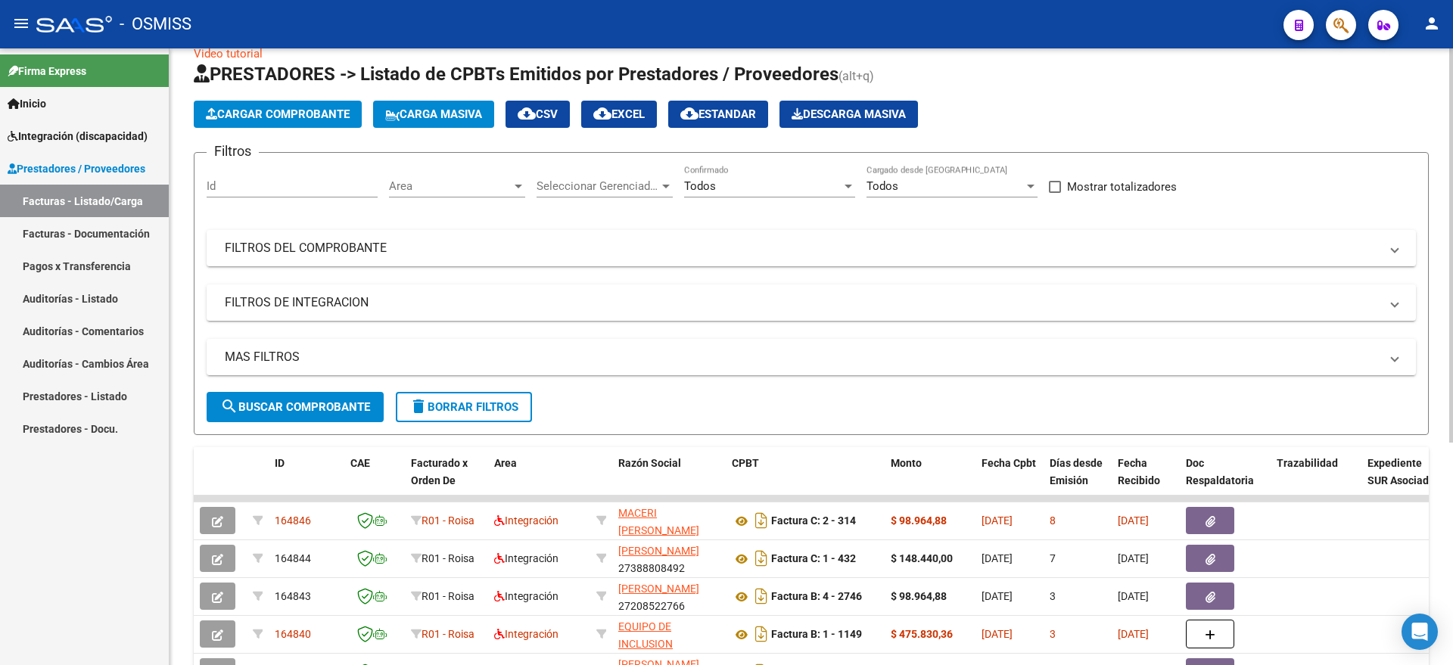
scroll to position [0, 0]
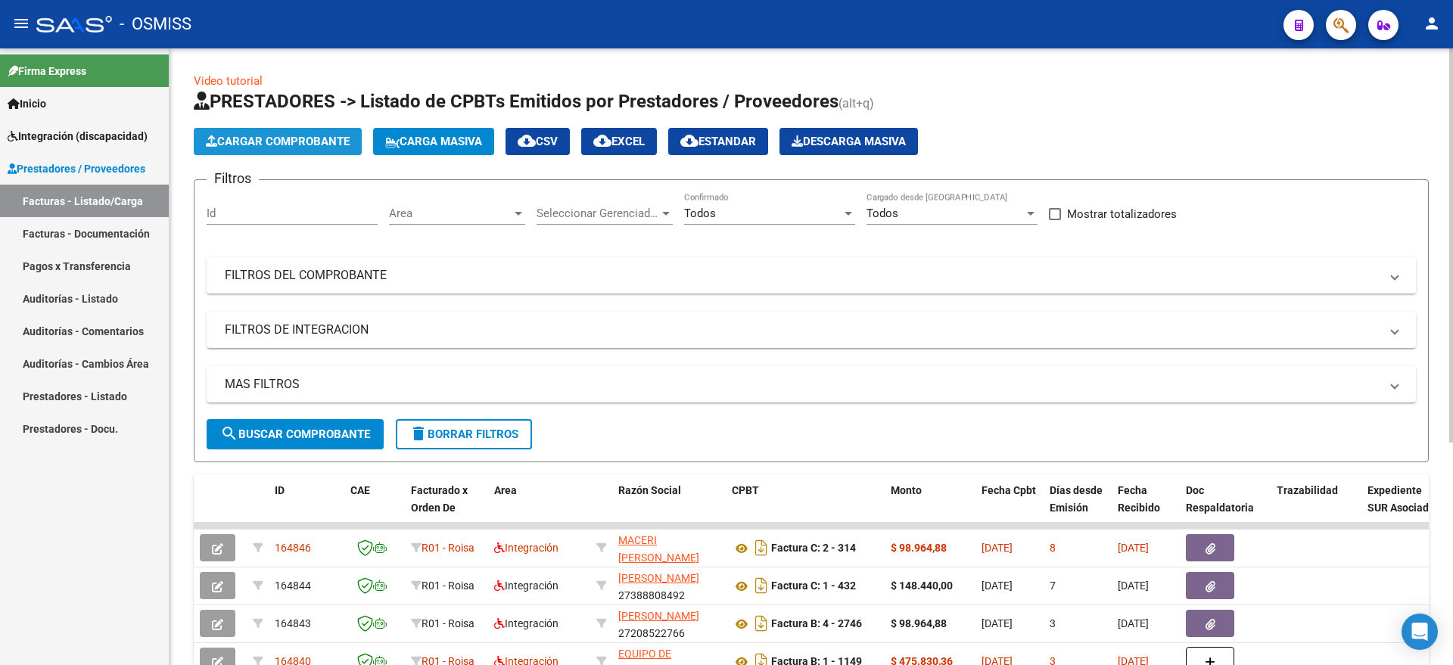
click at [274, 142] on span "Cargar Comprobante" at bounding box center [278, 142] width 144 height 14
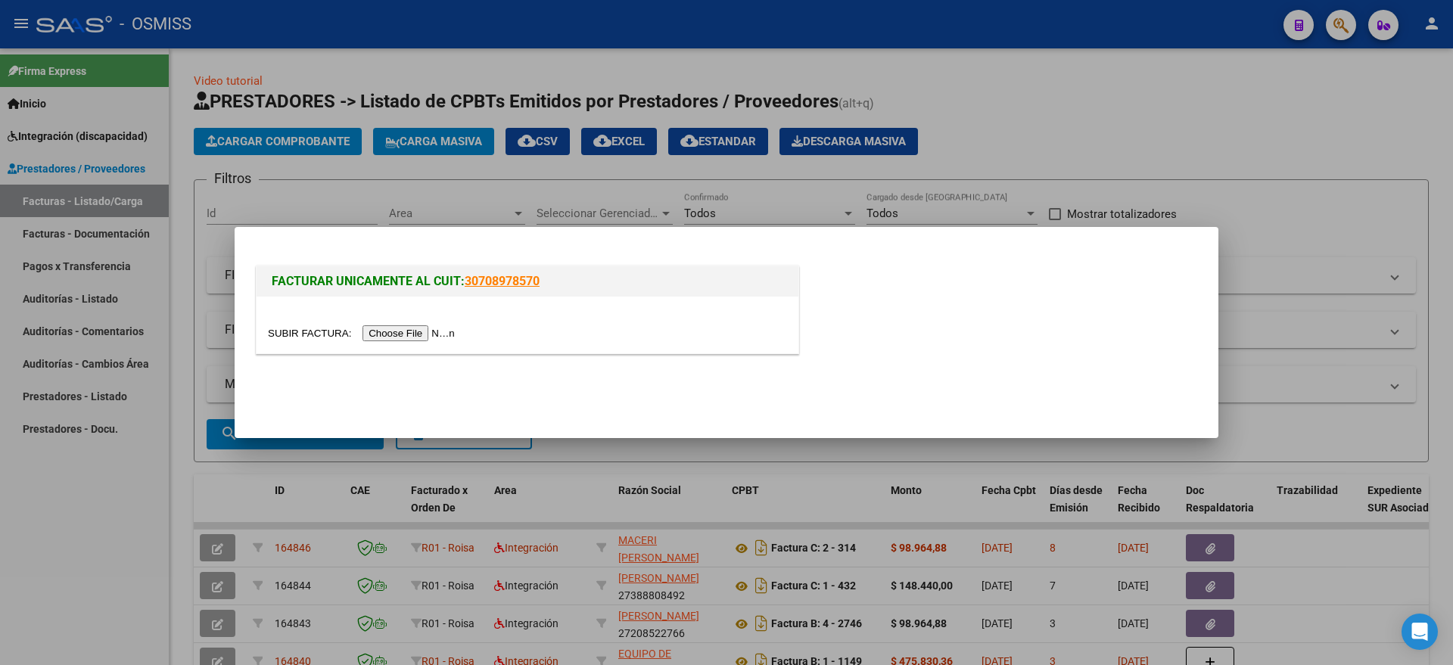
click at [433, 331] on input "file" at bounding box center [363, 333] width 191 height 16
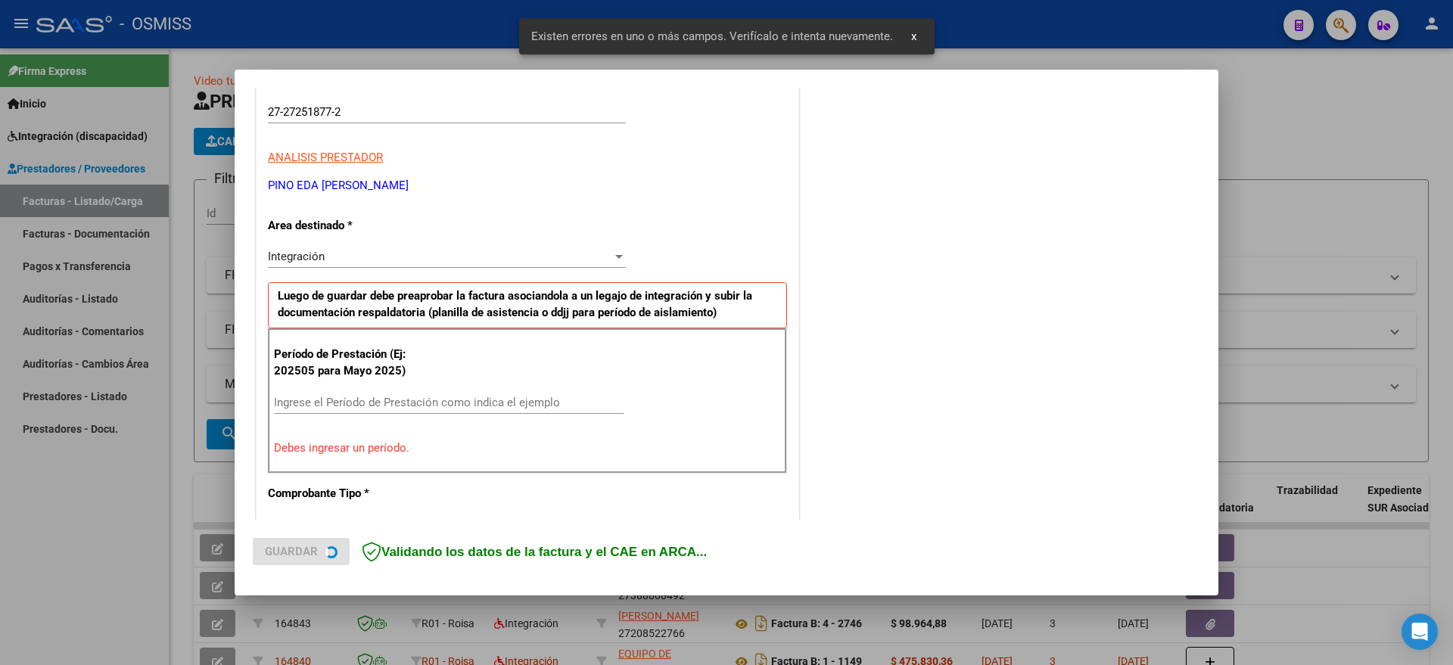
scroll to position [362, 0]
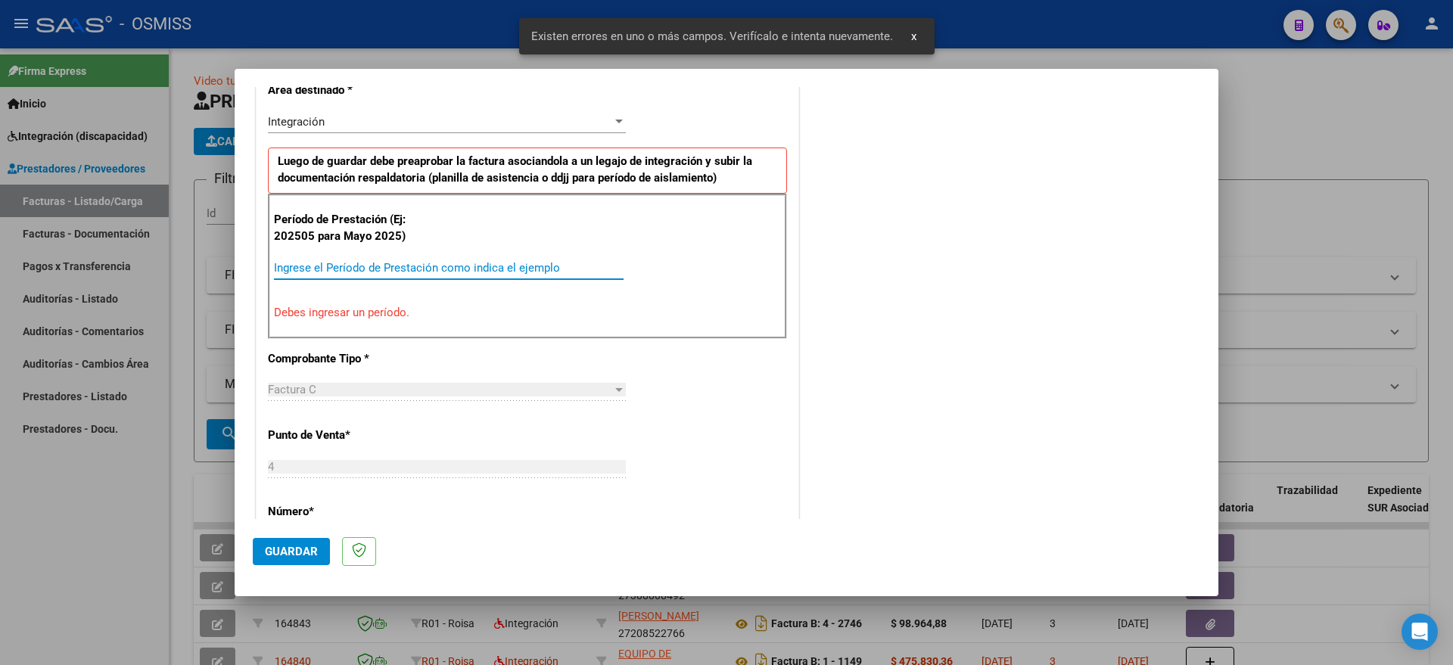
click at [453, 266] on input "Ingrese el Período de Prestación como indica el ejemplo" at bounding box center [449, 268] width 350 height 14
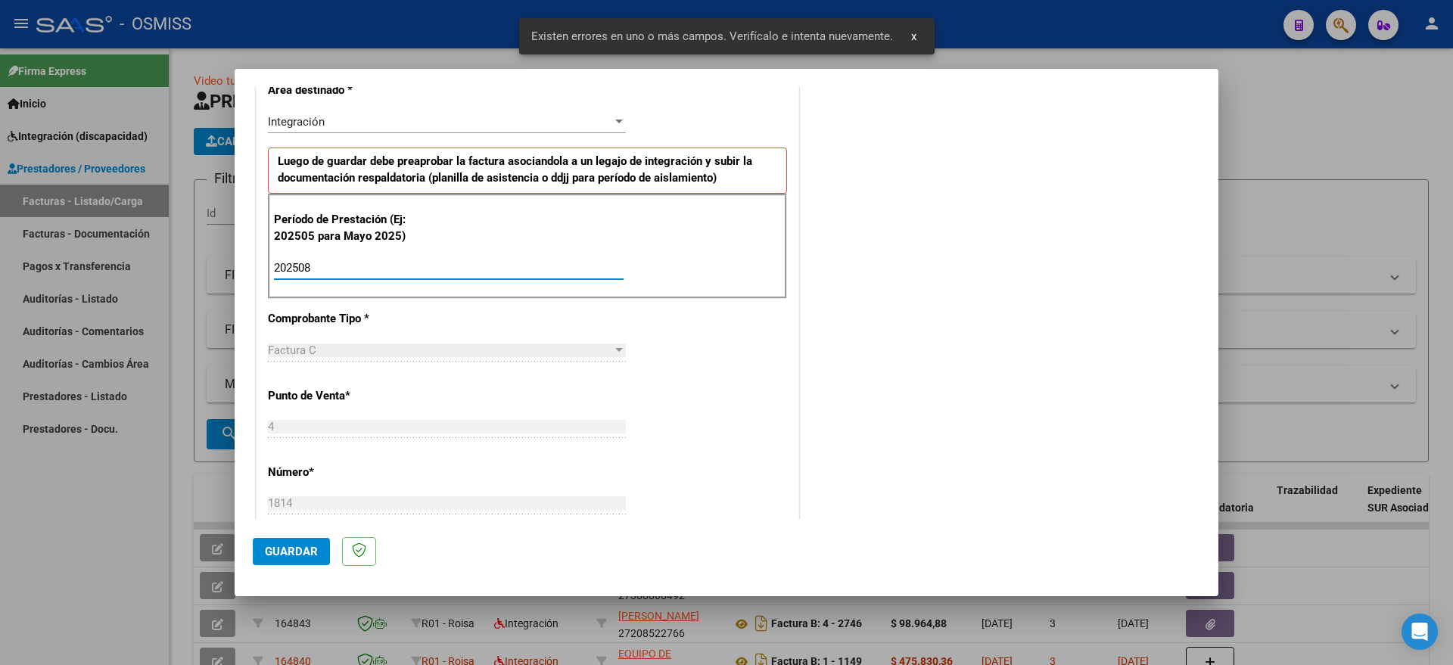
type input "202508"
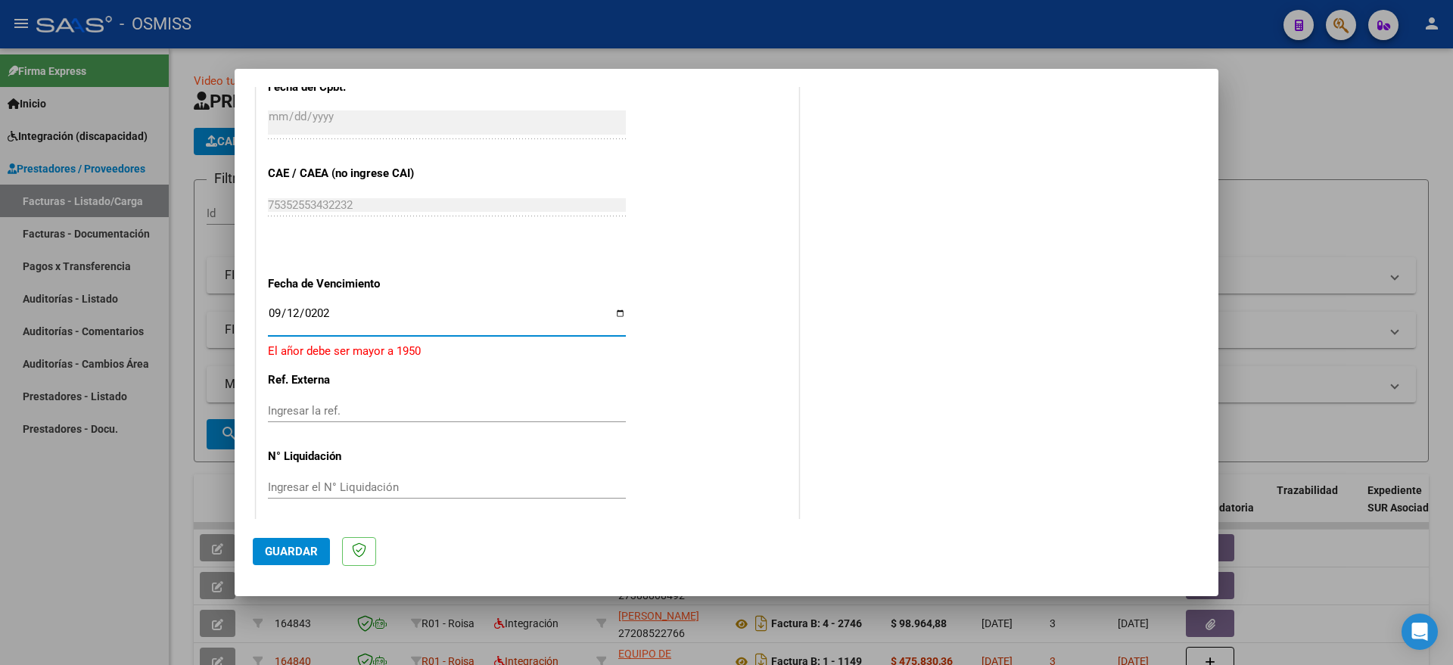
type input "2025-09-12"
click at [275, 558] on span "Guardar" at bounding box center [291, 552] width 53 height 14
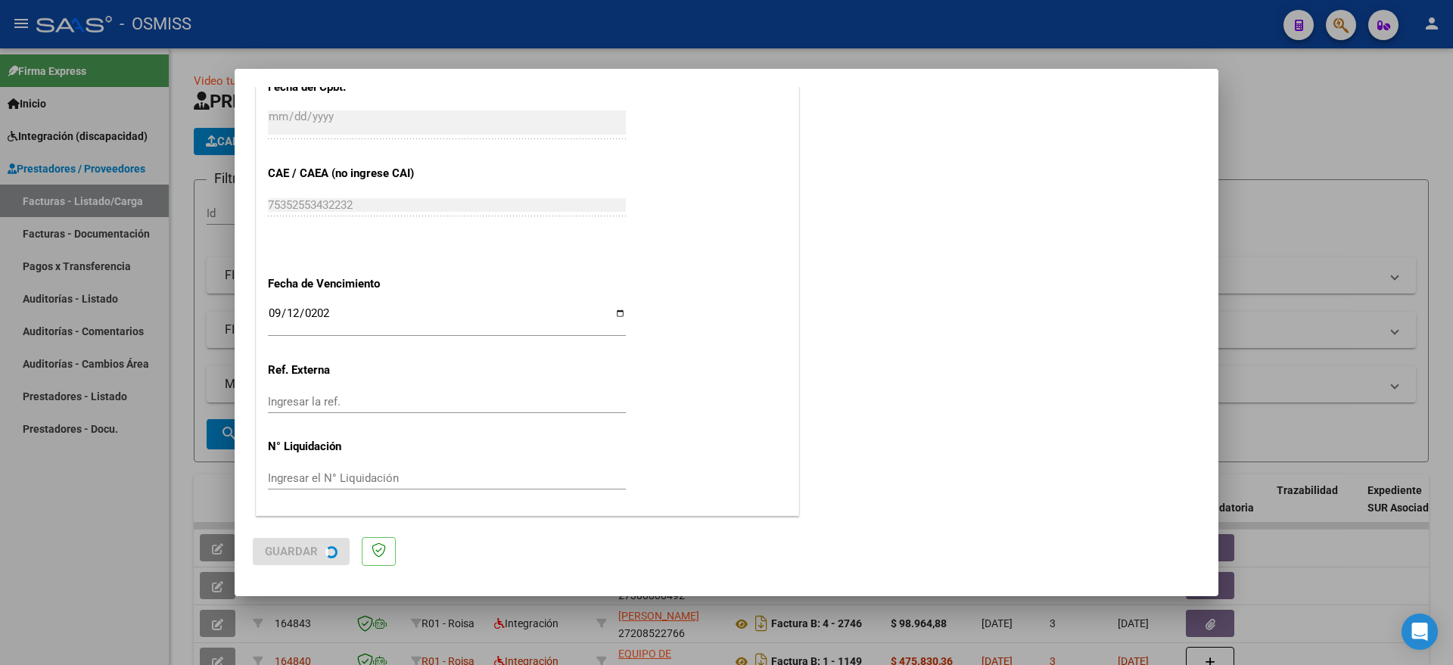
scroll to position [0, 0]
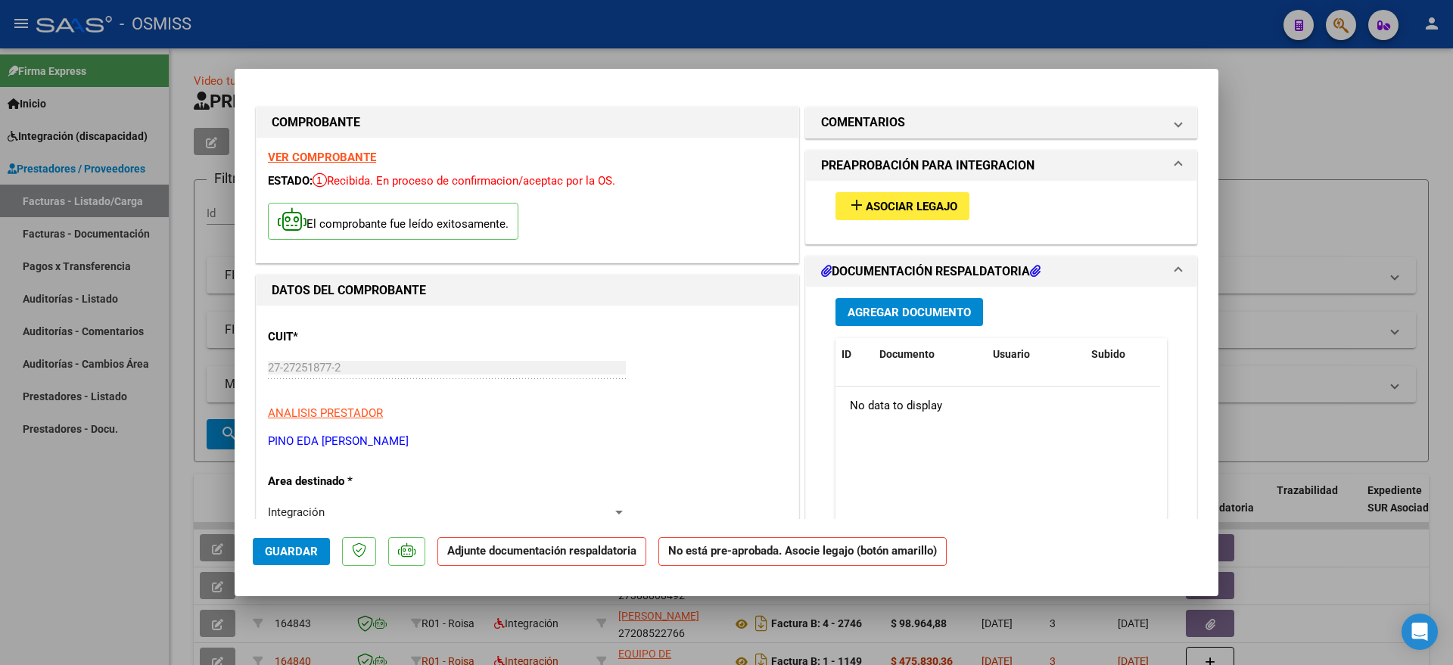
click at [860, 195] on button "add Asociar Legajo" at bounding box center [902, 206] width 134 height 28
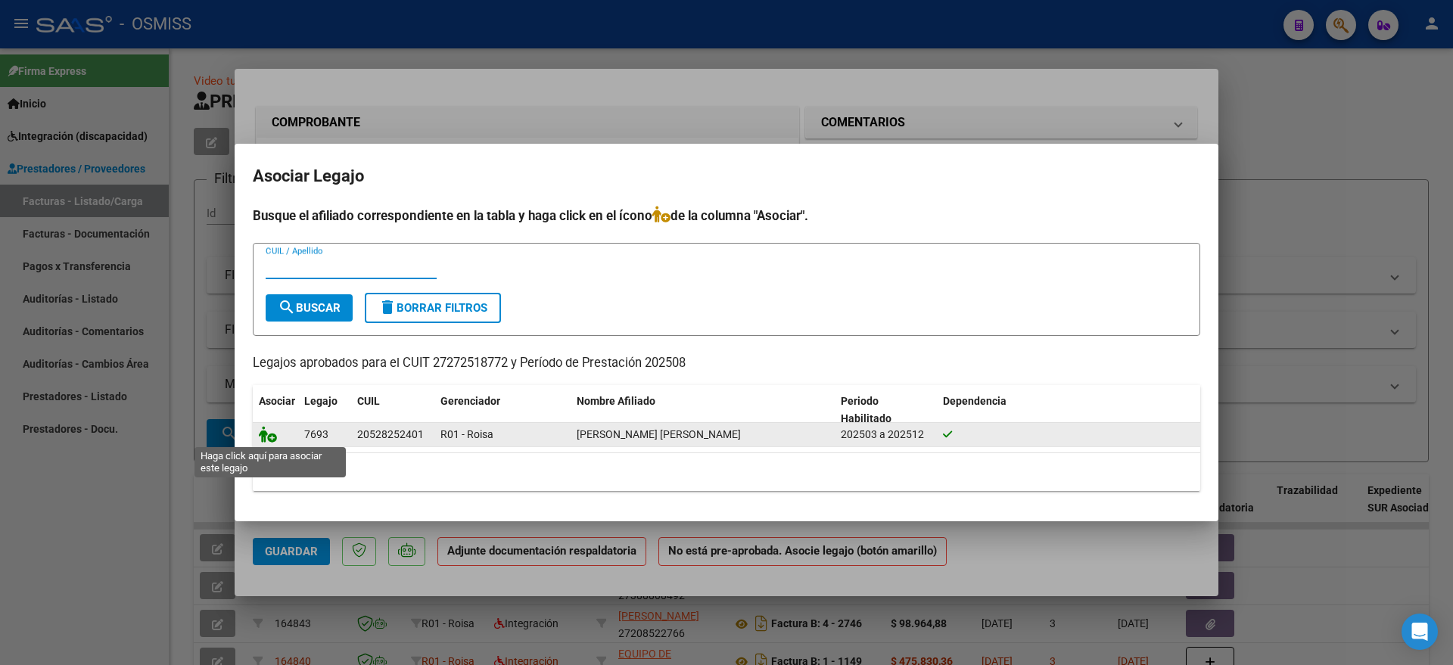
click at [273, 429] on icon at bounding box center [268, 434] width 18 height 17
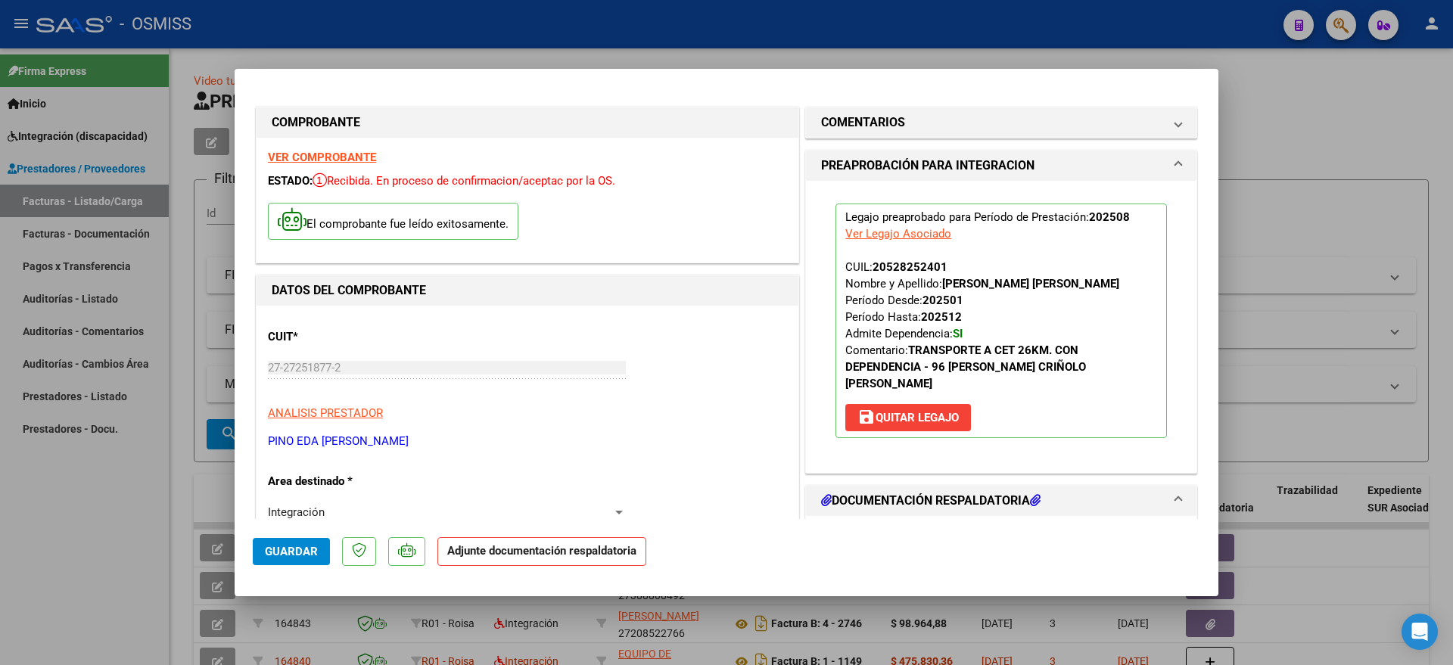
scroll to position [95, 0]
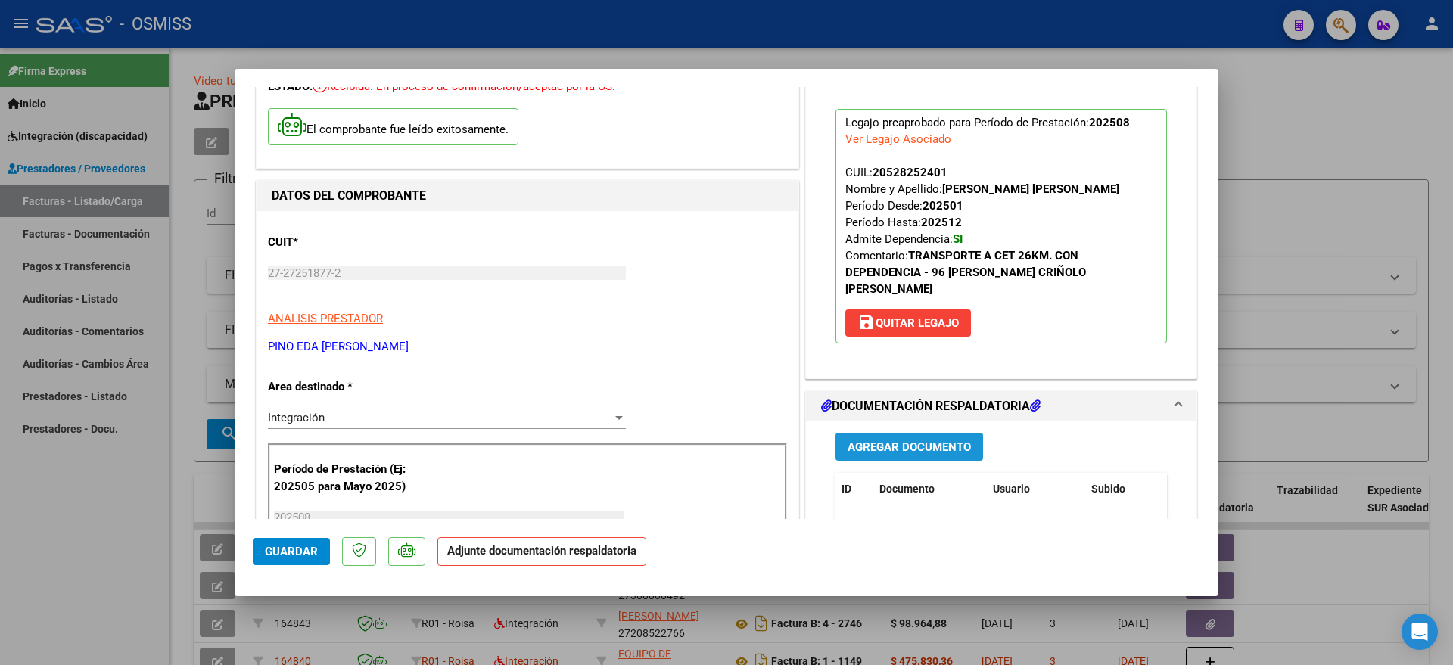
click at [860, 440] on span "Agregar Documento" at bounding box center [909, 447] width 123 height 14
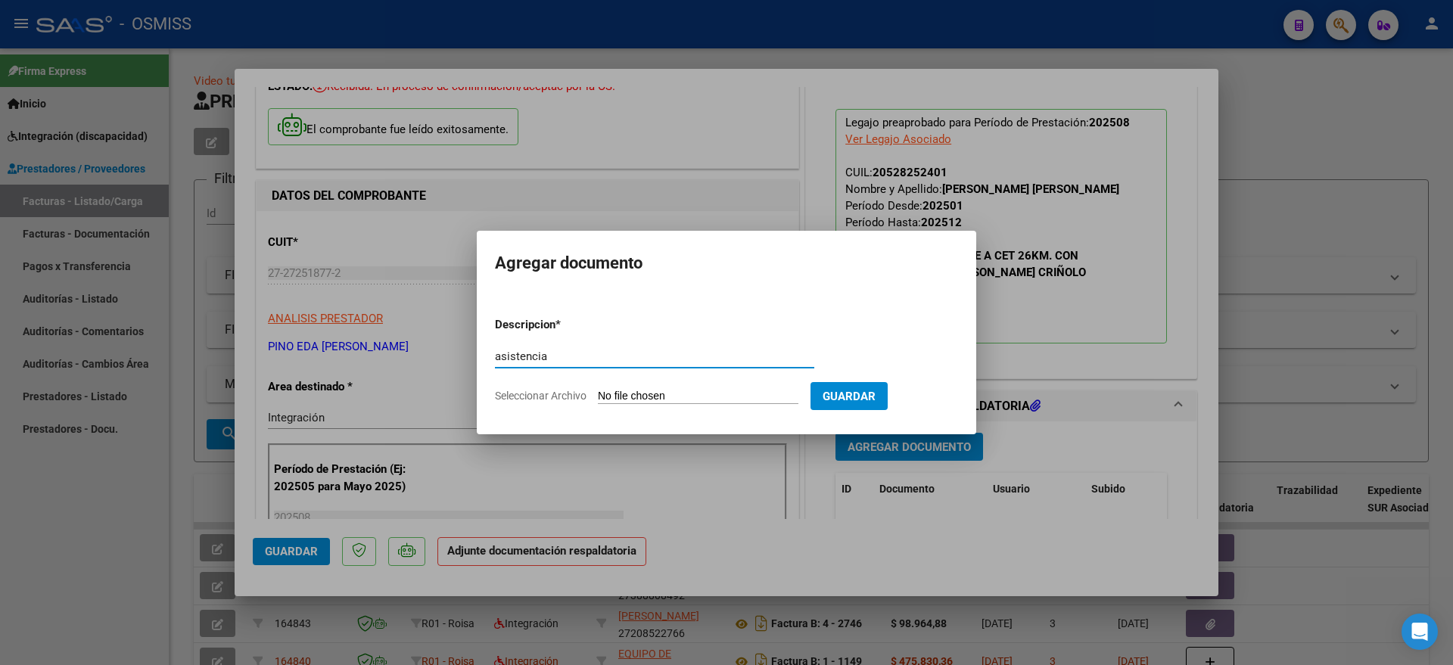
type input "asistencia"
click at [626, 396] on input "Seleccionar Archivo" at bounding box center [698, 397] width 201 height 14
type input "C:\fakepath\2025-09-05_144826.pdf"
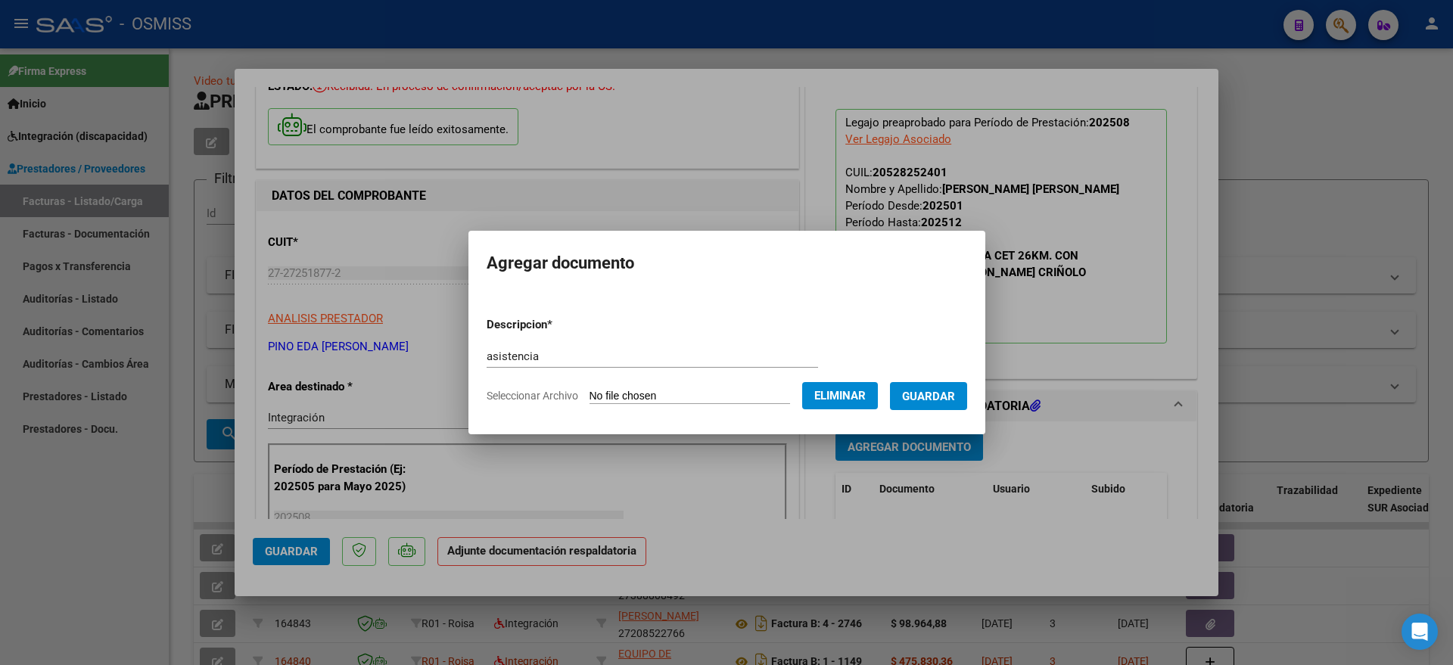
click at [955, 395] on span "Guardar" at bounding box center [928, 397] width 53 height 14
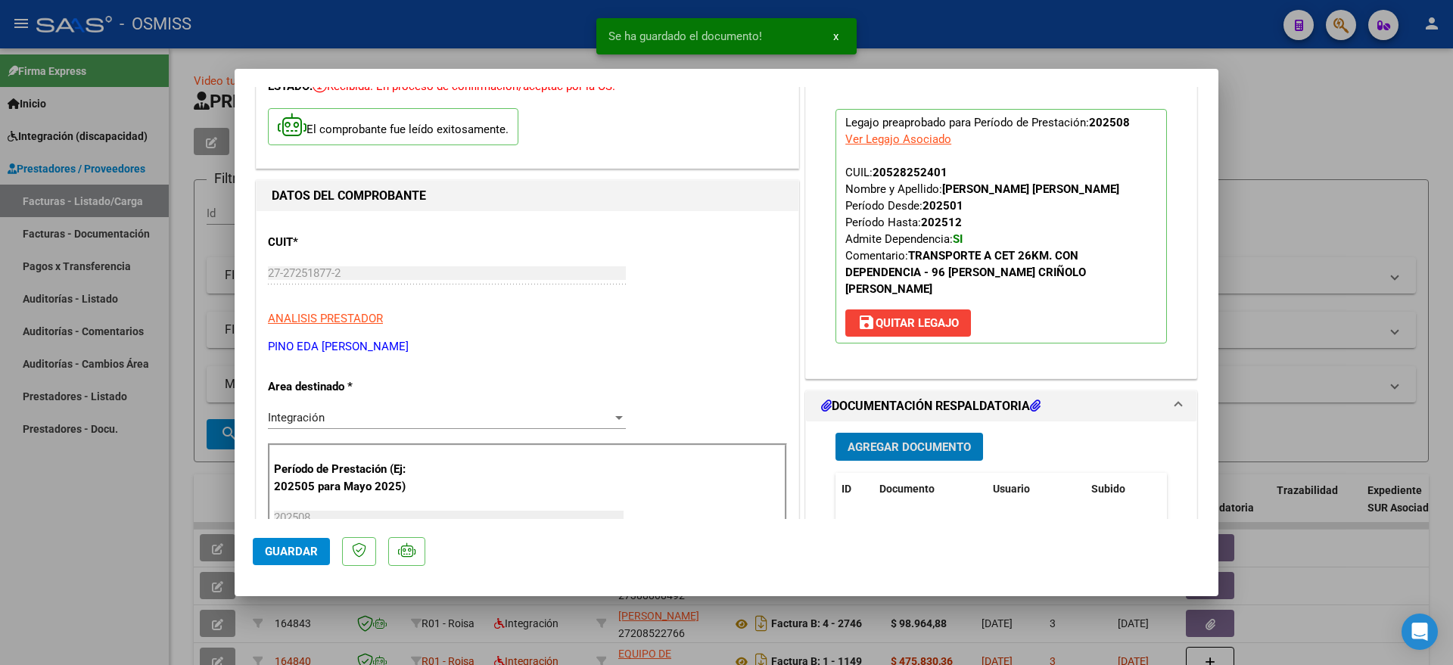
click at [312, 559] on button "Guardar" at bounding box center [291, 551] width 77 height 27
click at [78, 559] on div at bounding box center [726, 332] width 1453 height 665
type input "$ 0,00"
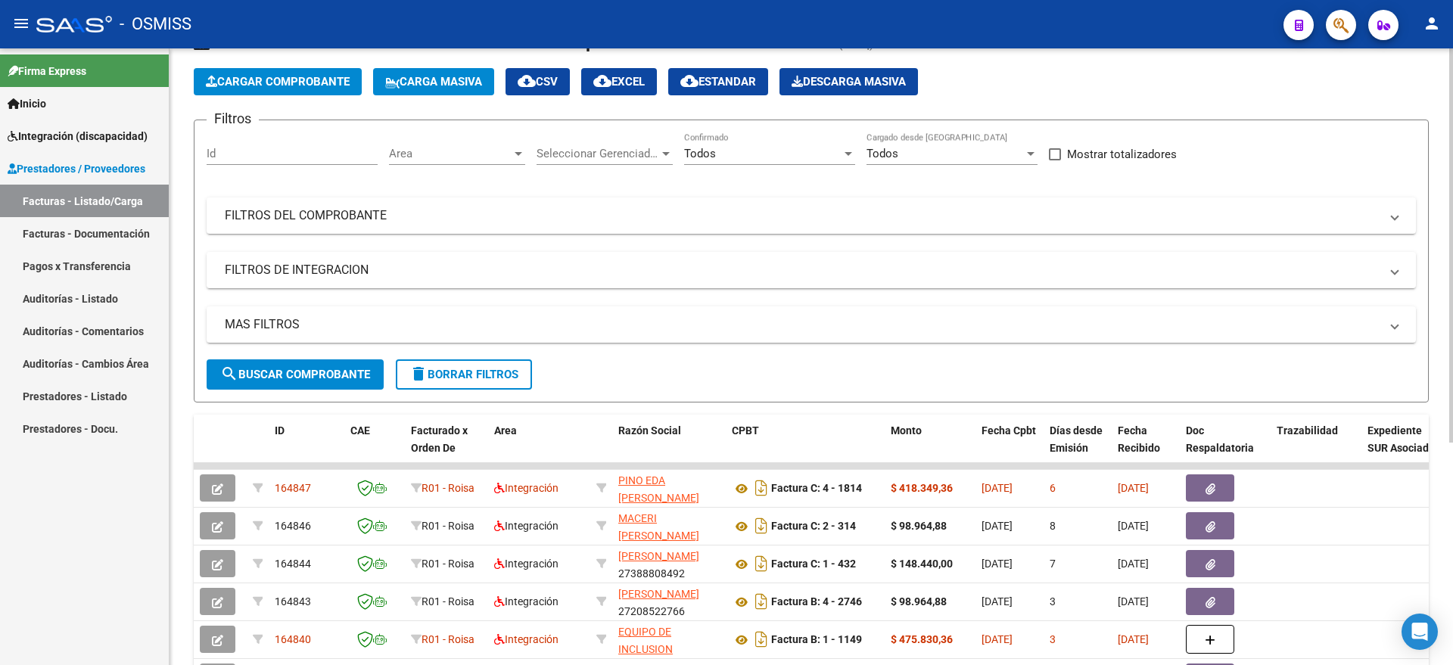
scroll to position [0, 0]
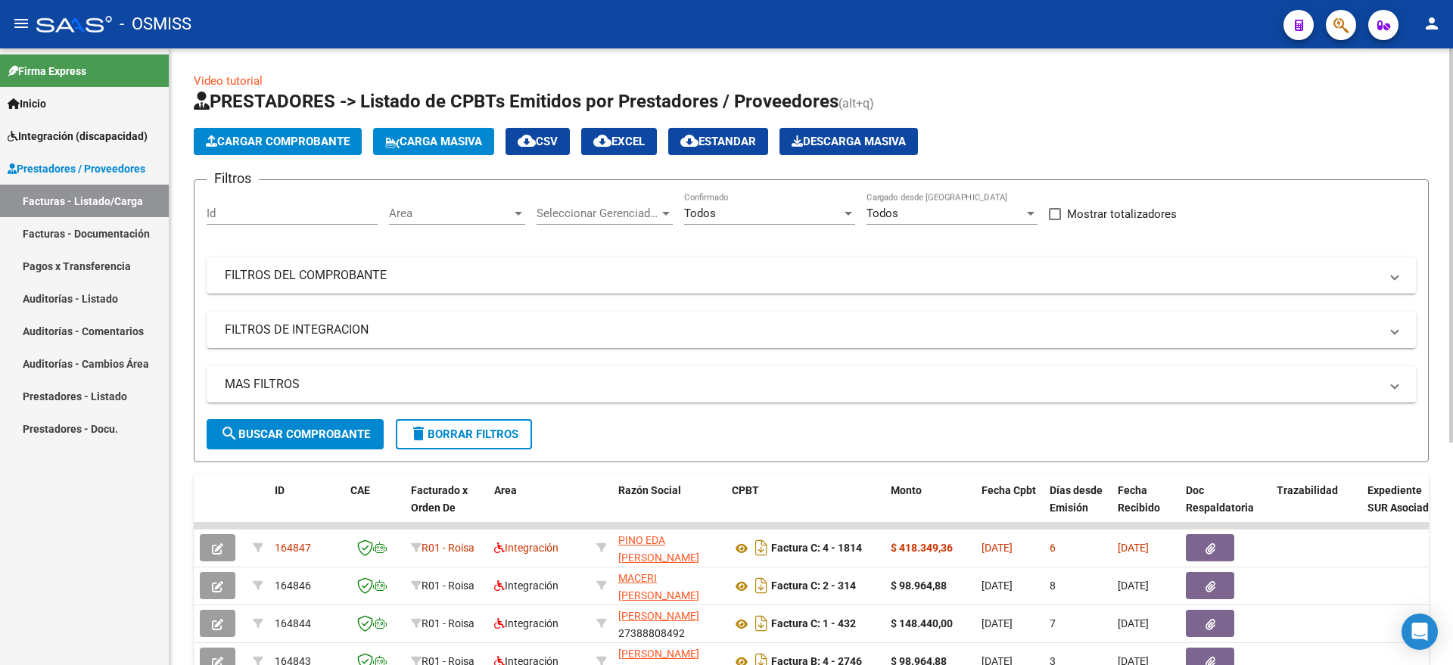
click at [289, 139] on span "Cargar Comprobante" at bounding box center [278, 142] width 144 height 14
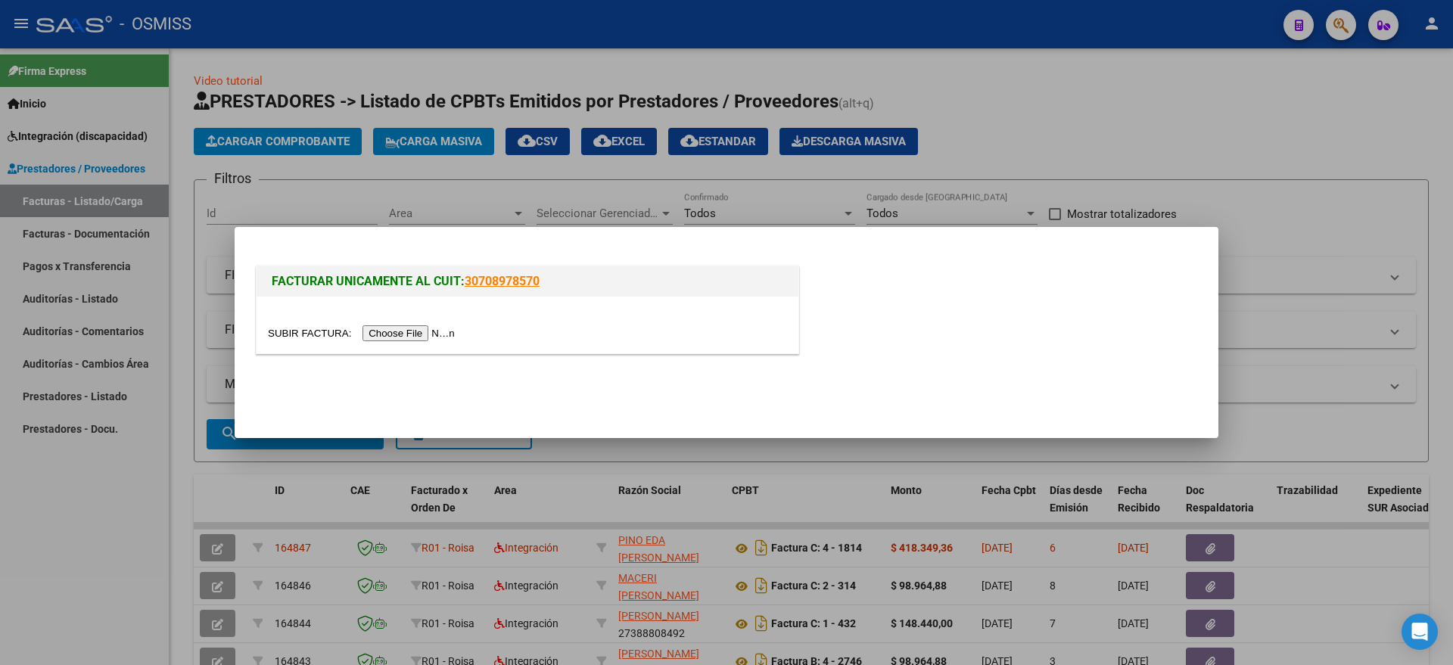
click at [415, 336] on input "file" at bounding box center [363, 333] width 191 height 16
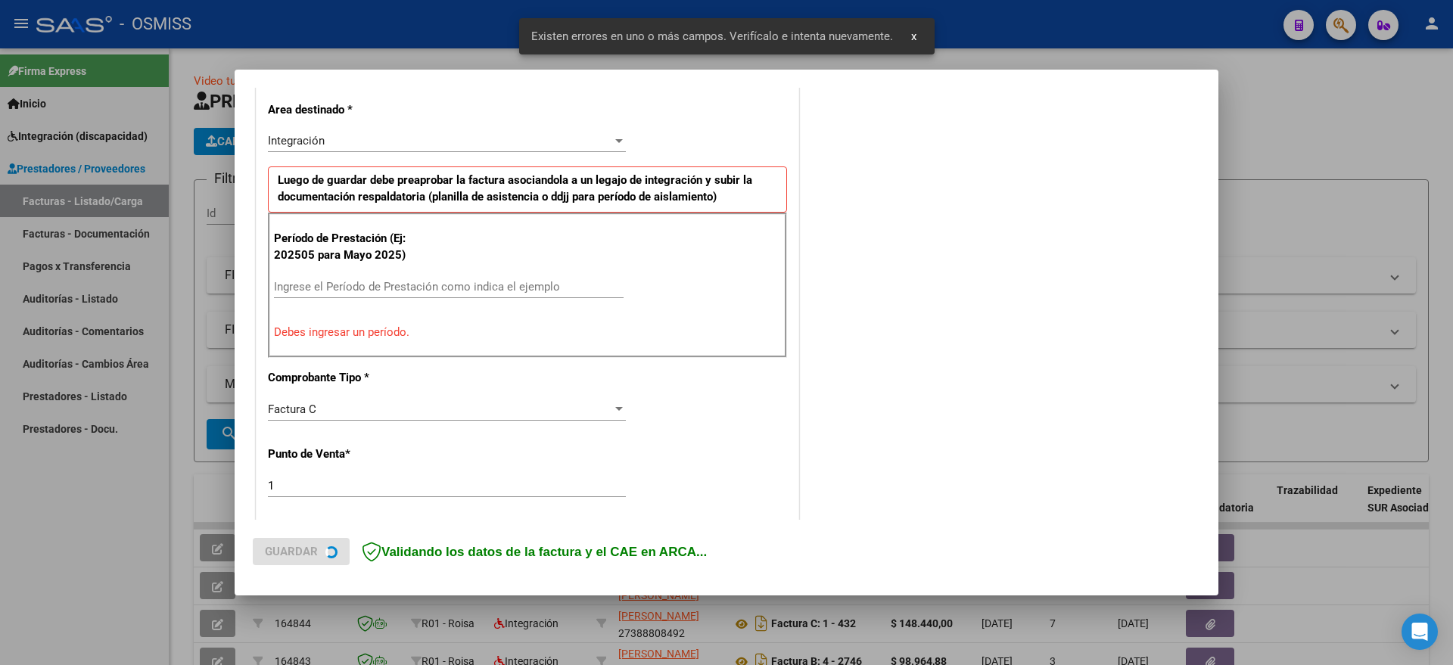
scroll to position [387, 0]
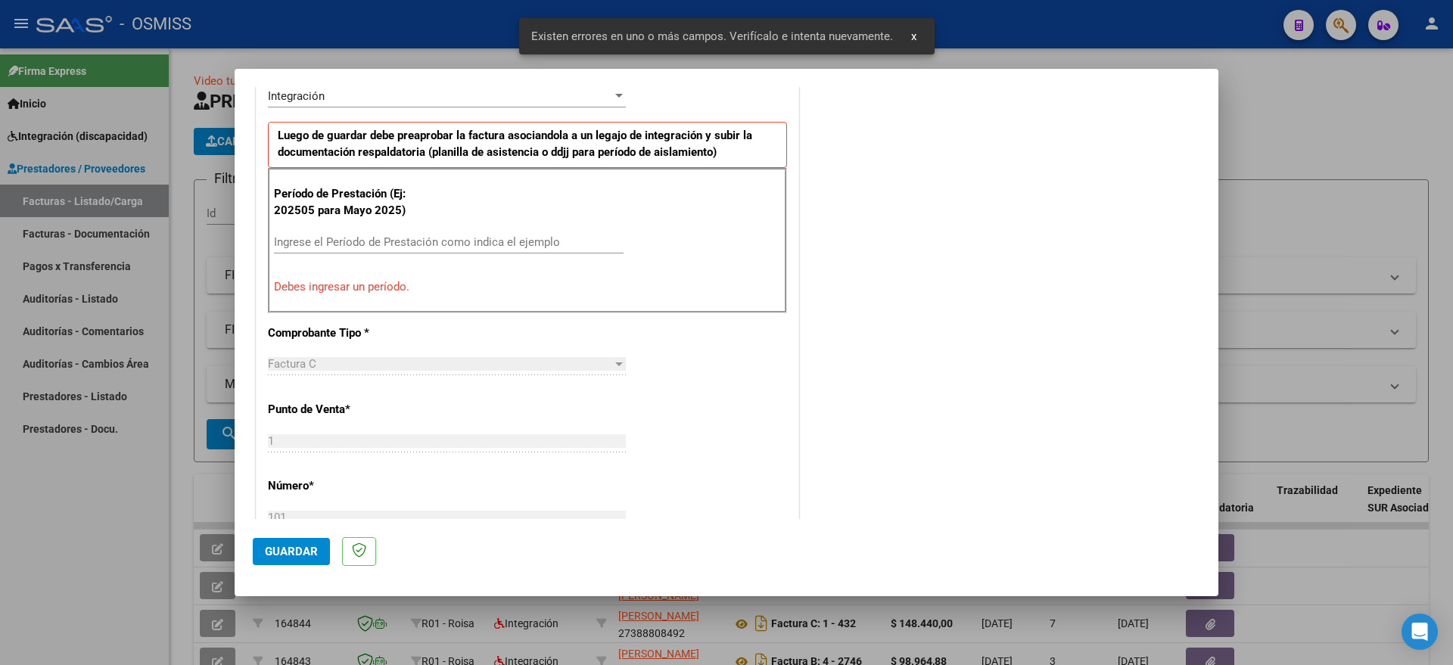
click at [393, 238] on input "Ingrese el Período de Prestación como indica el ejemplo" at bounding box center [449, 242] width 350 height 14
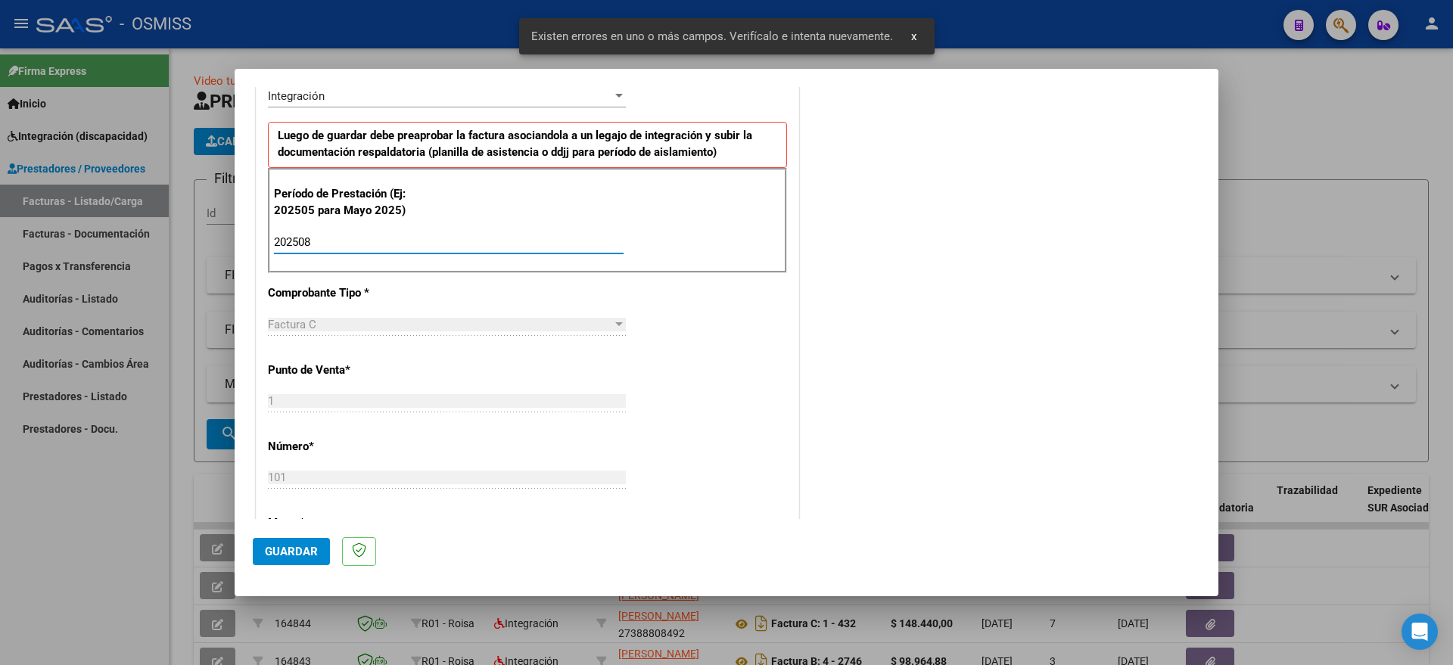
type input "202508"
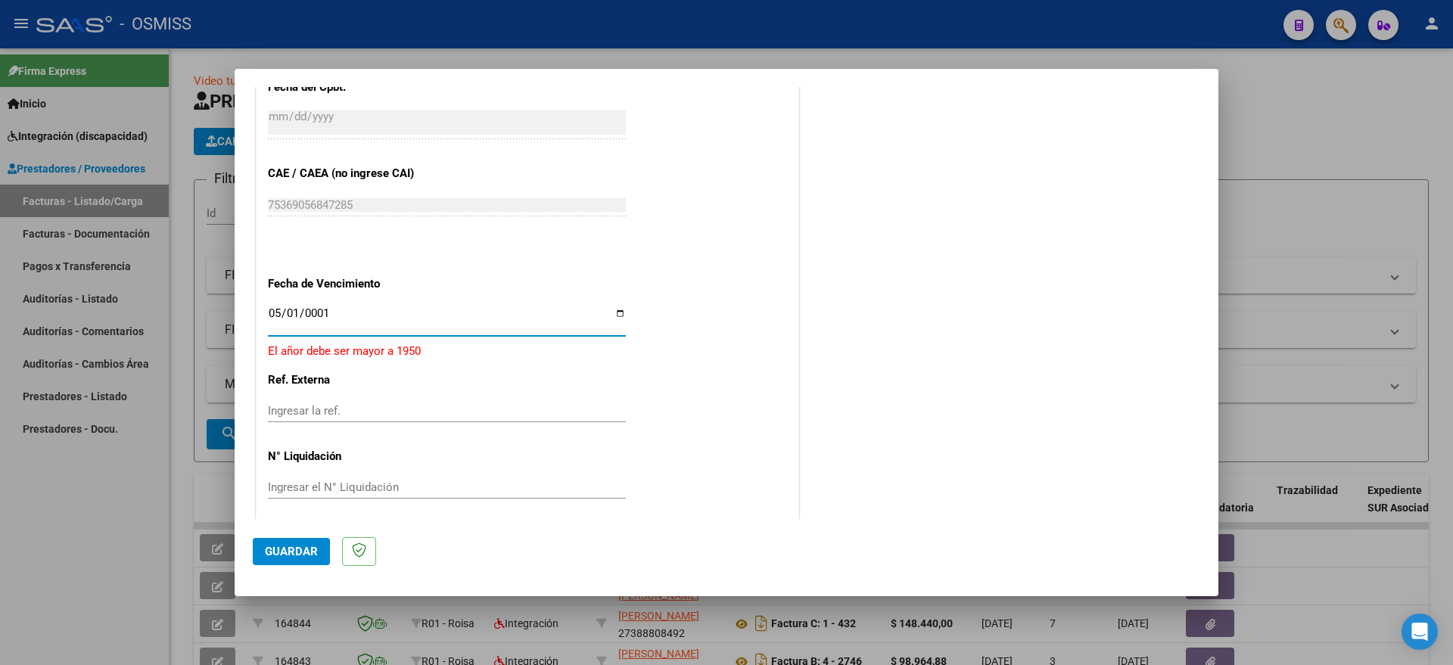
type input "0001-05-15"
type input "2025-09-15"
click at [268, 553] on span "Guardar" at bounding box center [291, 552] width 53 height 14
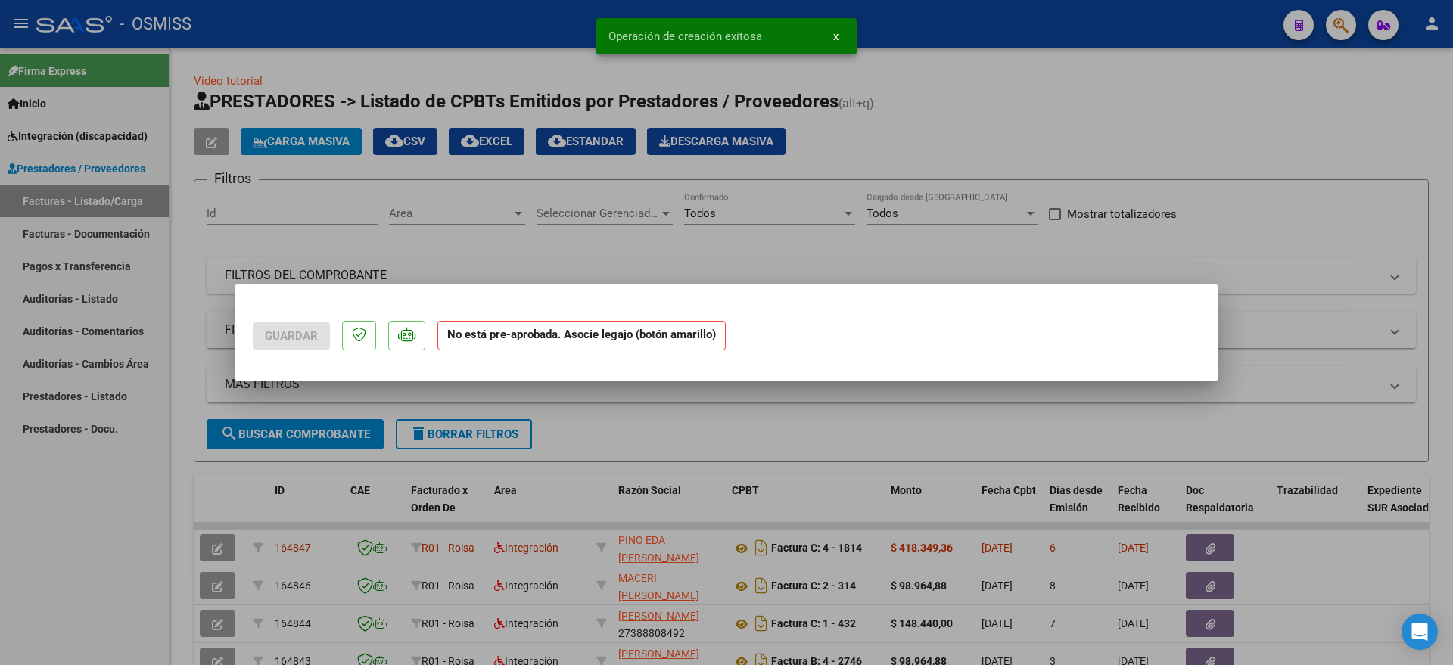
scroll to position [0, 0]
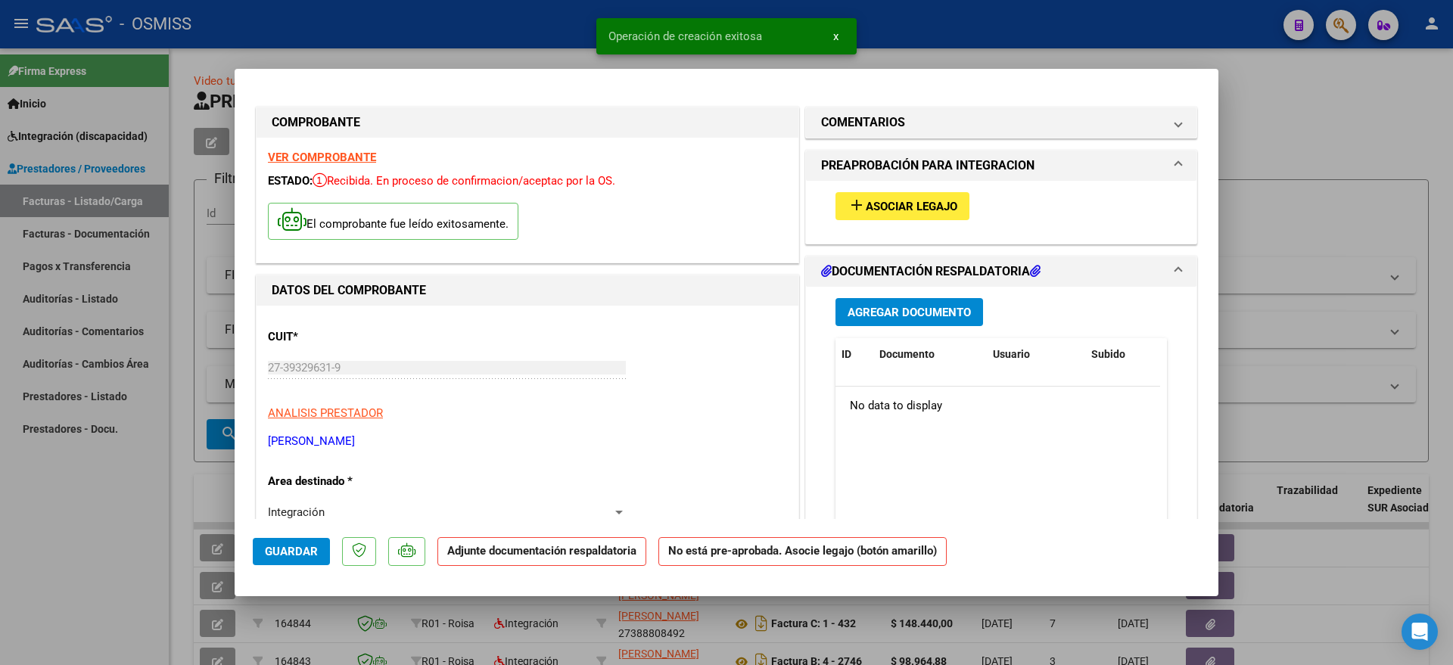
click at [913, 204] on span "Asociar Legajo" at bounding box center [912, 207] width 92 height 14
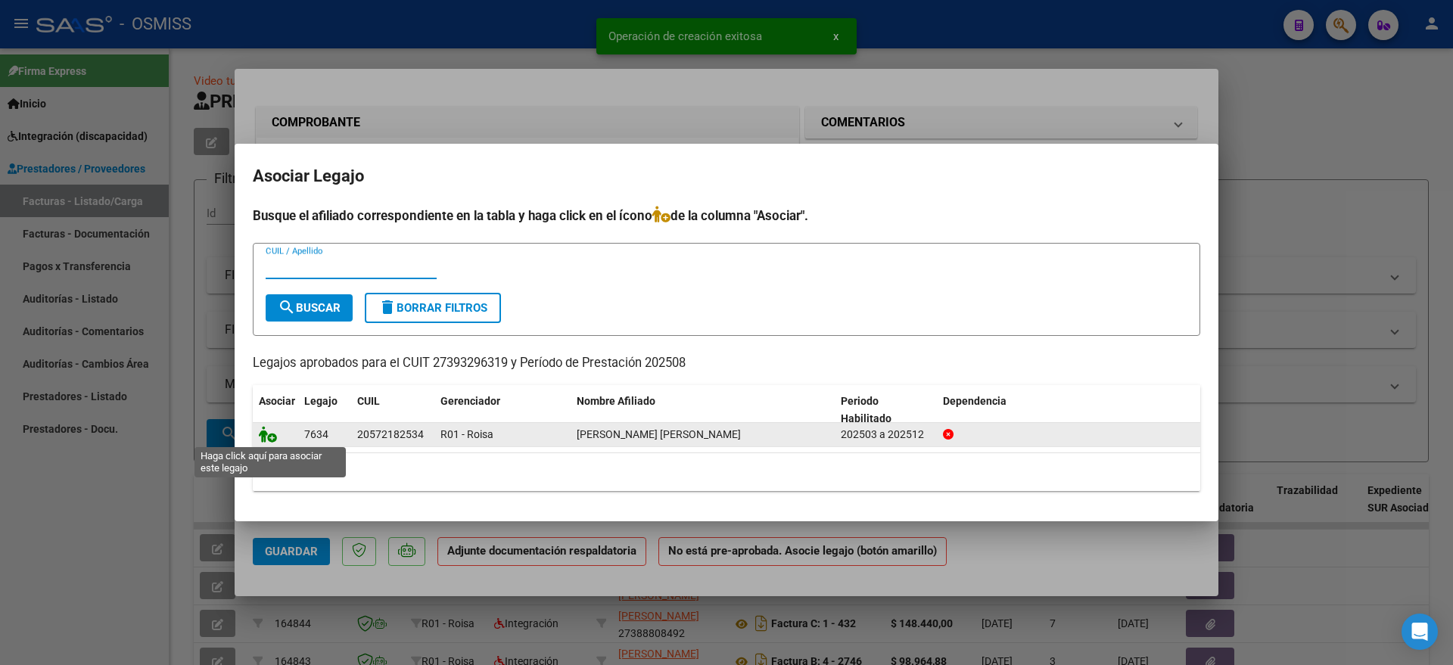
click at [269, 435] on icon at bounding box center [268, 434] width 18 height 17
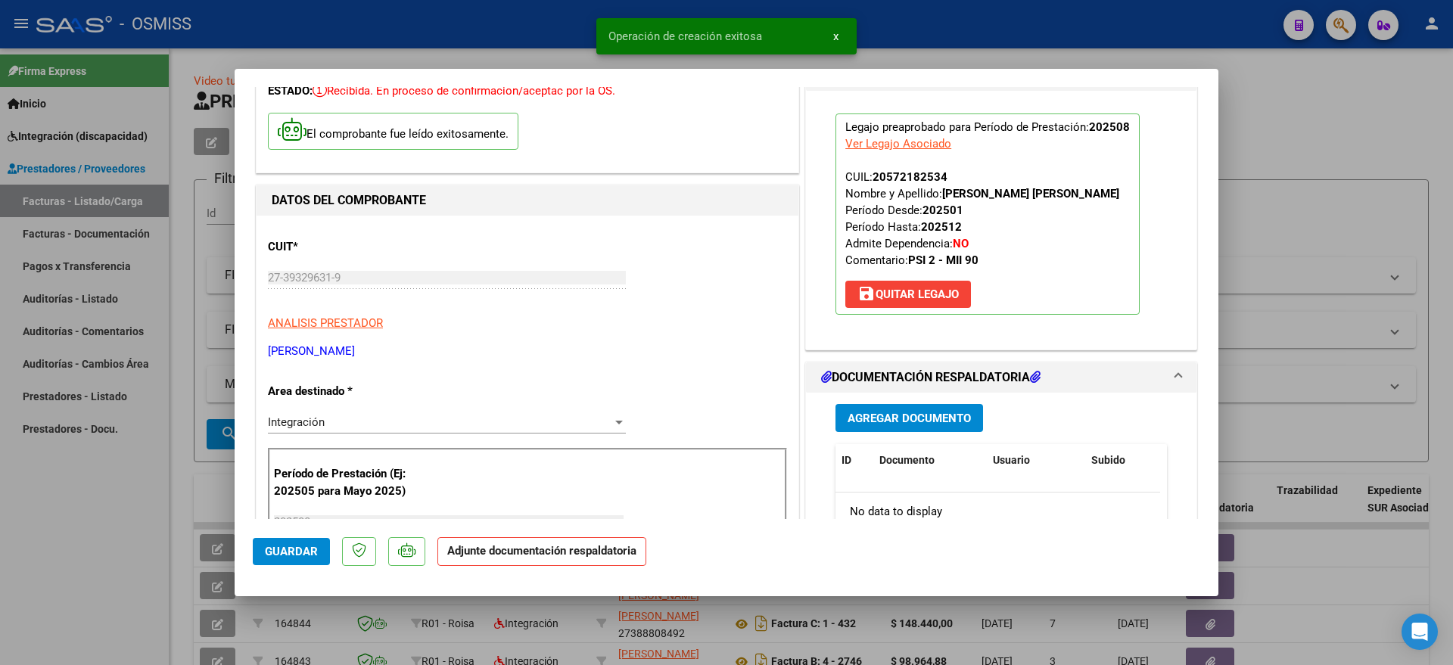
scroll to position [189, 0]
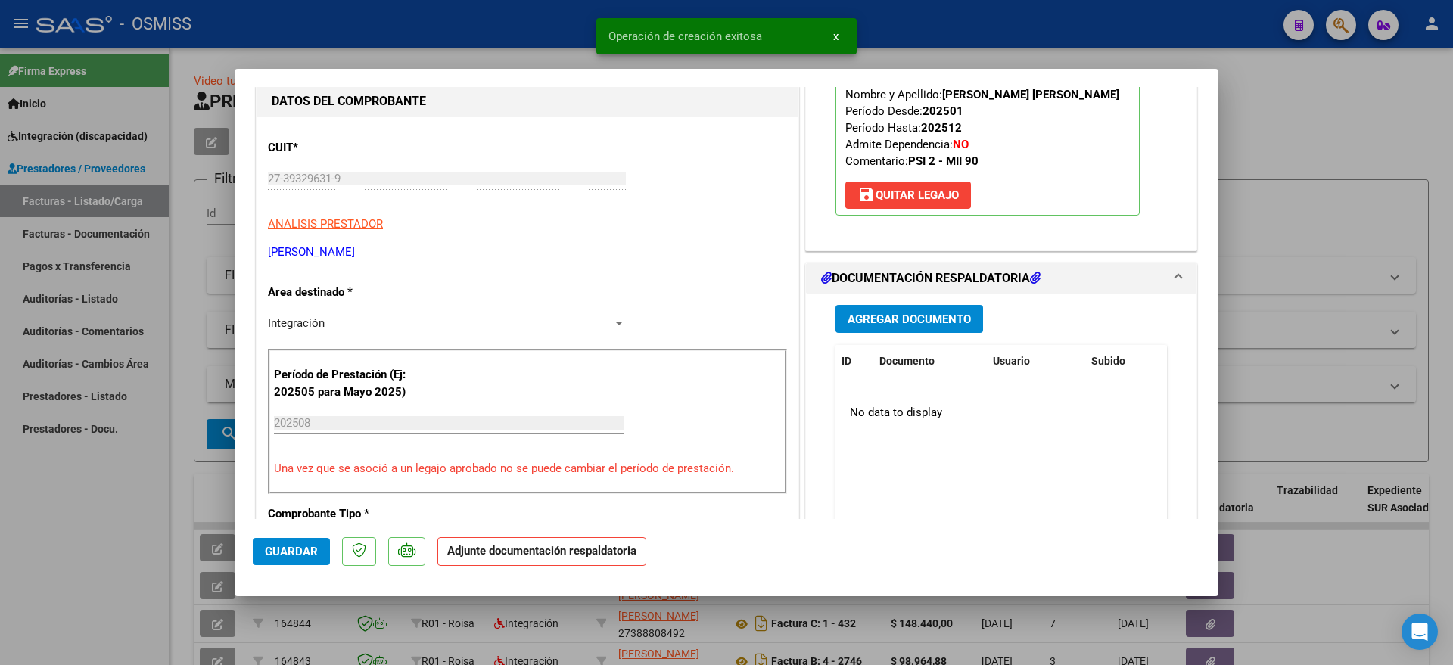
click at [932, 322] on span "Agregar Documento" at bounding box center [909, 320] width 123 height 14
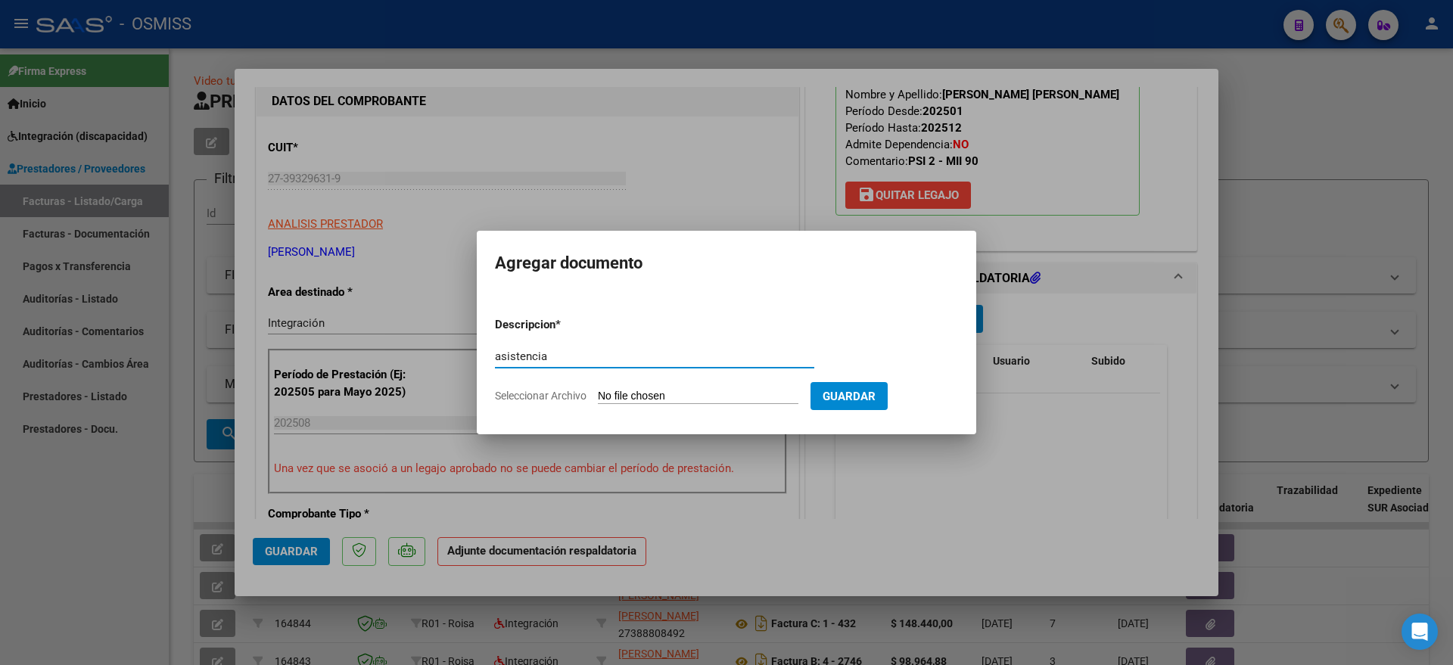
type input "asistencia"
click at [661, 390] on input "Seleccionar Archivo" at bounding box center [698, 397] width 201 height 14
type input "C:\fakepath\THIAGO AGOSTO.pdf"
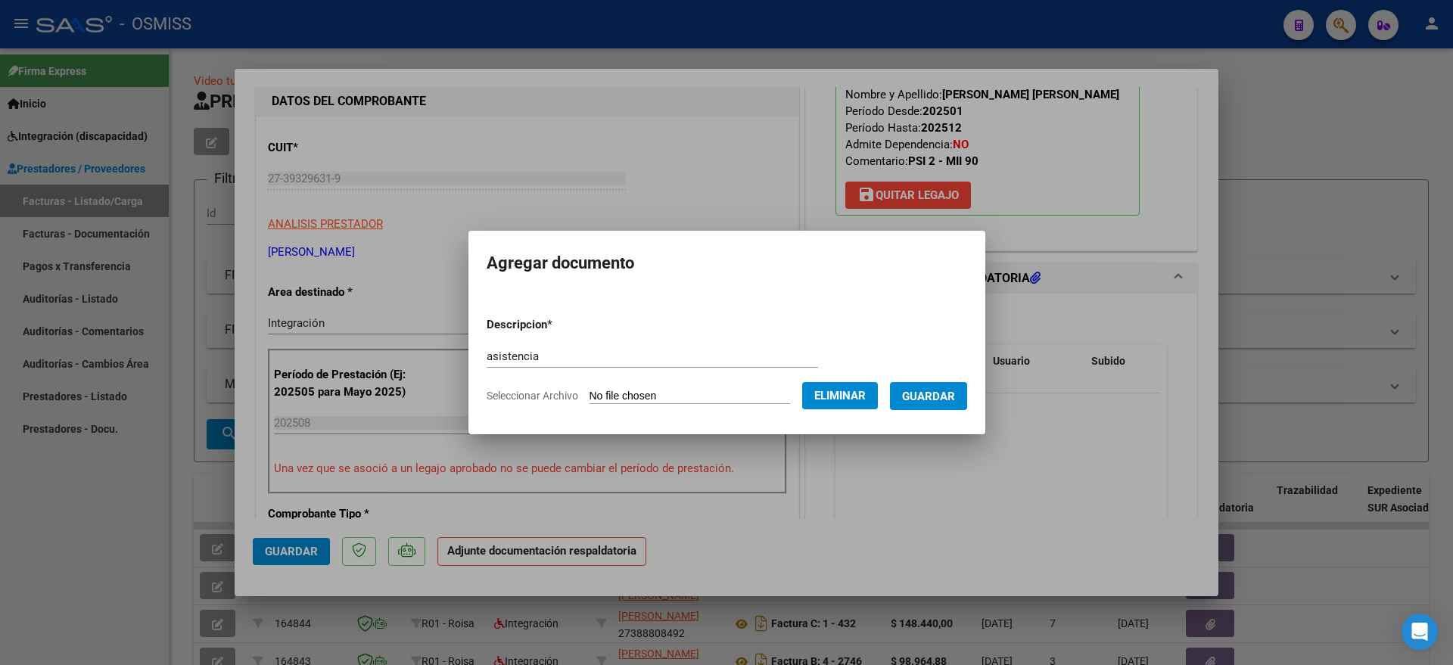
click at [951, 390] on span "Guardar" at bounding box center [928, 397] width 53 height 14
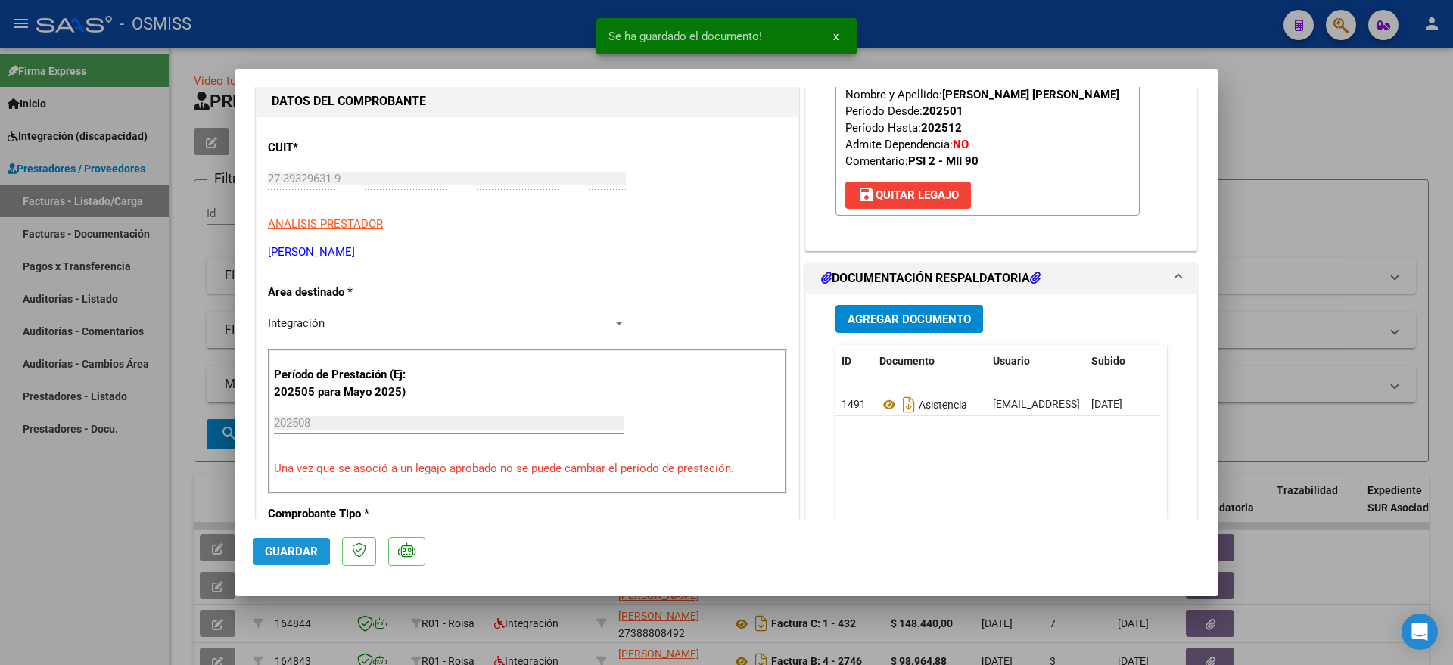
click at [272, 548] on span "Guardar" at bounding box center [291, 552] width 53 height 14
click at [89, 560] on div at bounding box center [726, 332] width 1453 height 665
type input "$ 0,00"
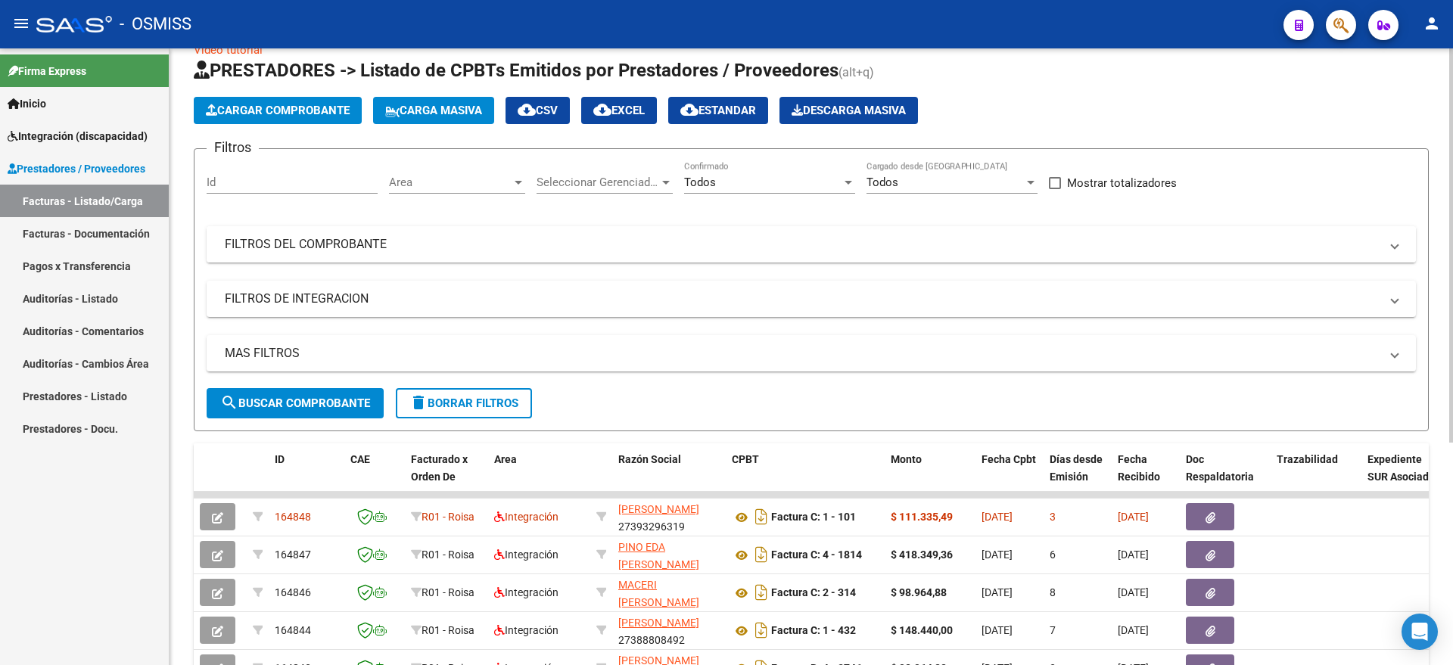
scroll to position [0, 0]
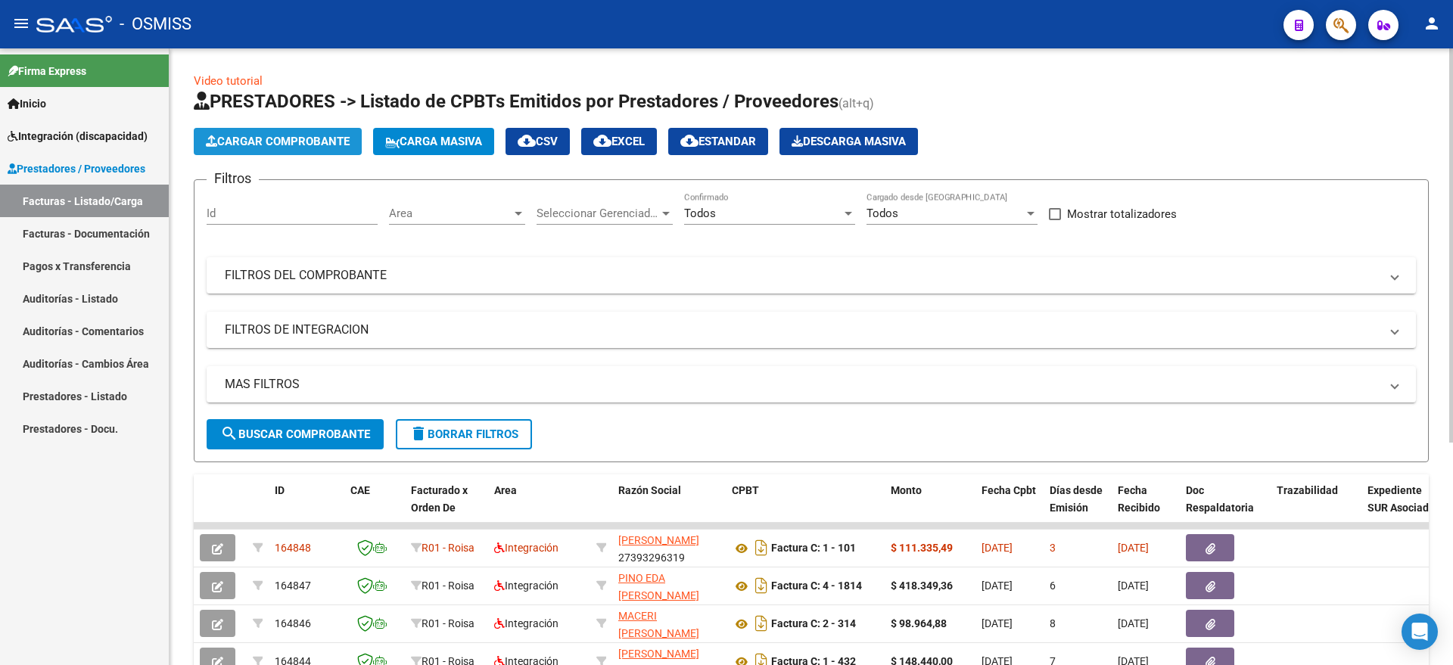
click at [293, 143] on span "Cargar Comprobante" at bounding box center [278, 142] width 144 height 14
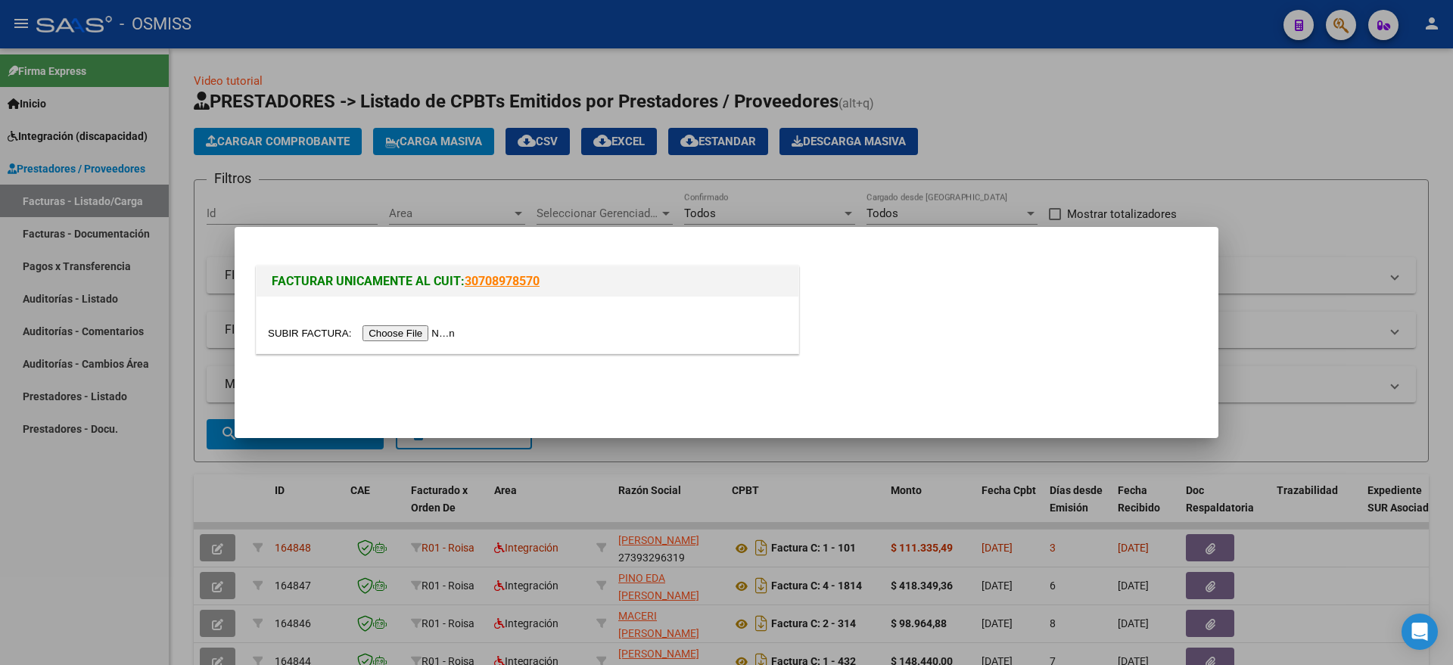
click at [418, 332] on input "file" at bounding box center [363, 333] width 191 height 16
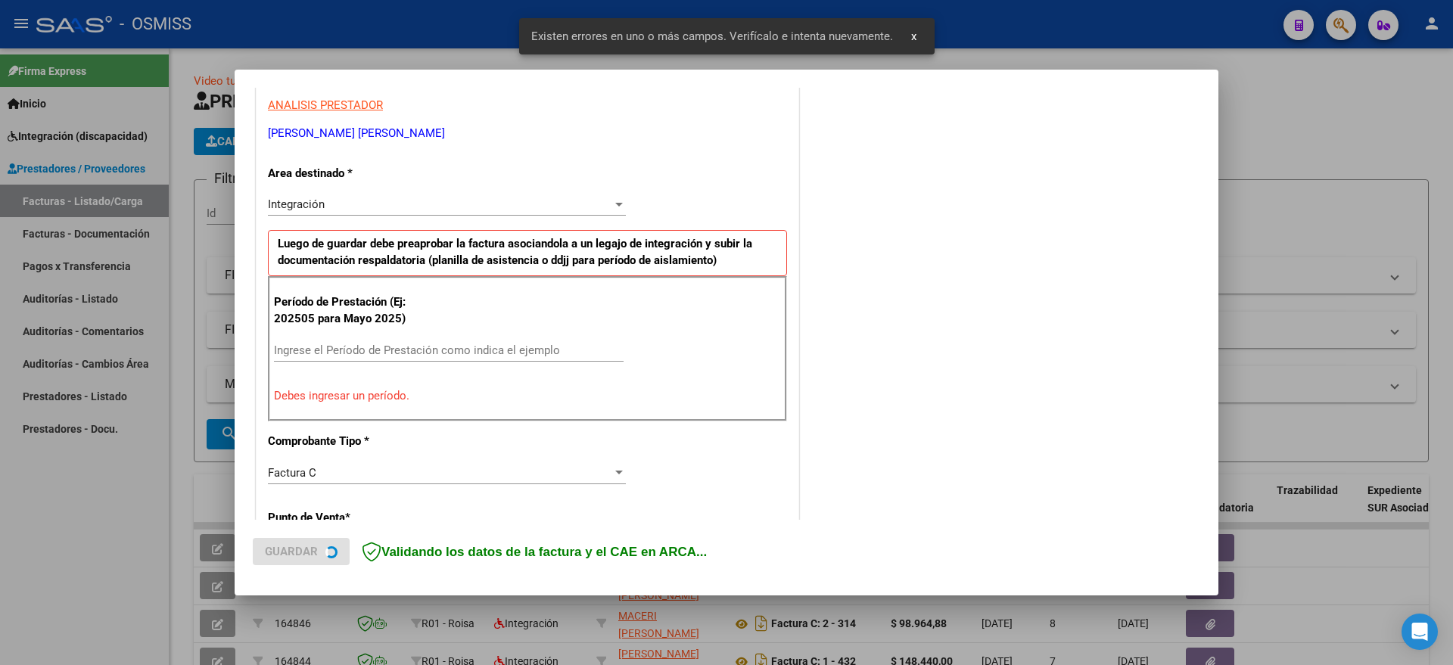
scroll to position [311, 0]
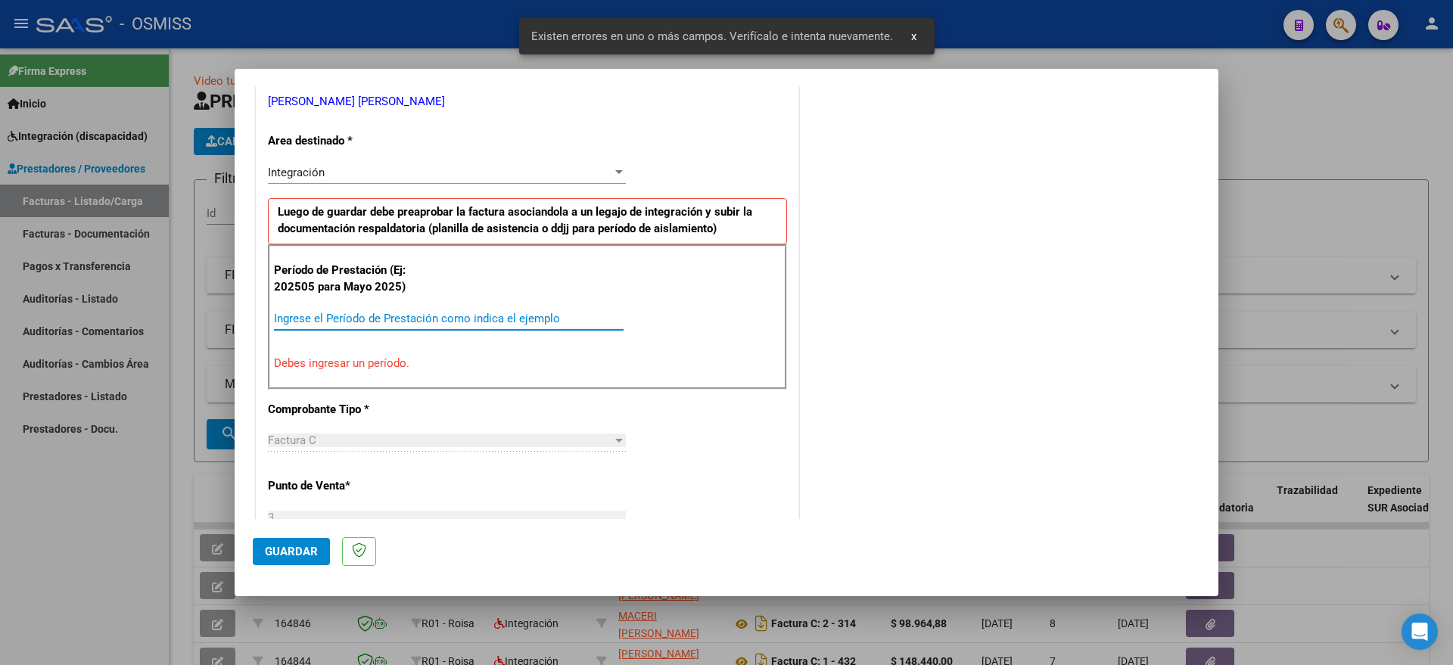
drag, startPoint x: 402, startPoint y: 320, endPoint x: 446, endPoint y: 288, distance: 54.8
click at [401, 320] on input "Ingrese el Período de Prestación como indica el ejemplo" at bounding box center [449, 319] width 350 height 14
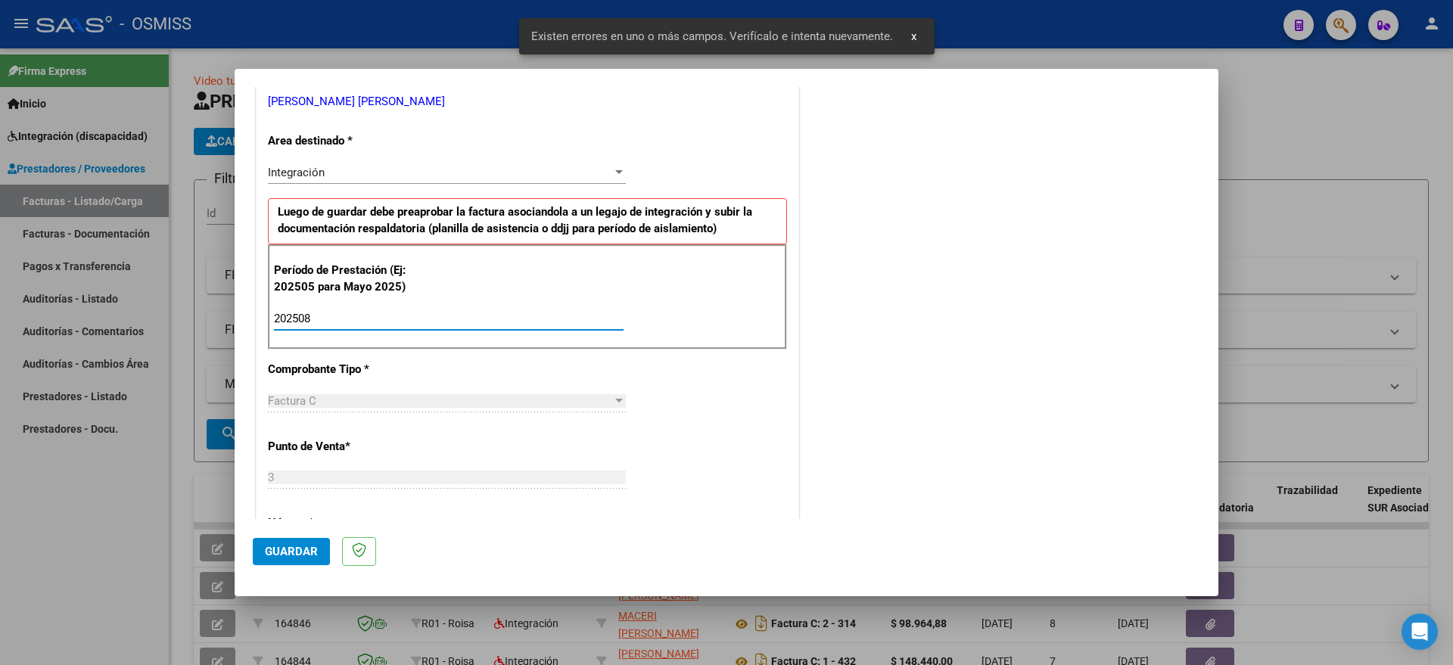
type input "202508"
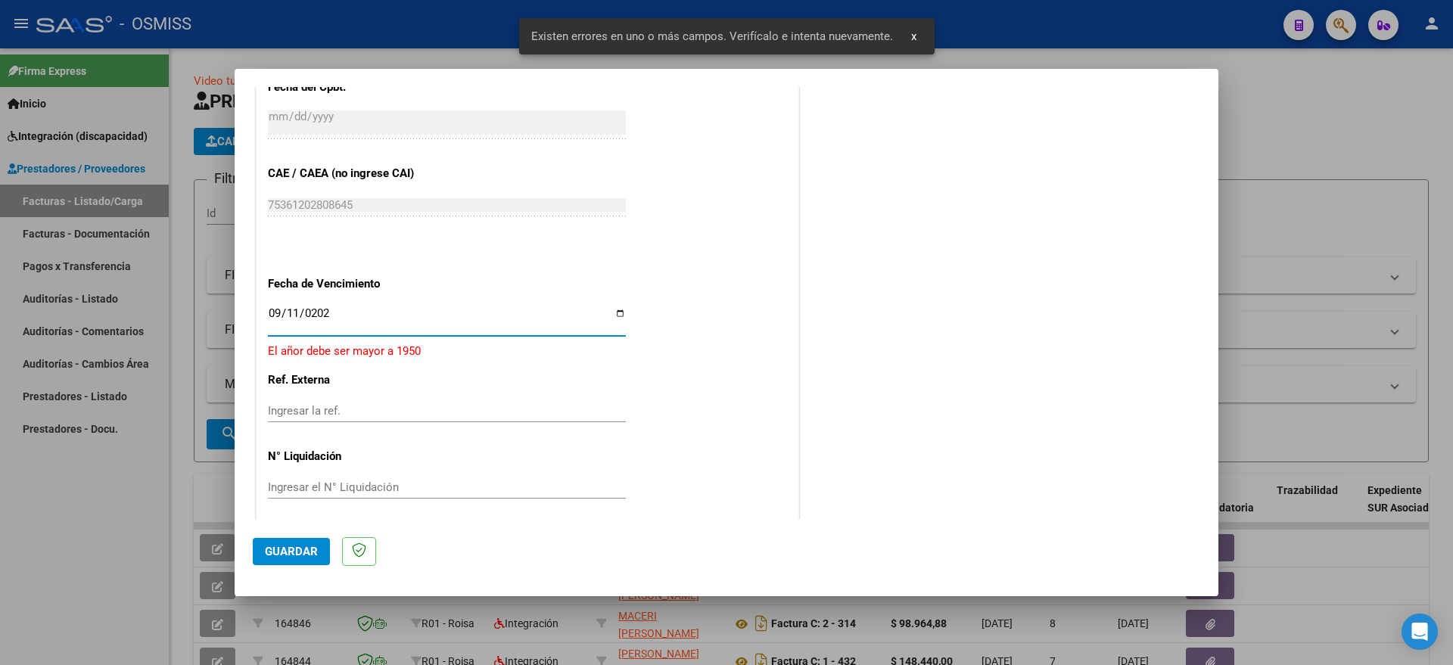
type input "2025-09-11"
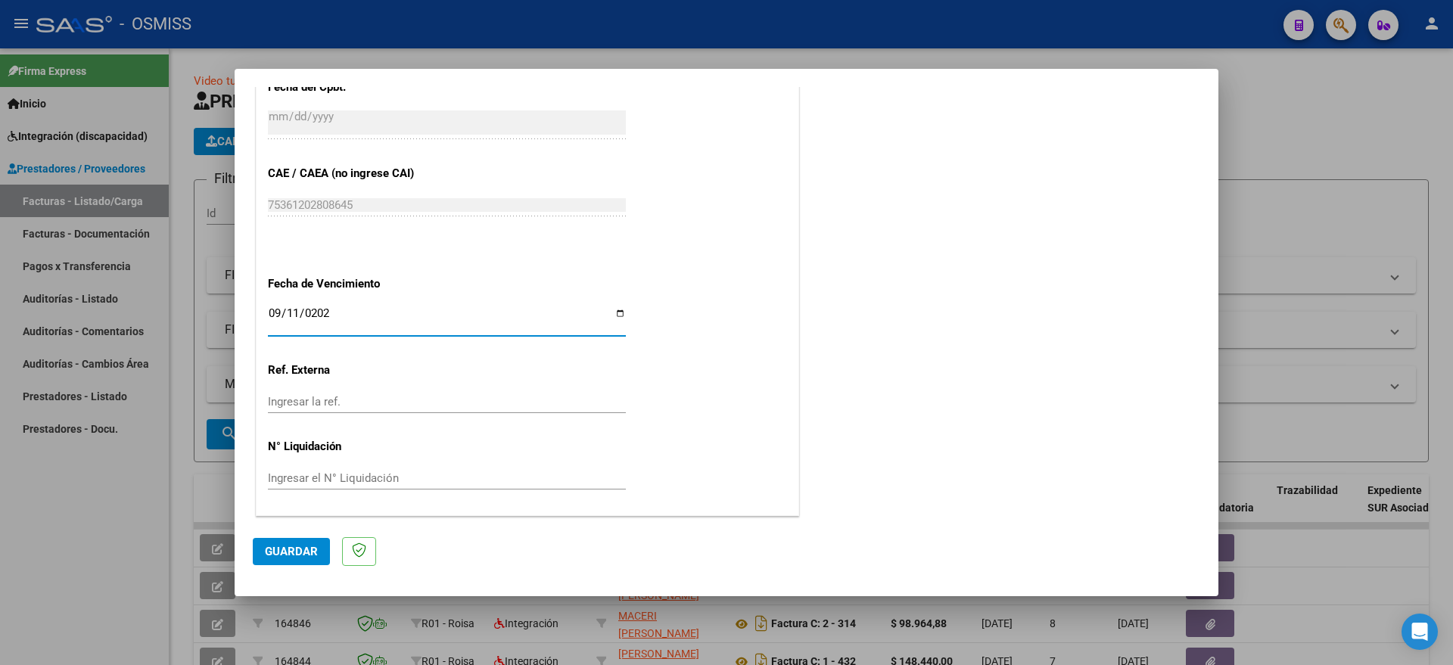
click at [295, 553] on span "Guardar" at bounding box center [291, 552] width 53 height 14
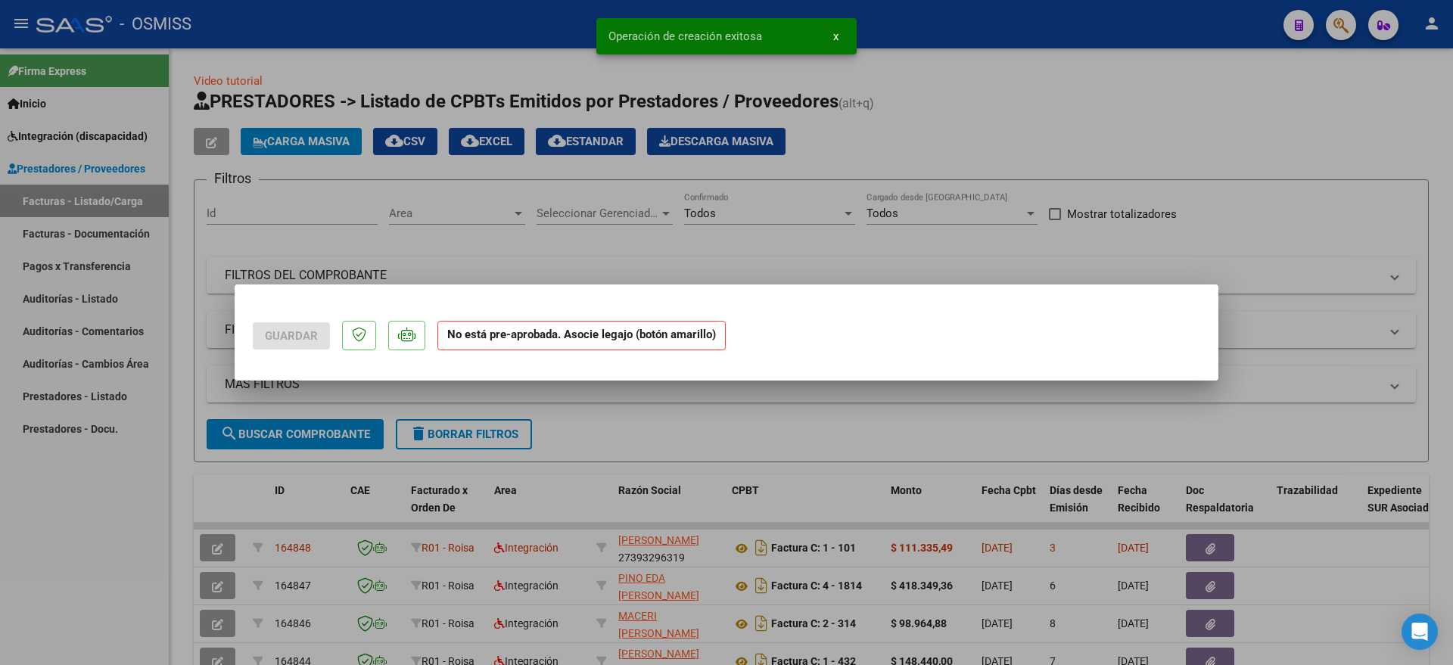
scroll to position [0, 0]
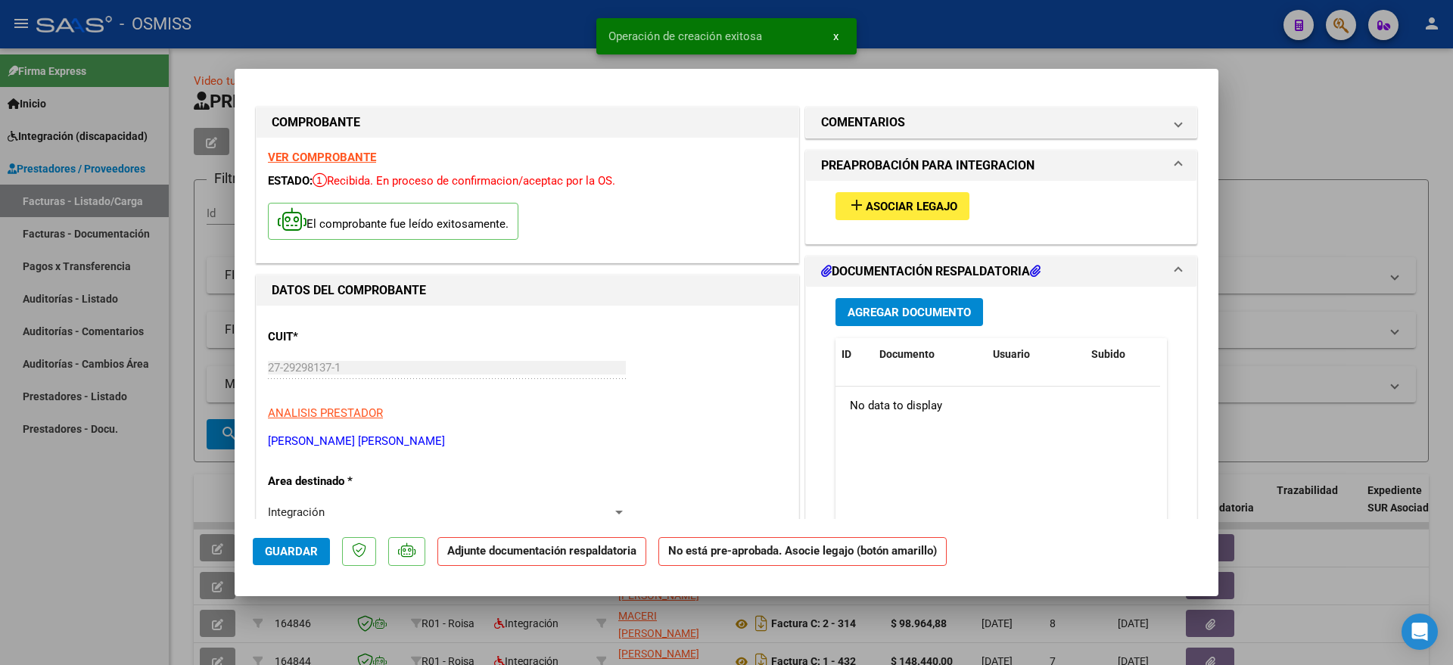
click at [873, 212] on span "Asociar Legajo" at bounding box center [912, 207] width 92 height 14
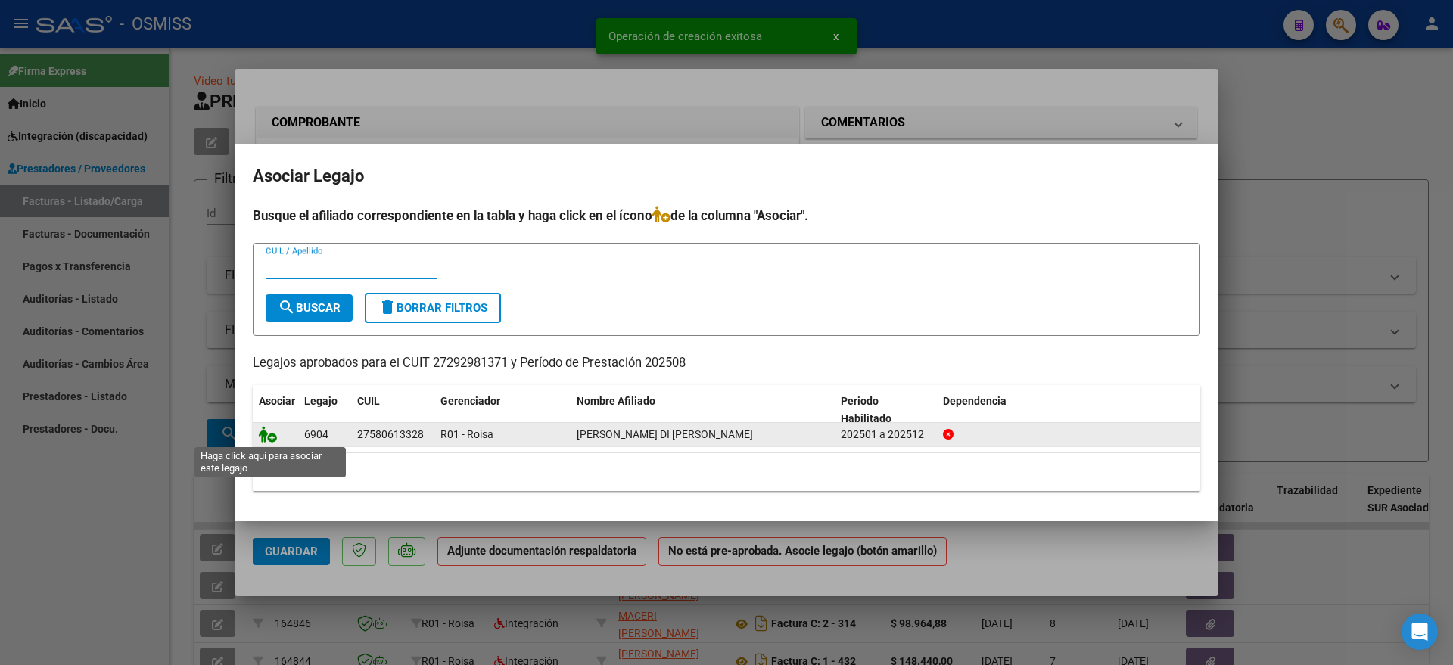
click at [271, 431] on icon at bounding box center [268, 434] width 18 height 17
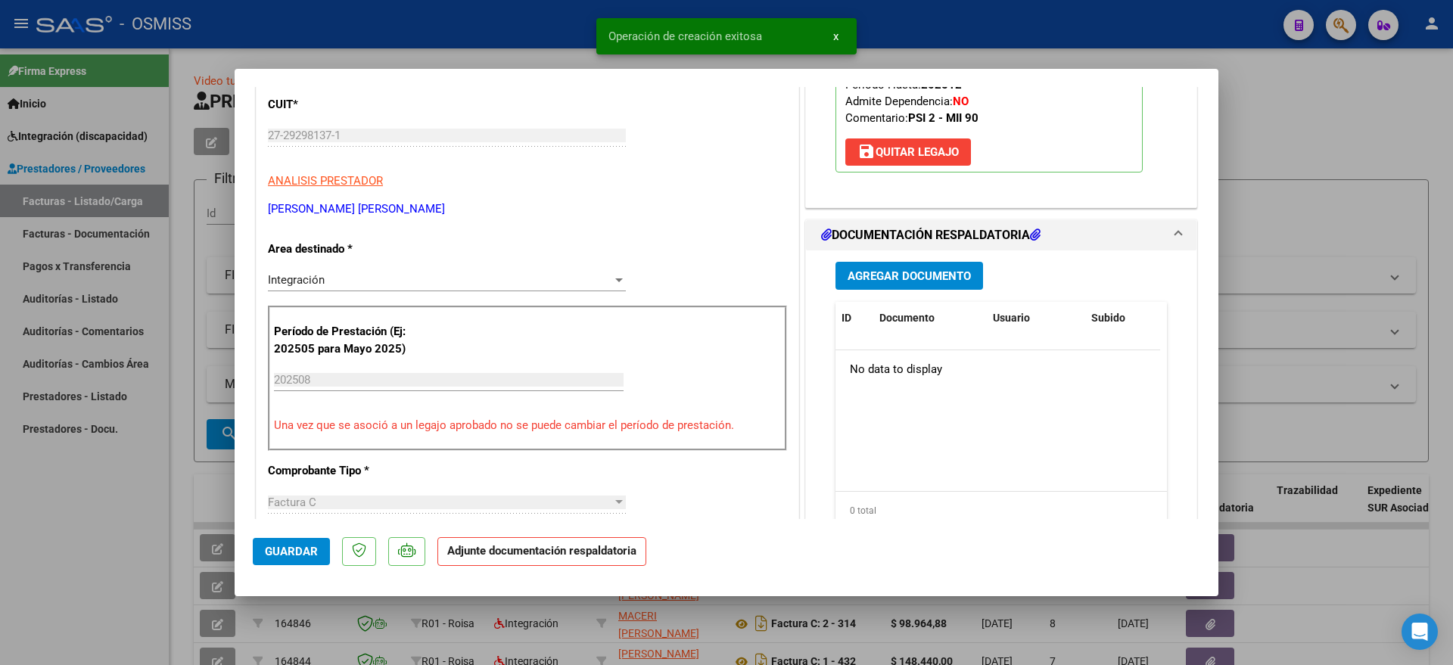
scroll to position [284, 0]
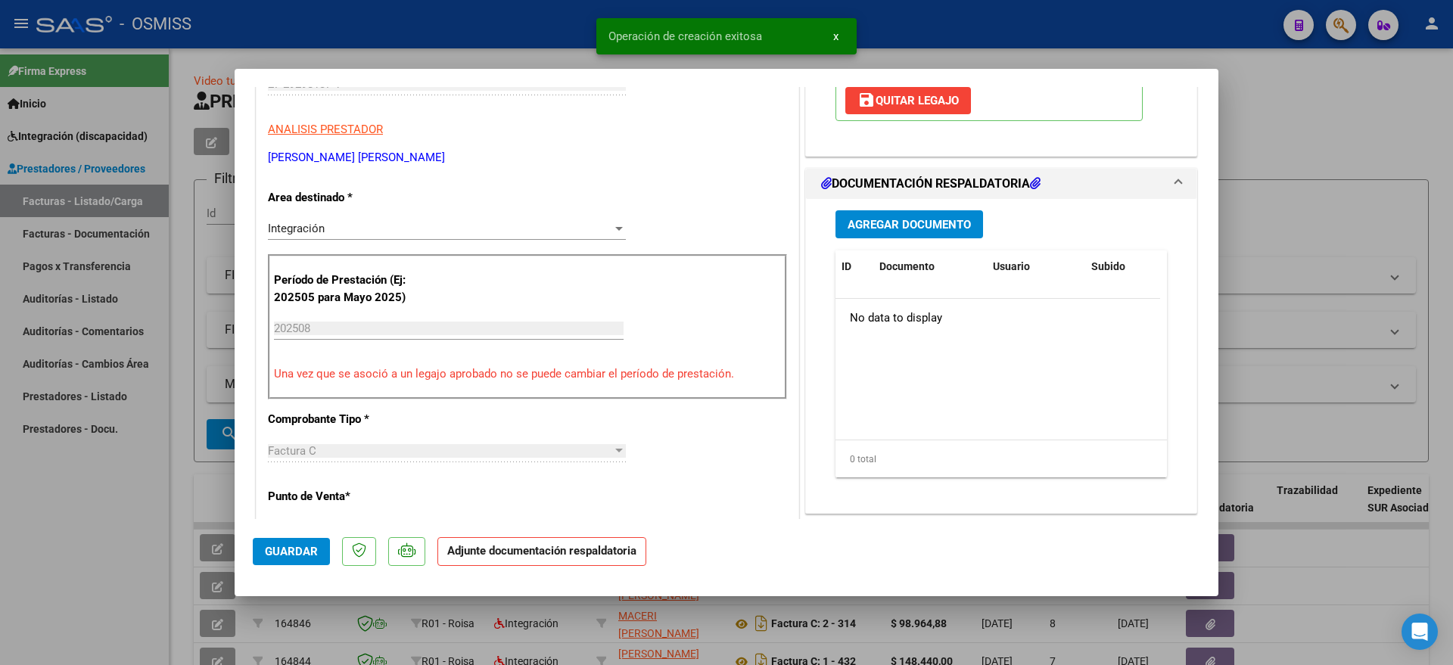
click at [878, 201] on div "Agregar Documento ID Documento Usuario Subido Acción No data to display 0 total…" at bounding box center [1001, 350] width 354 height 302
click at [878, 219] on span "Agregar Documento" at bounding box center [909, 225] width 123 height 14
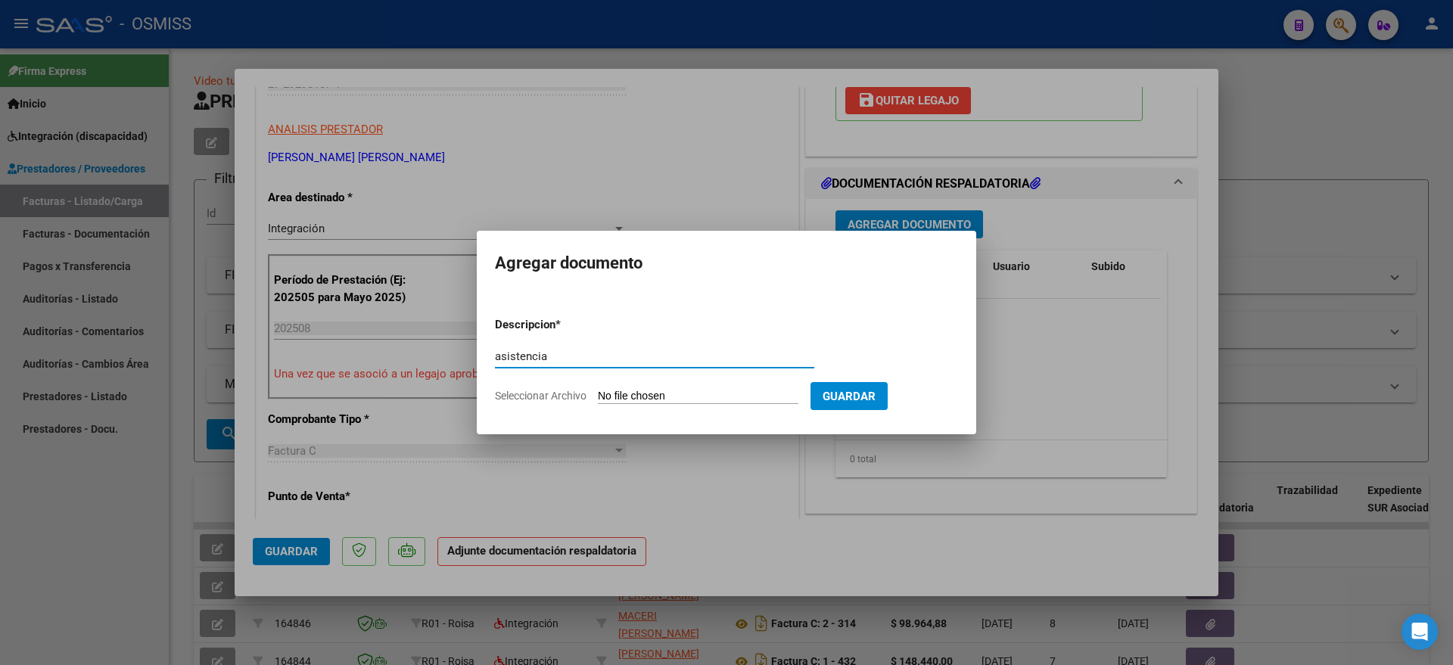
type input "asistencia"
click at [672, 401] on input "Seleccionar Archivo" at bounding box center [698, 397] width 201 height 14
type input "C:\fakepath\AMAIA-DIMARI-ASISTENCIAS.pdf"
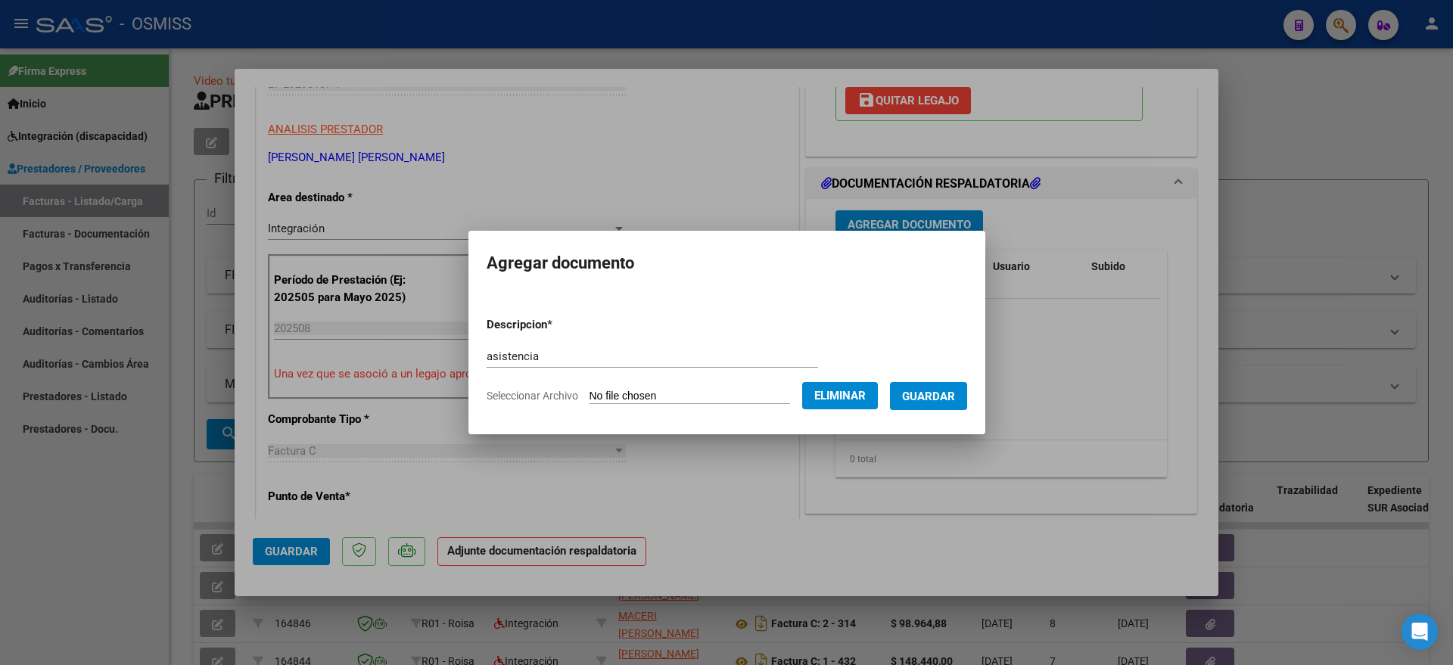
click at [957, 385] on button "Guardar" at bounding box center [928, 396] width 77 height 28
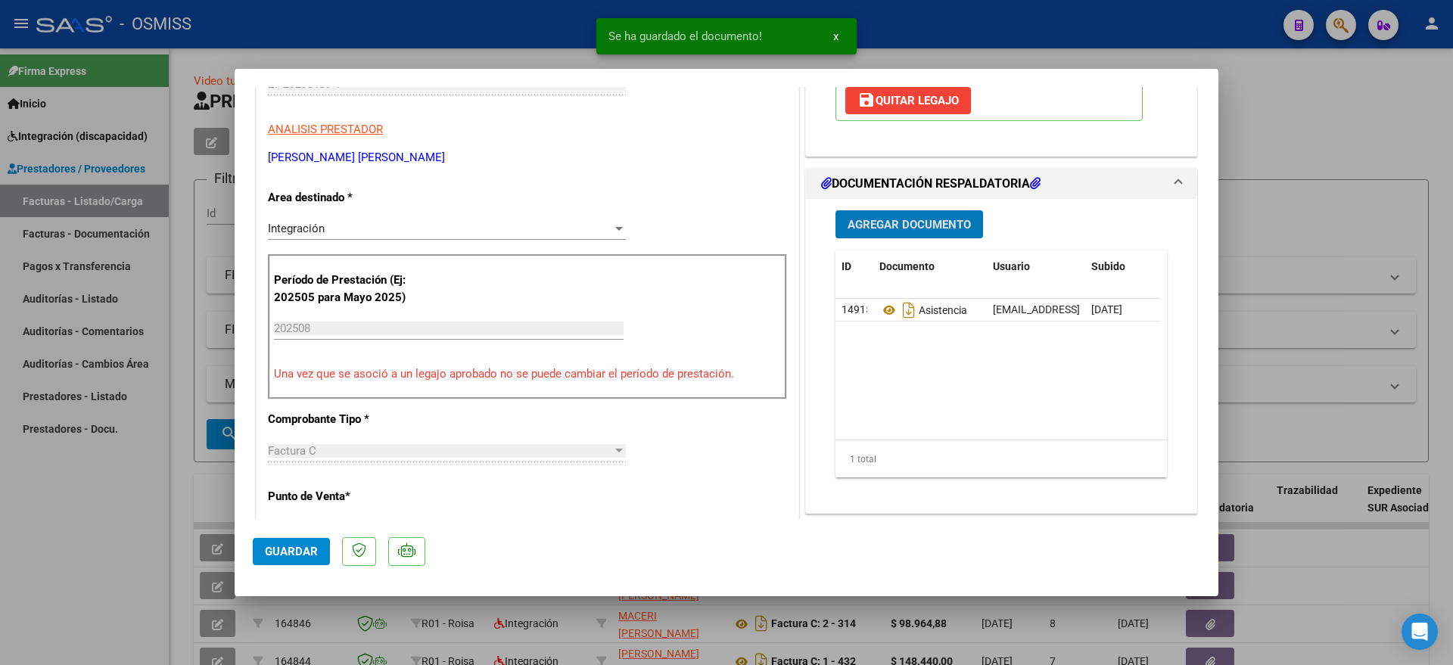
click at [252, 555] on mat-dialog-container "COMPROBANTE VER COMPROBANTE ESTADO: Recibida. En proceso de confirmacion/acepta…" at bounding box center [727, 333] width 984 height 528
click at [276, 551] on span "Guardar" at bounding box center [291, 552] width 53 height 14
click at [140, 552] on div at bounding box center [726, 332] width 1453 height 665
type input "$ 0,00"
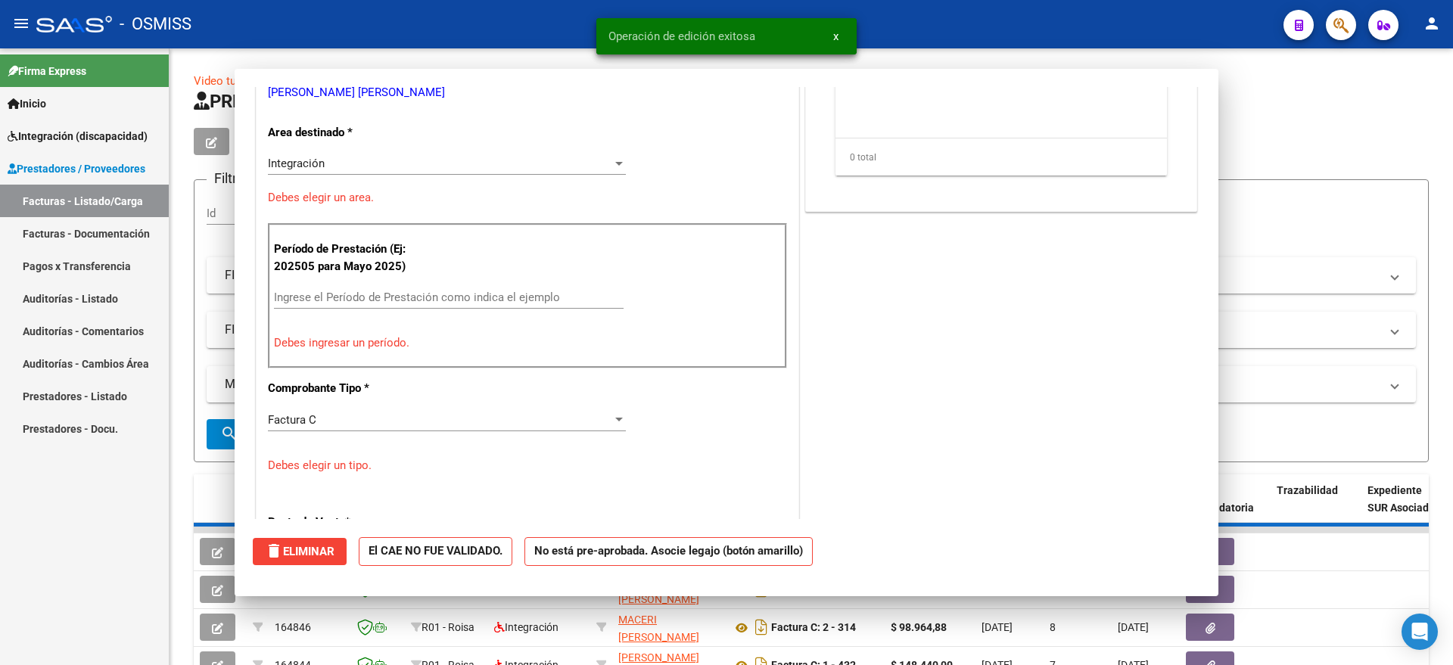
scroll to position [238, 0]
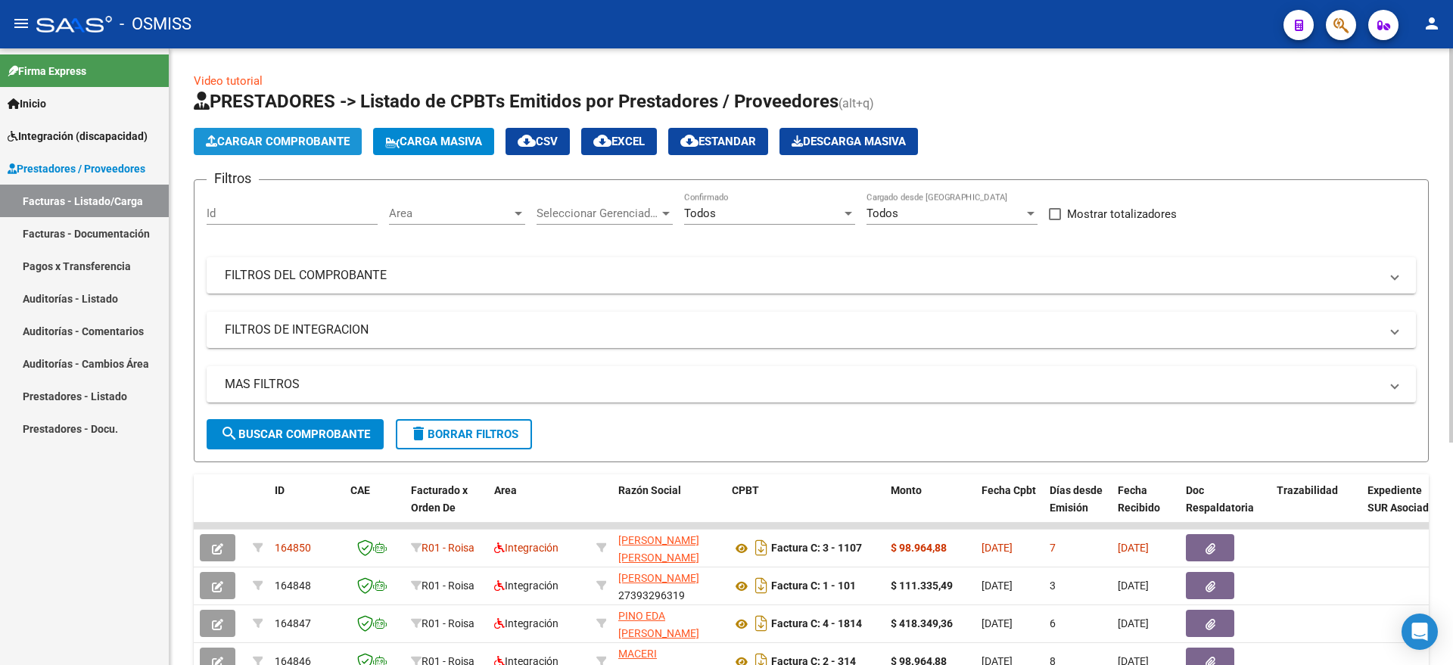
click at [288, 139] on span "Cargar Comprobante" at bounding box center [278, 142] width 144 height 14
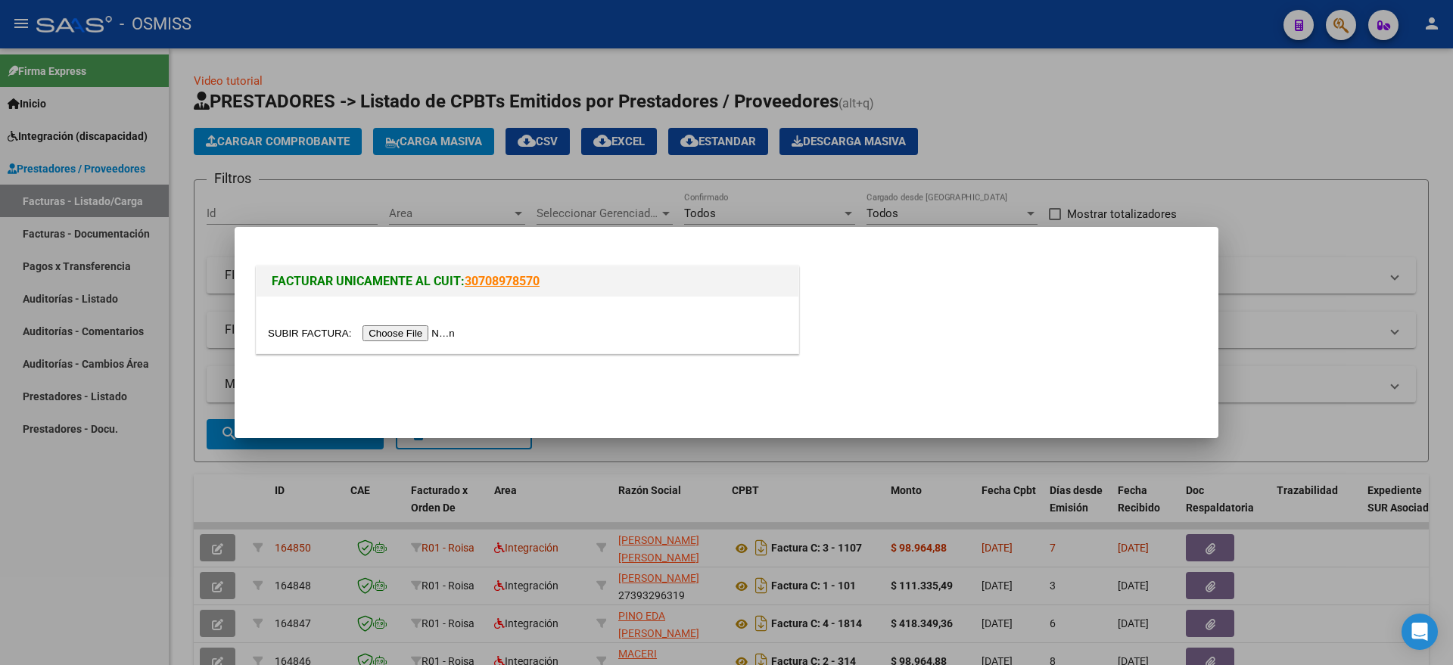
click at [402, 332] on input "file" at bounding box center [363, 333] width 191 height 16
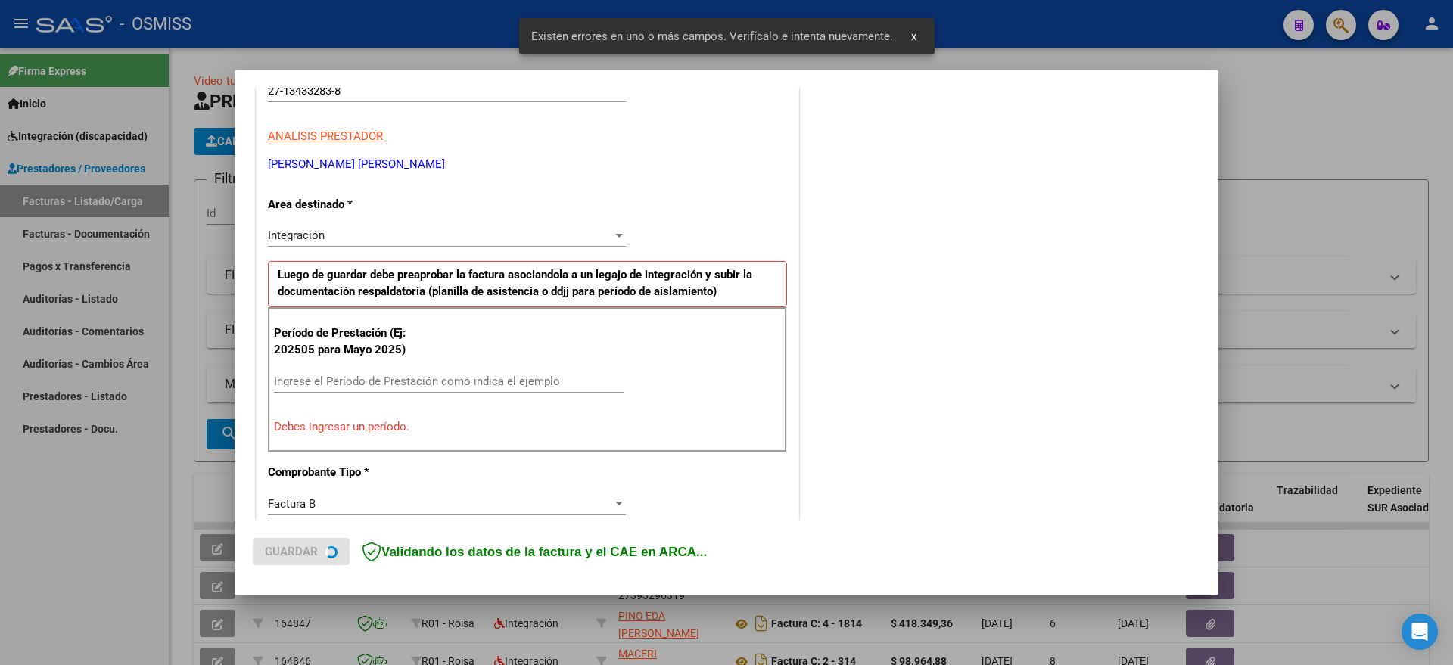
scroll to position [311, 0]
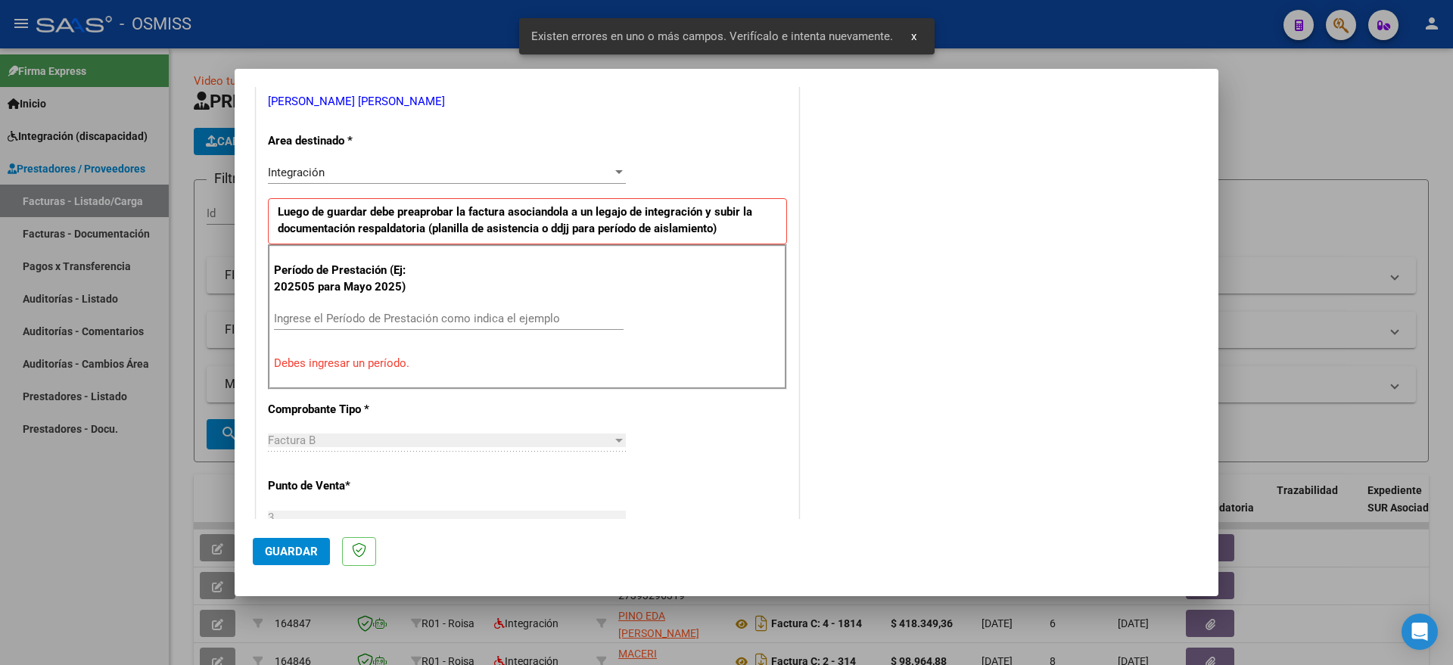
click at [382, 319] on input "Ingrese el Período de Prestación como indica el ejemplo" at bounding box center [449, 319] width 350 height 14
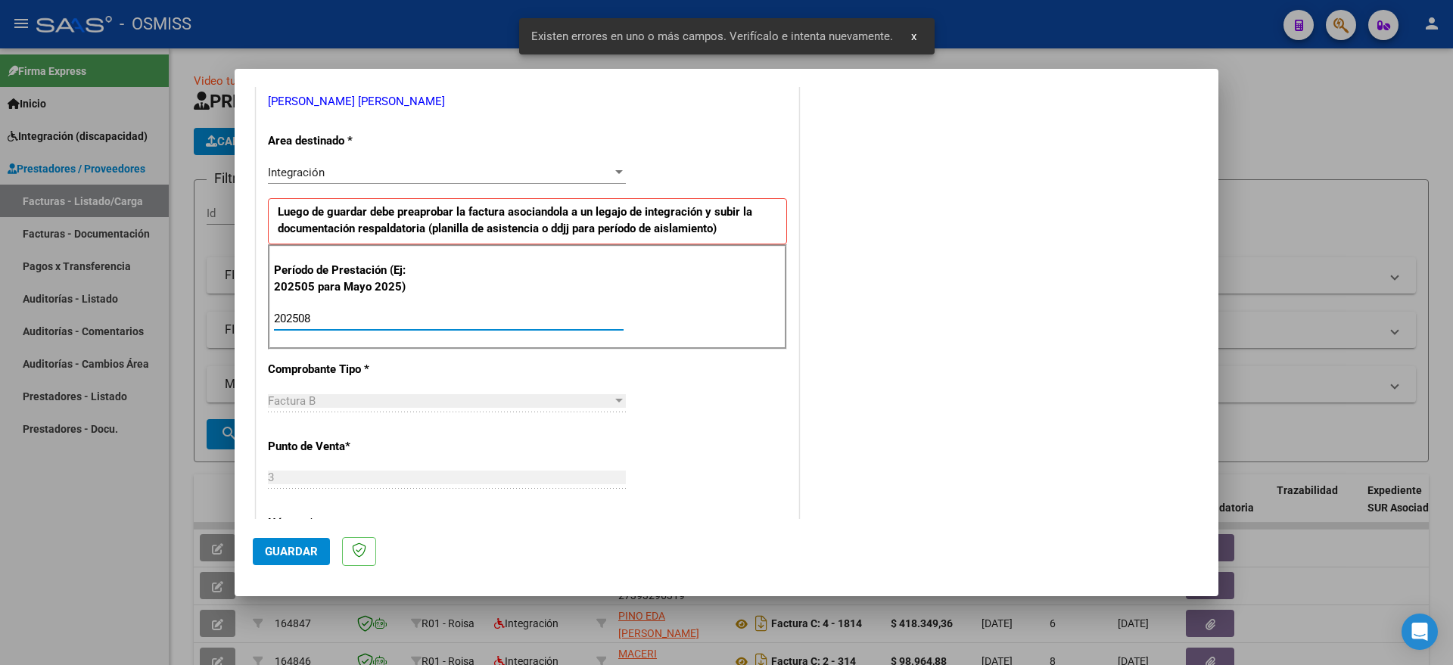
type input "202508"
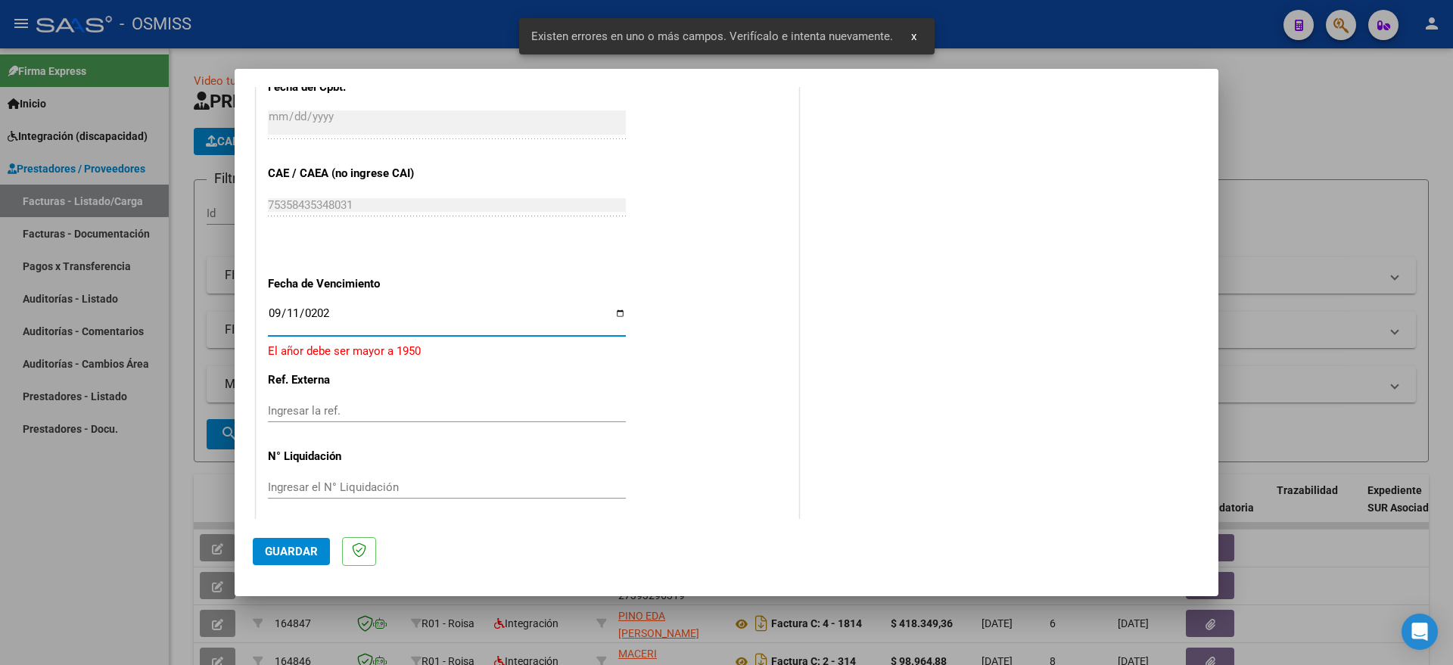
type input "2025-09-11"
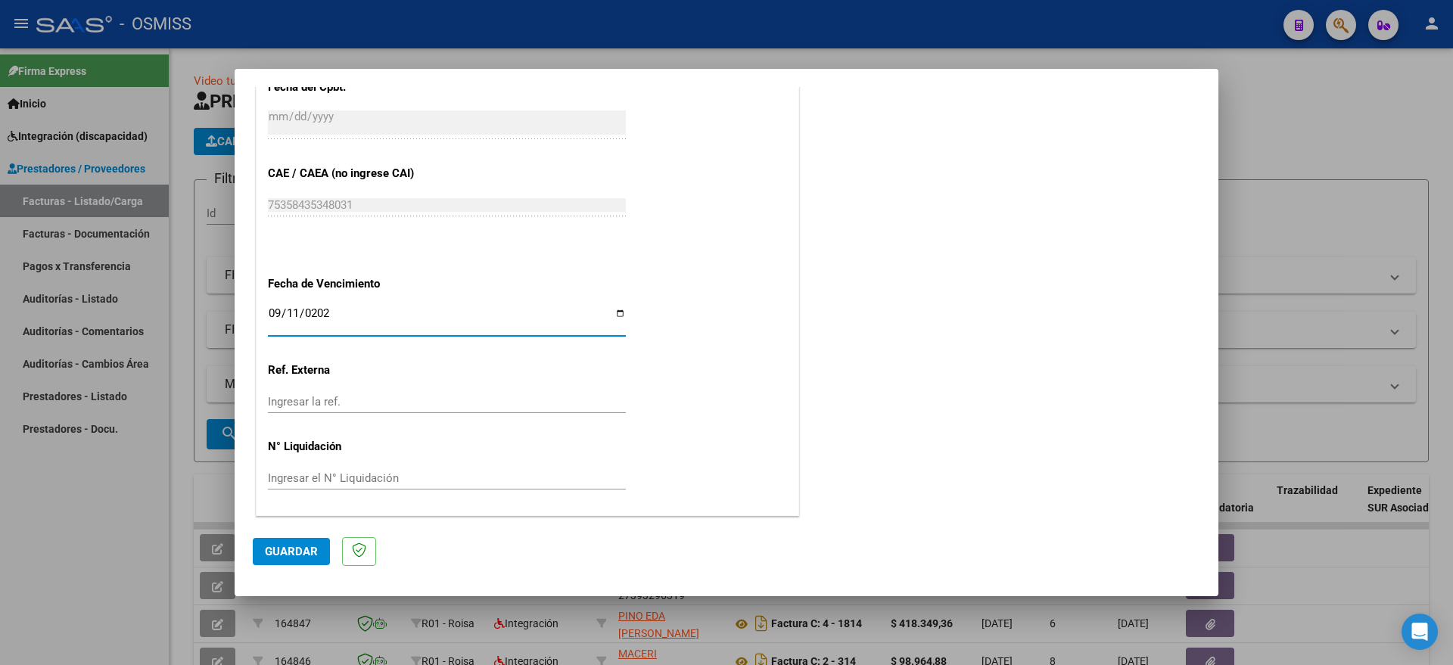
click at [295, 540] on button "Guardar" at bounding box center [291, 551] width 77 height 27
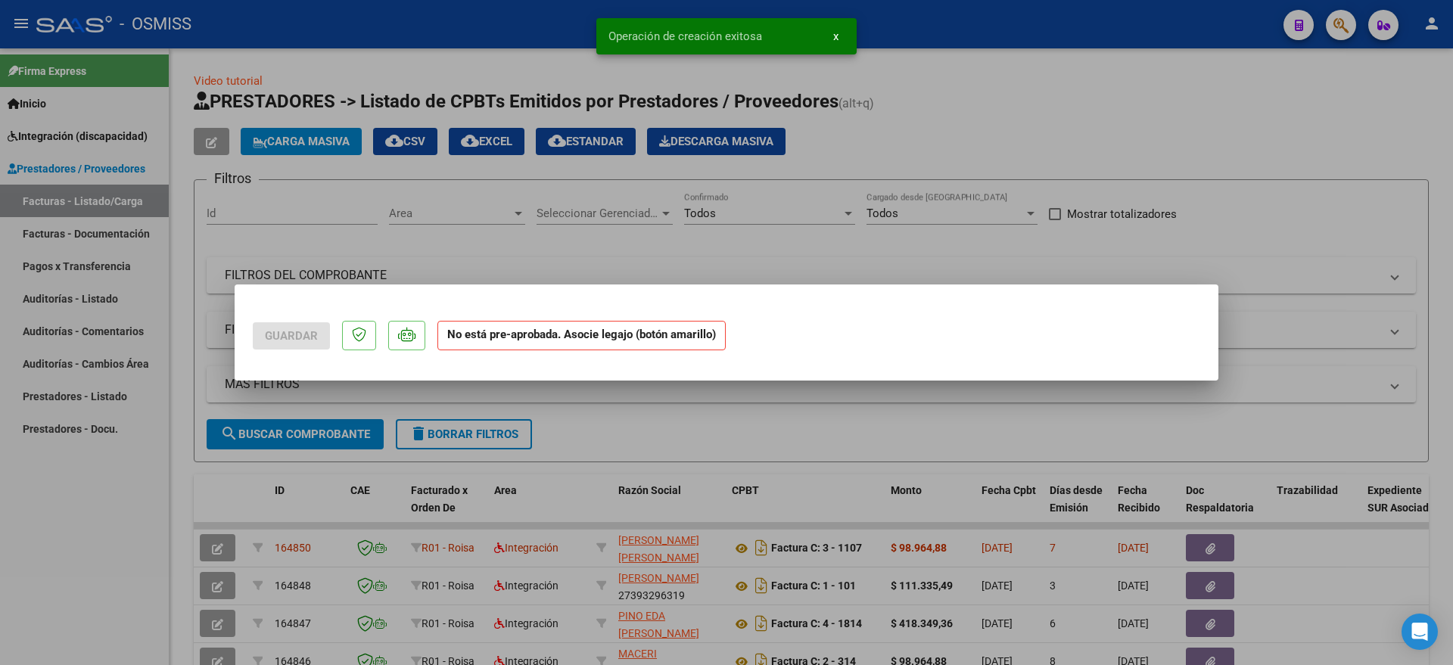
scroll to position [0, 0]
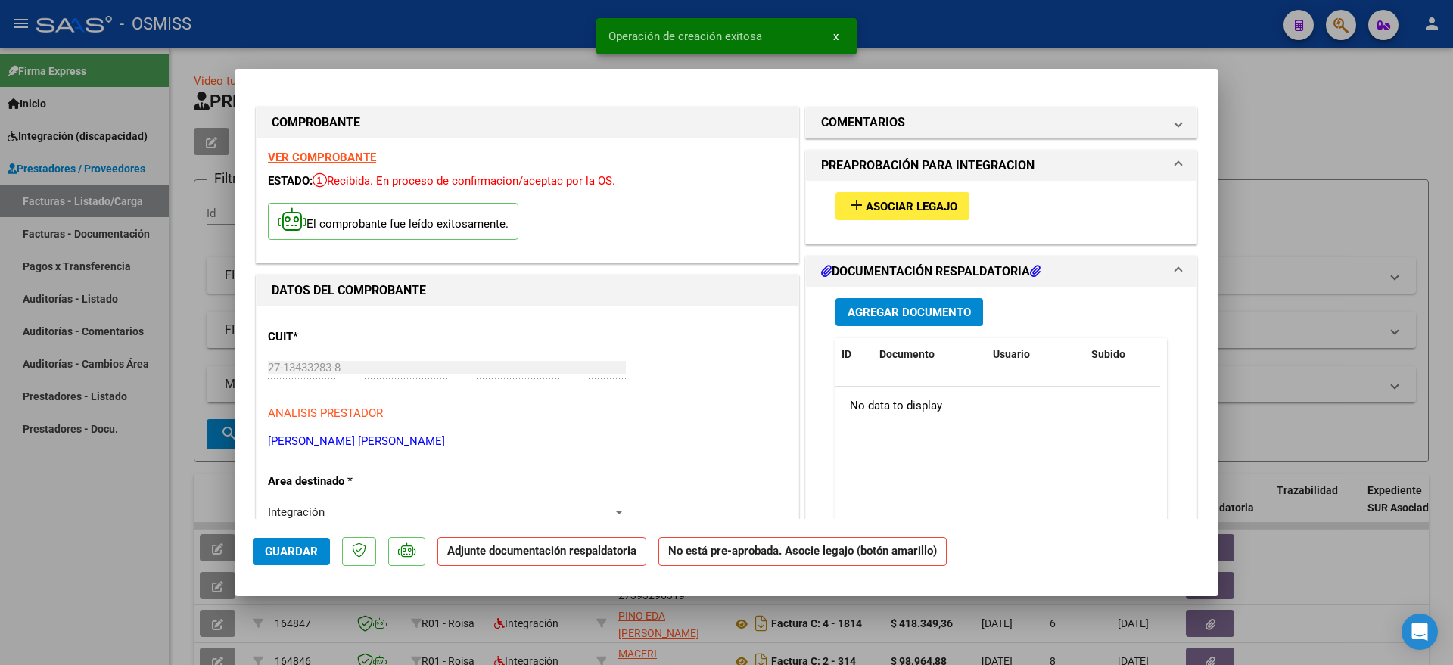
click at [888, 208] on span "Asociar Legajo" at bounding box center [912, 207] width 92 height 14
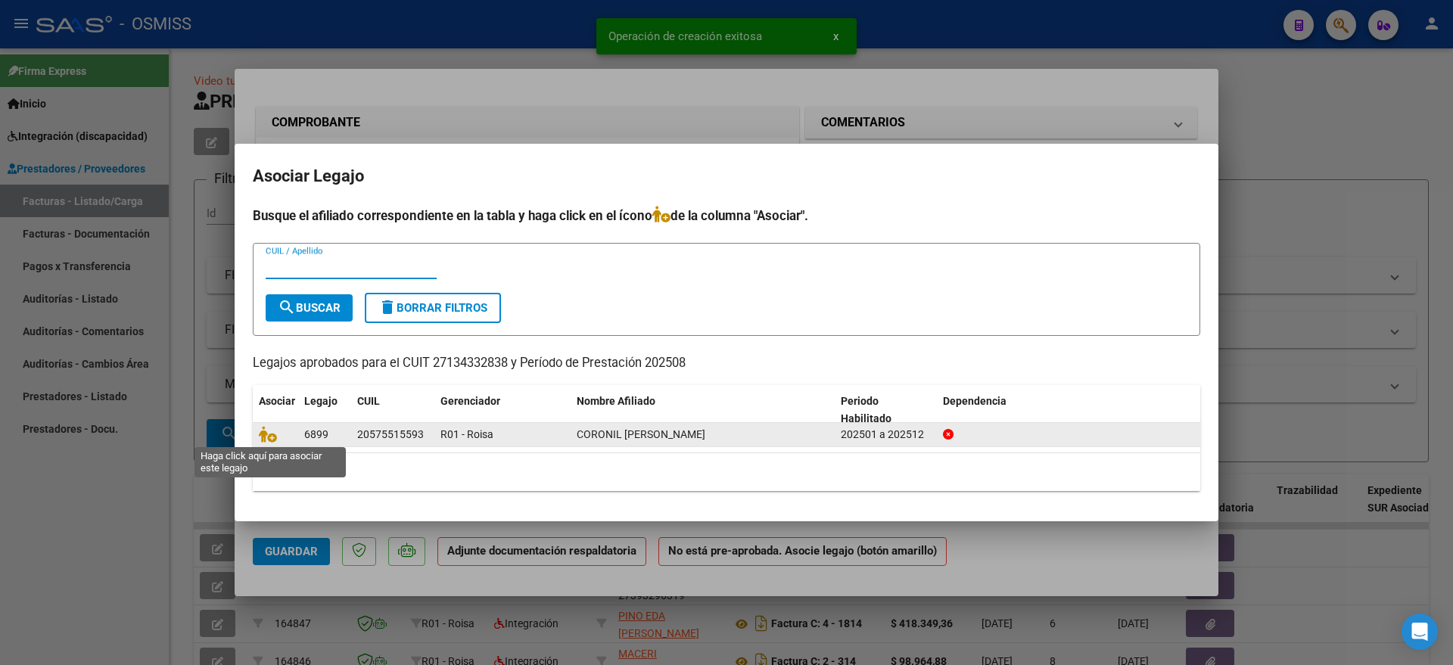
click at [277, 436] on span at bounding box center [270, 435] width 23 height 12
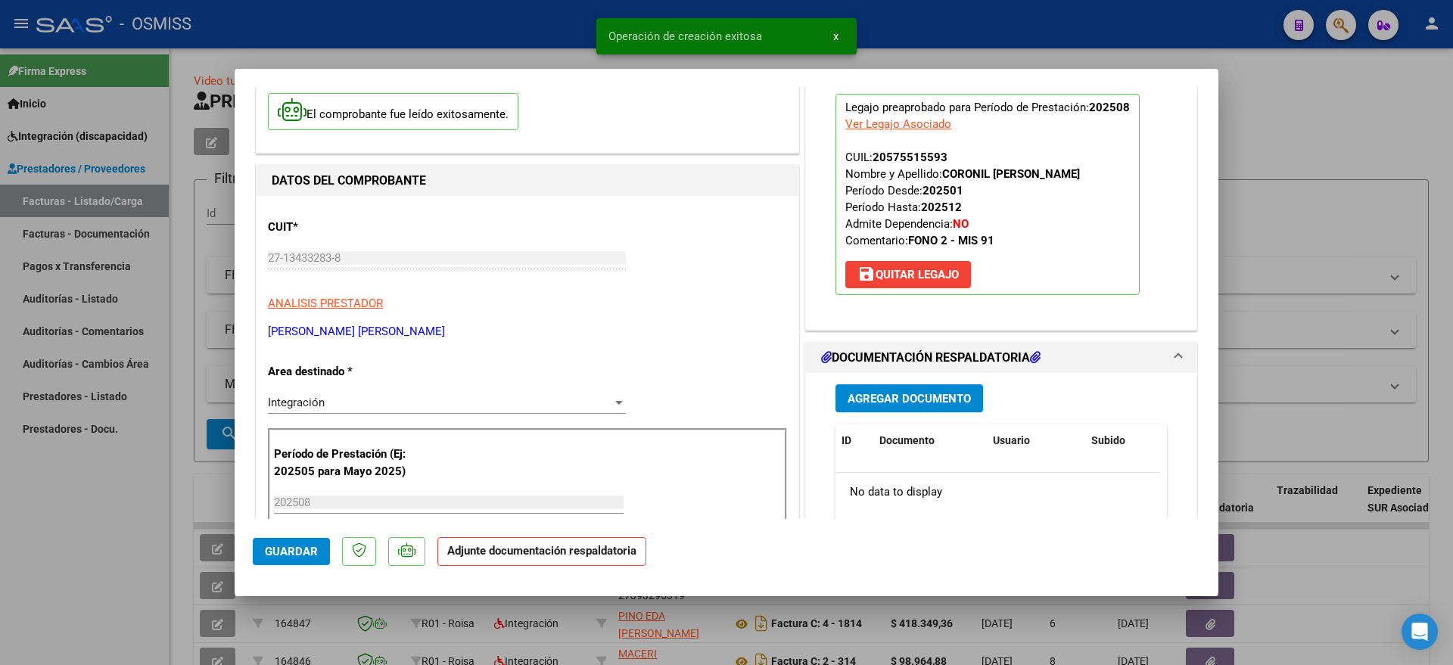
scroll to position [189, 0]
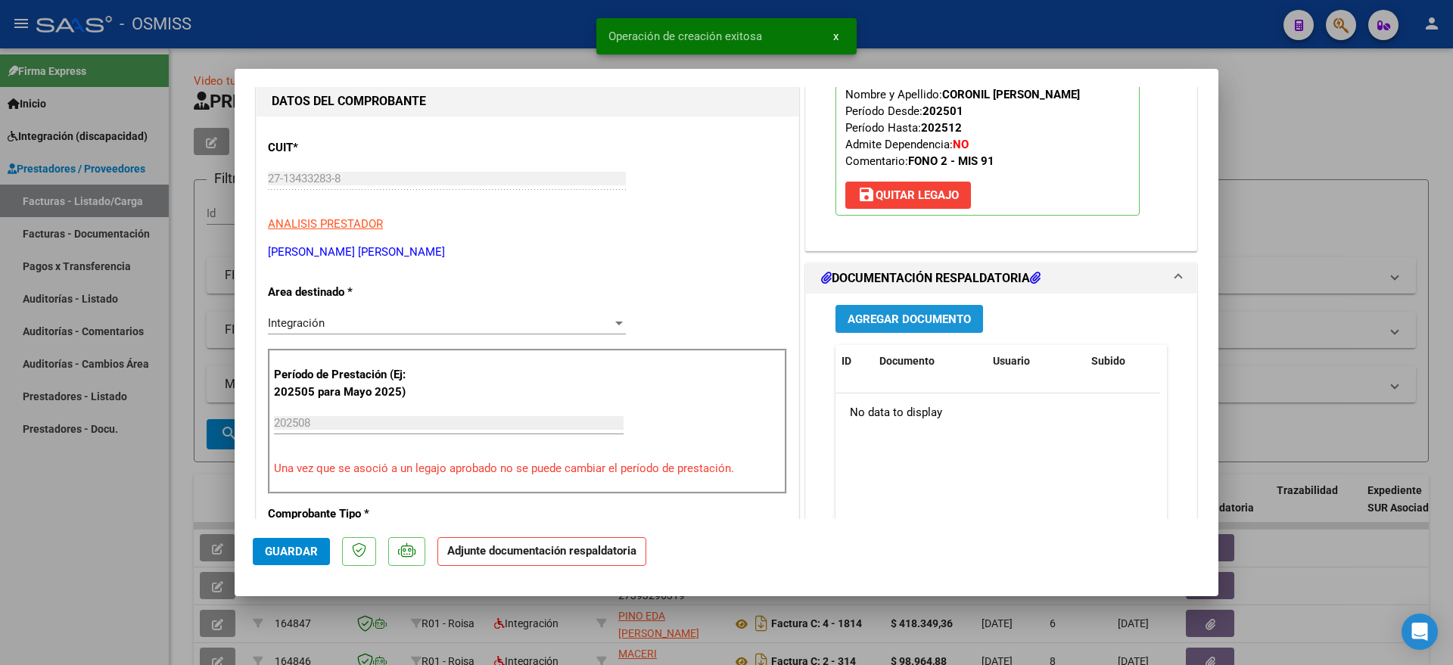
click at [921, 315] on span "Agregar Documento" at bounding box center [909, 320] width 123 height 14
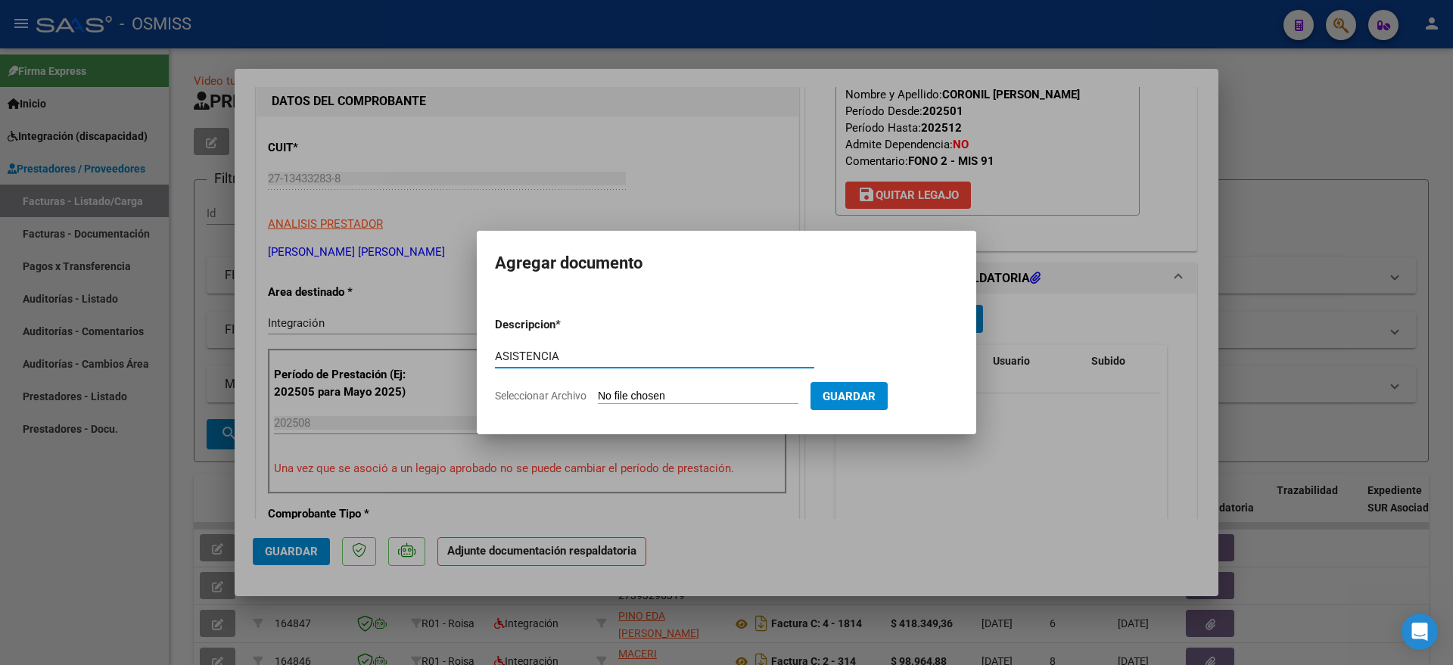
type input "ASISTENCIA"
click at [633, 394] on input "Seleccionar Archivo" at bounding box center [698, 397] width 201 height 14
type input "C:\fakepath\coronil agosto .pdf"
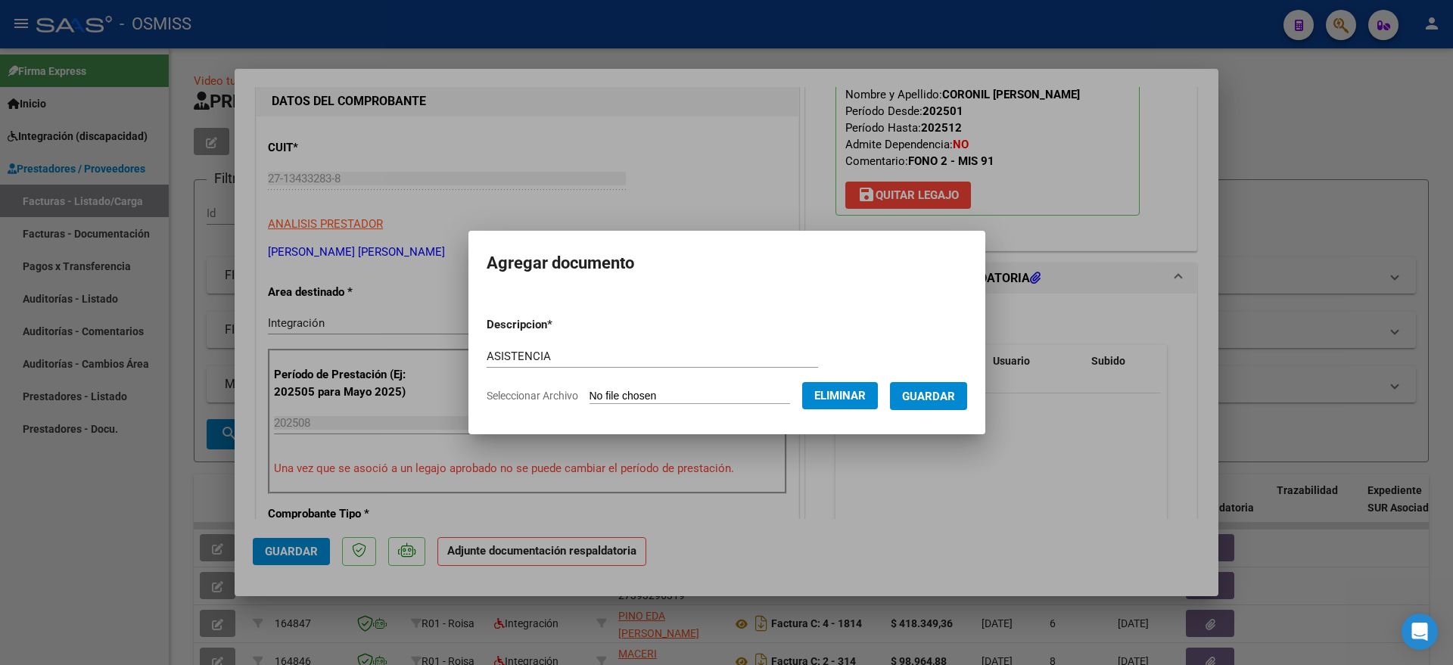
click at [946, 393] on span "Guardar" at bounding box center [928, 397] width 53 height 14
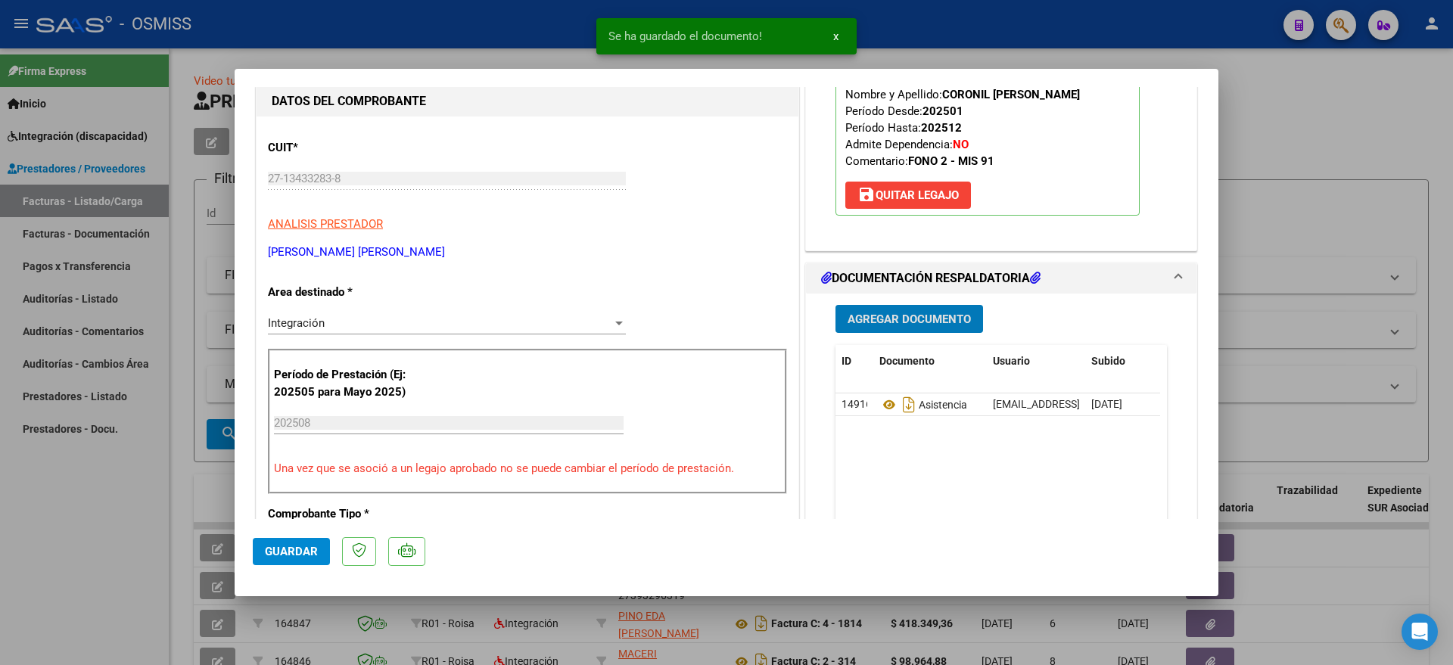
click at [288, 551] on span "Guardar" at bounding box center [291, 552] width 53 height 14
click at [82, 561] on div at bounding box center [726, 332] width 1453 height 665
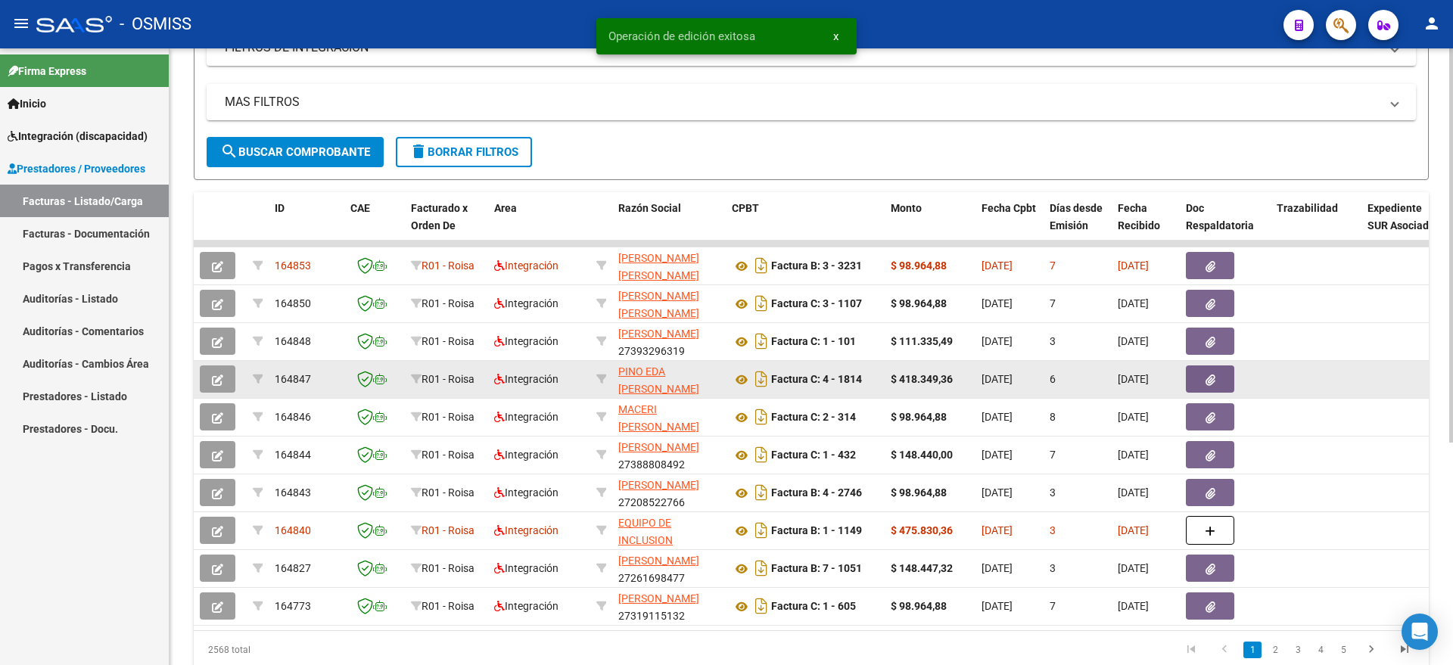
scroll to position [284, 0]
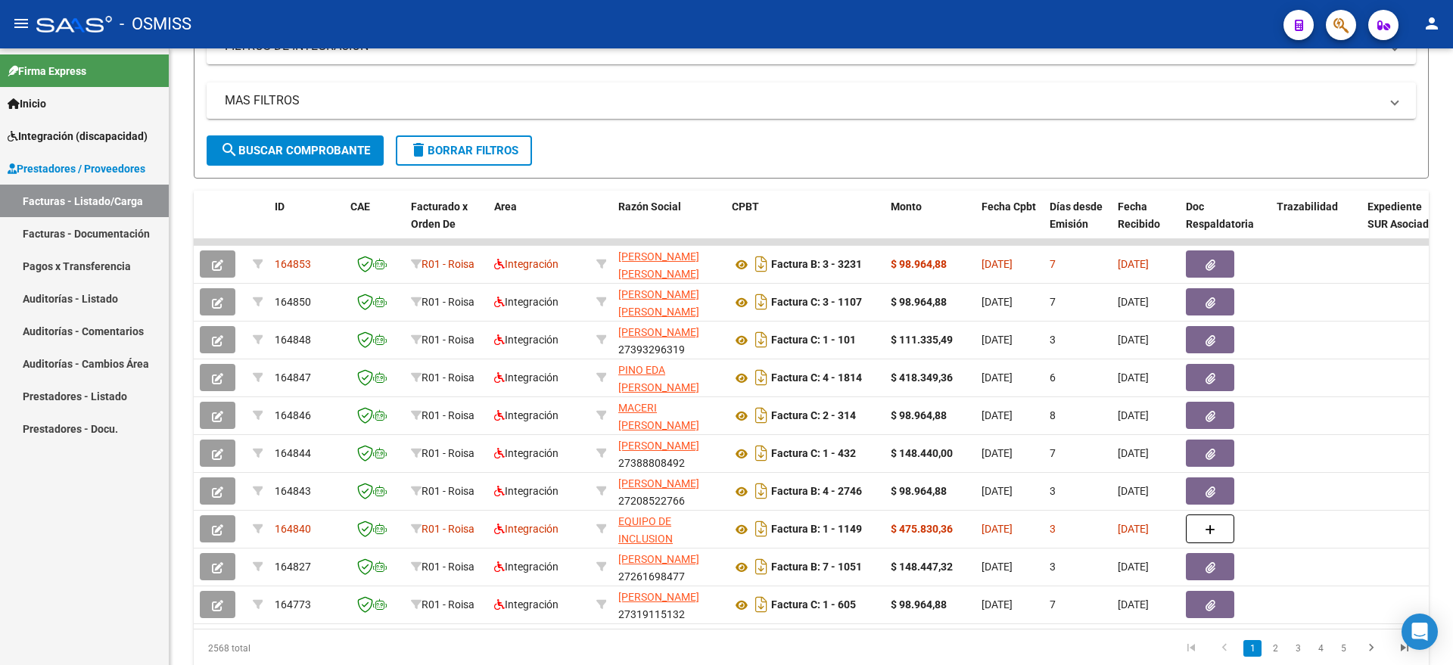
click at [37, 141] on span "Integración (discapacidad)" at bounding box center [78, 136] width 140 height 17
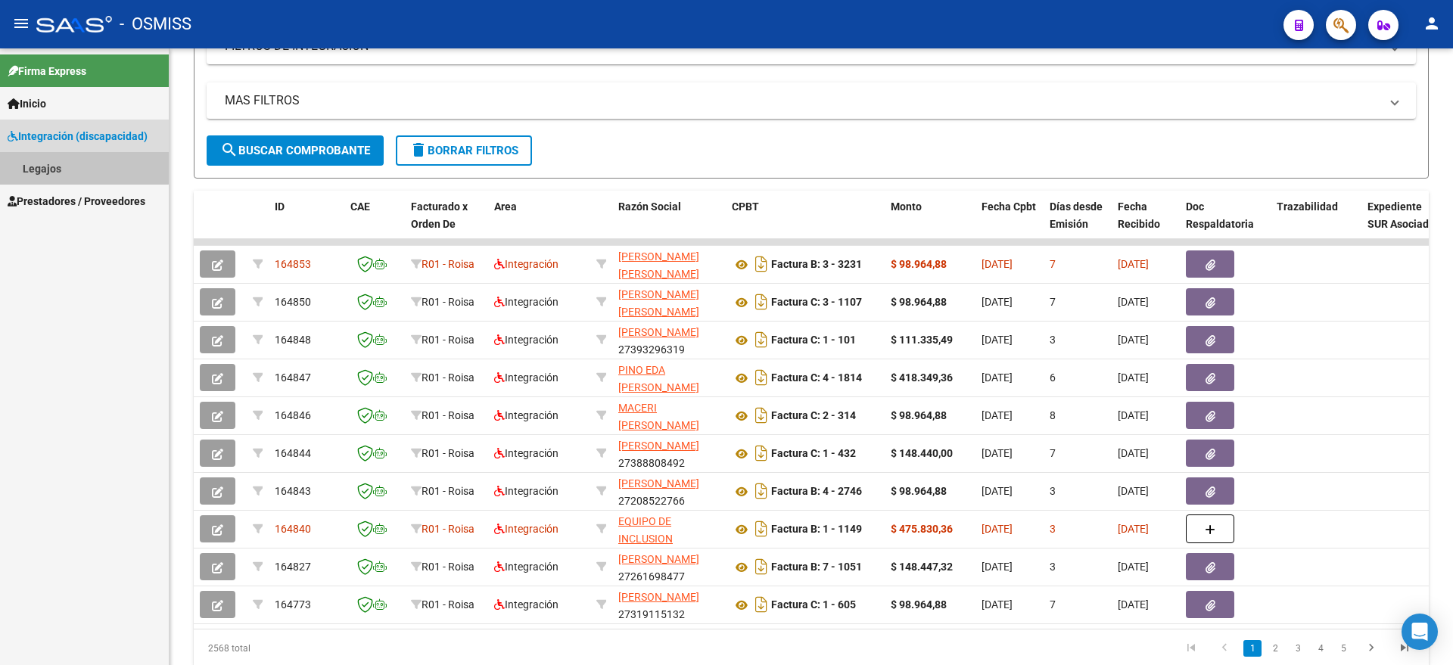
click at [51, 157] on link "Legajos" at bounding box center [84, 168] width 169 height 33
